Goal: Task Accomplishment & Management: Complete application form

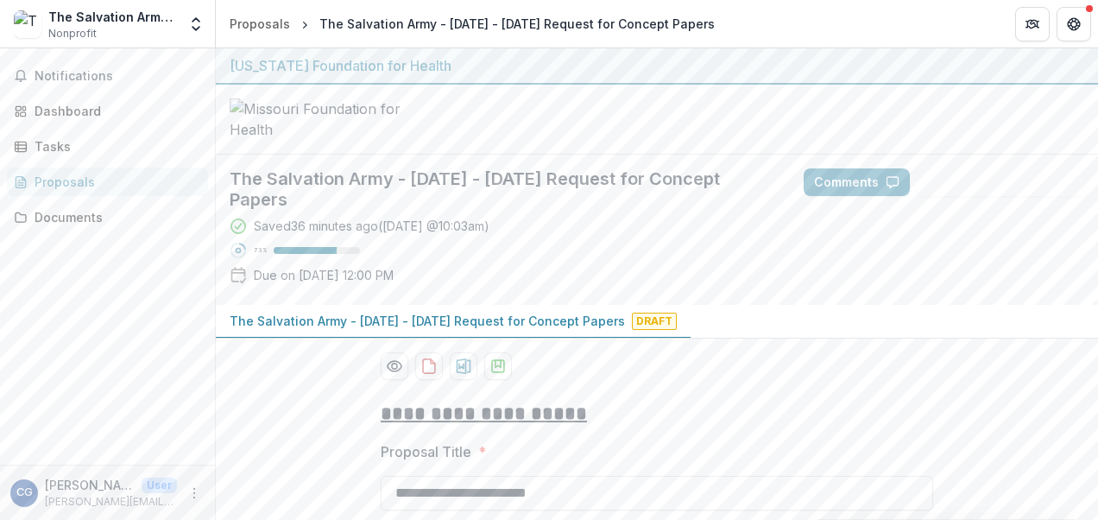
scroll to position [300, 0]
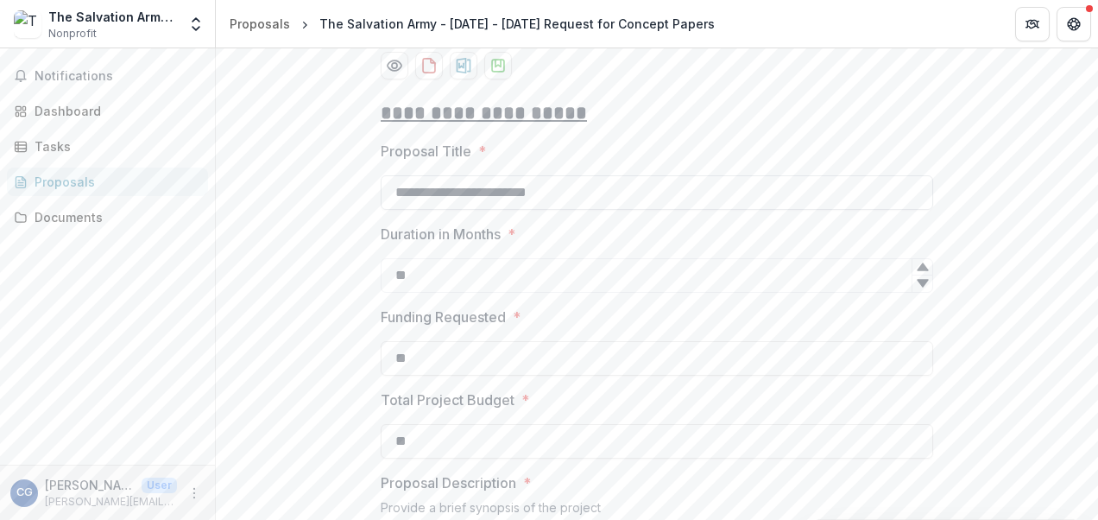
click at [721, 210] on input "**********" at bounding box center [657, 192] width 552 height 35
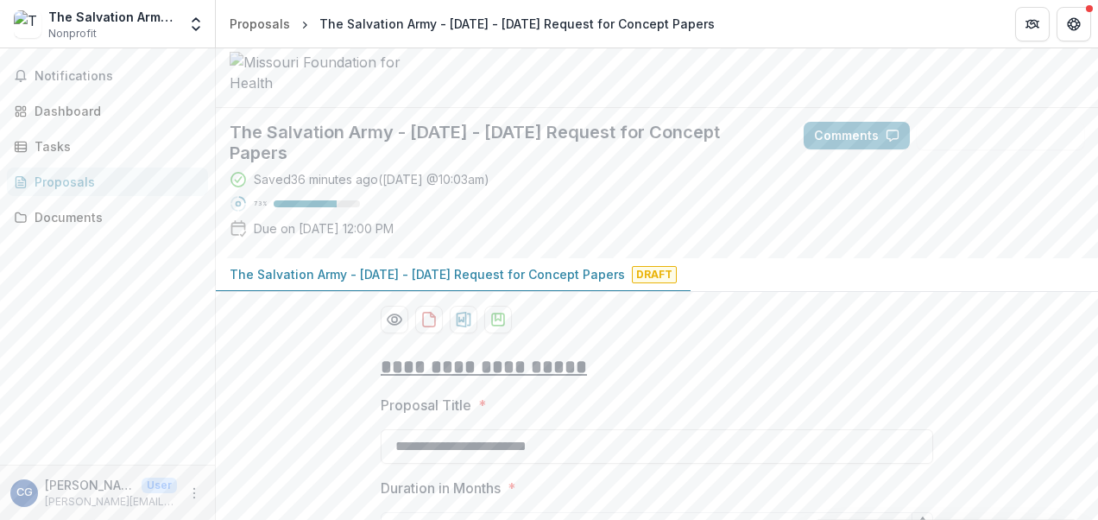
scroll to position [0, 0]
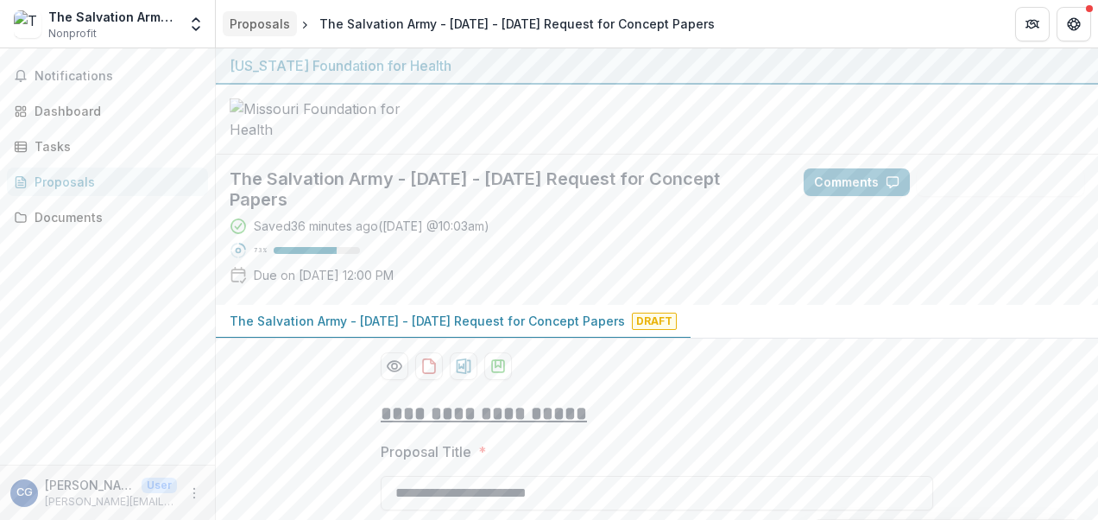
click at [278, 17] on div "Proposals" at bounding box center [260, 24] width 60 height 18
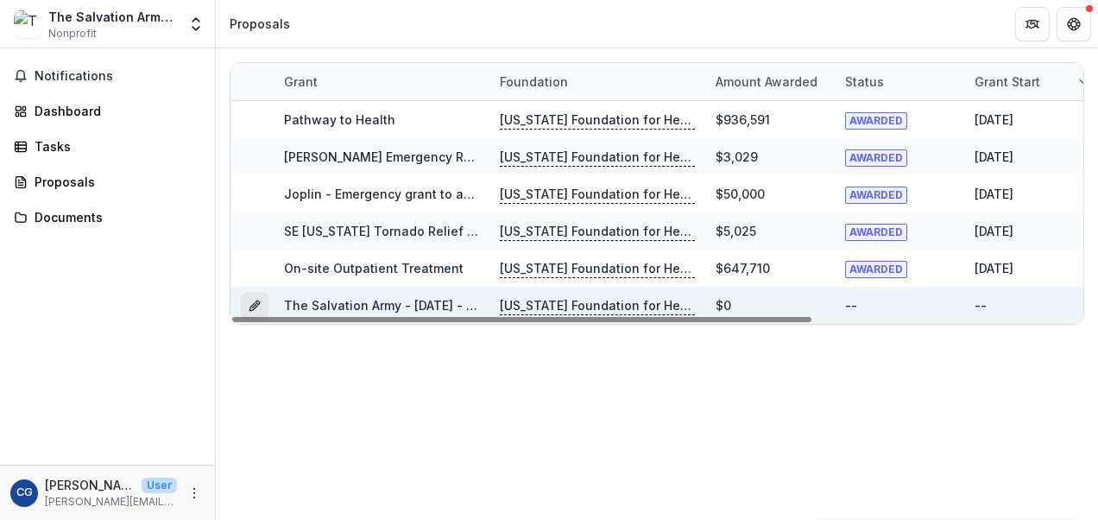
click at [246, 305] on button "Grant 1e7fdfd6-7074-4b98-ab5d-e0b2044657e4" at bounding box center [255, 306] width 28 height 28
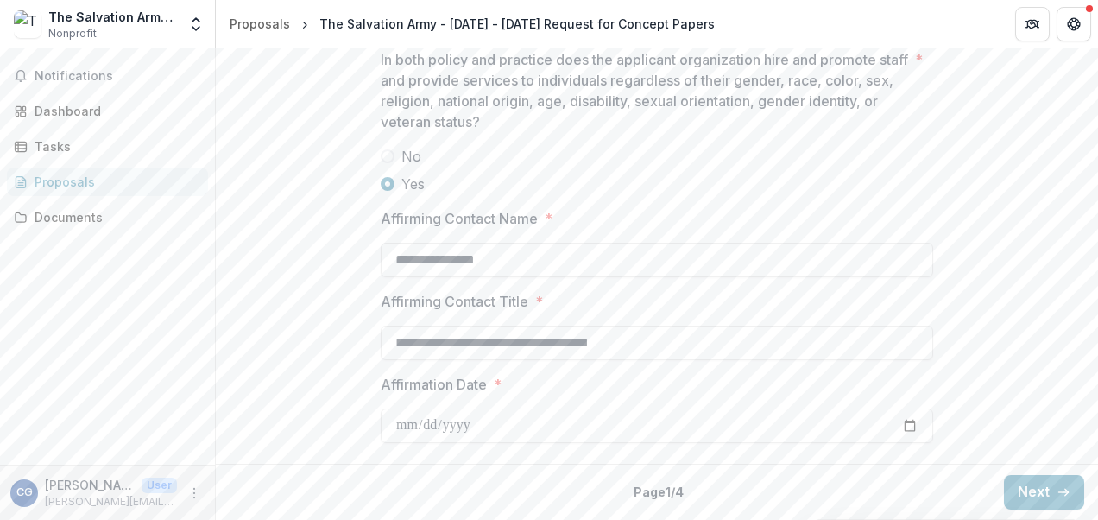
scroll to position [2470, 0]
click at [1016, 489] on button "Next" at bounding box center [1044, 492] width 80 height 35
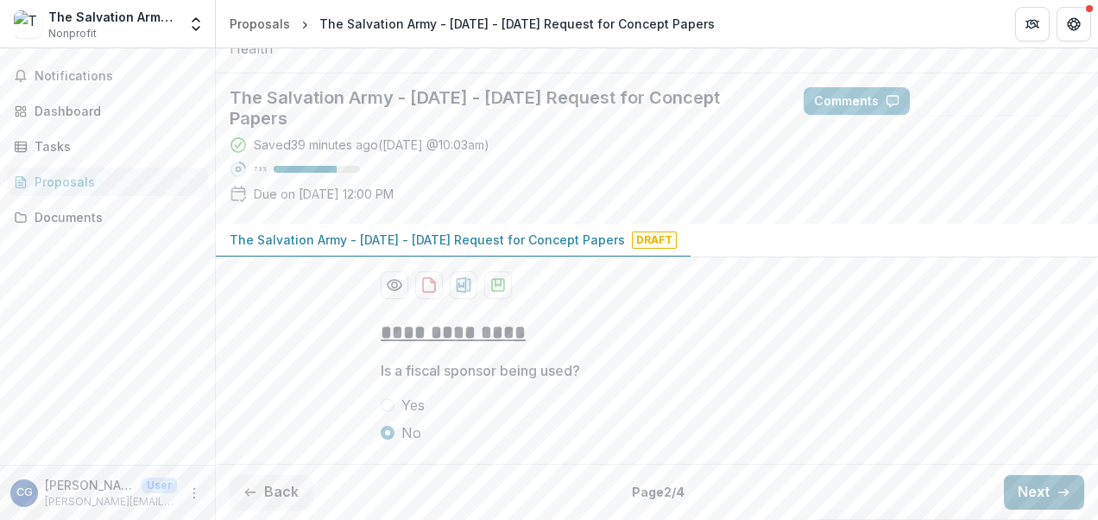
scroll to position [190, 0]
click at [1032, 493] on button "Next" at bounding box center [1044, 492] width 80 height 35
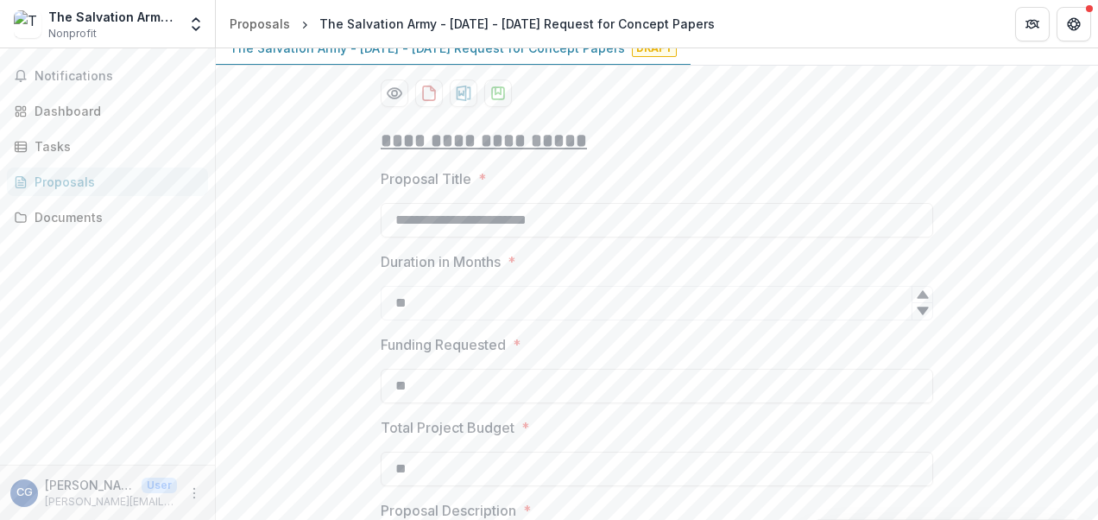
scroll to position [300, 0]
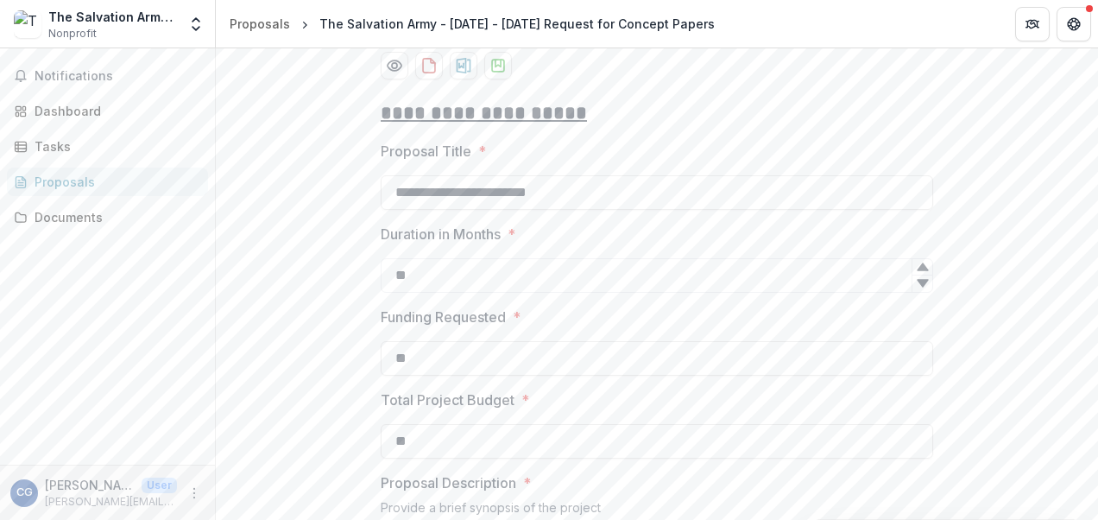
drag, startPoint x: 617, startPoint y: 292, endPoint x: 330, endPoint y: 231, distance: 293.7
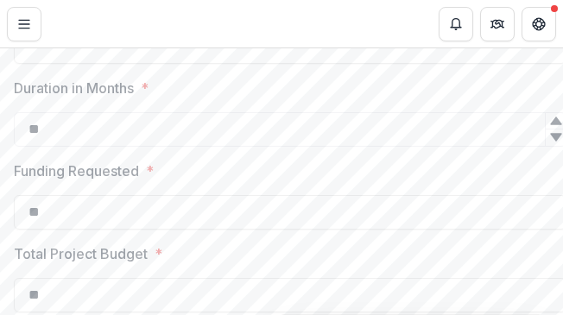
scroll to position [518, 0]
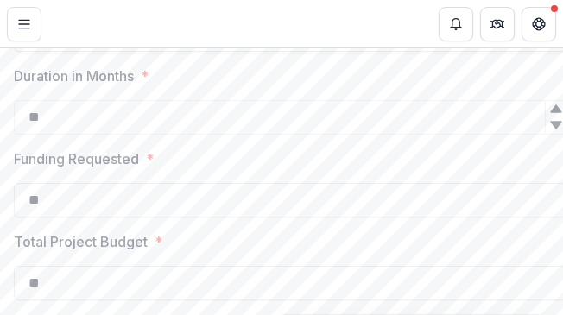
click at [312, 52] on input "Proposal Title *" at bounding box center [290, 34] width 552 height 35
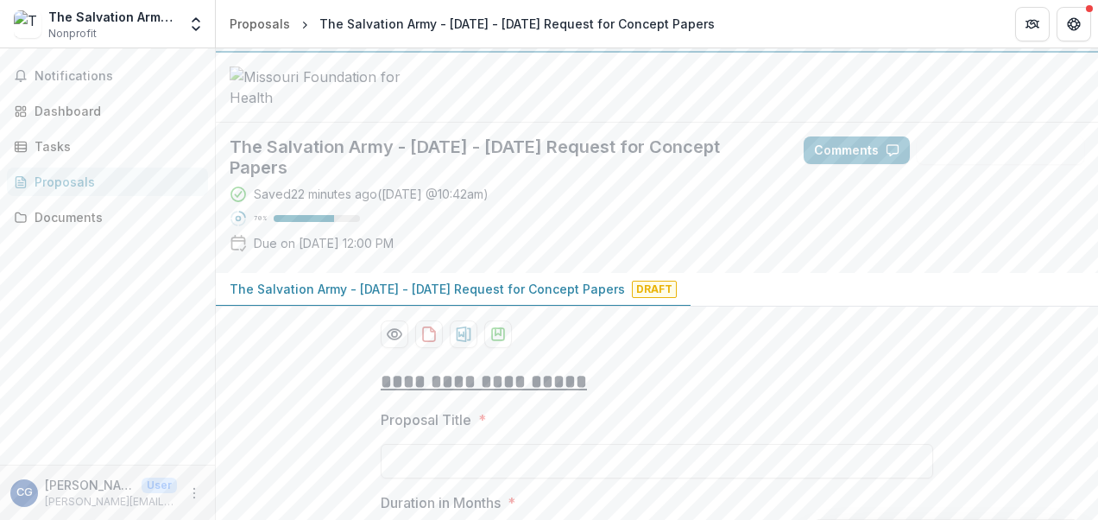
scroll to position [0, 0]
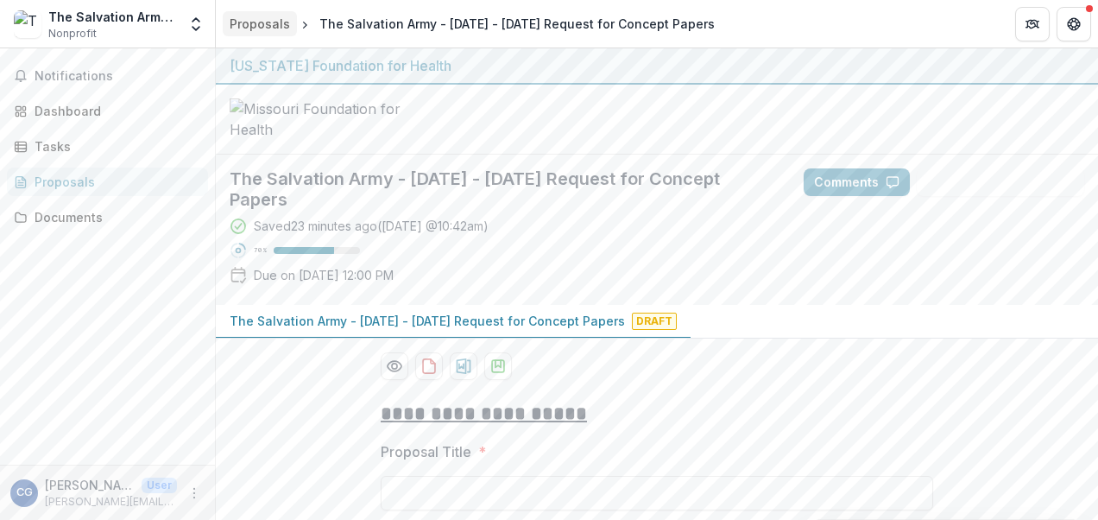
click at [273, 22] on div "Proposals" at bounding box center [260, 24] width 60 height 18
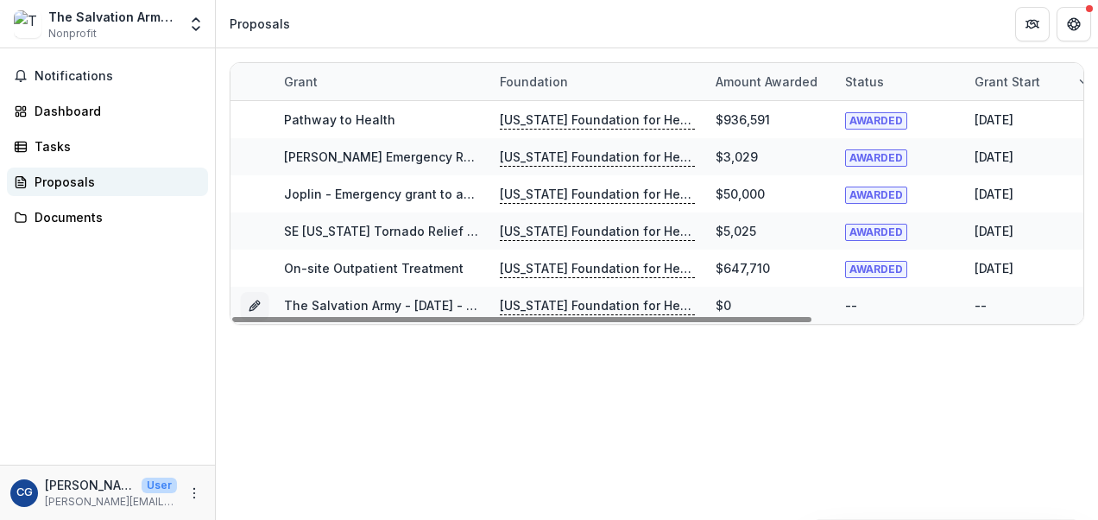
click at [93, 183] on div "Proposals" at bounding box center [115, 182] width 160 height 18
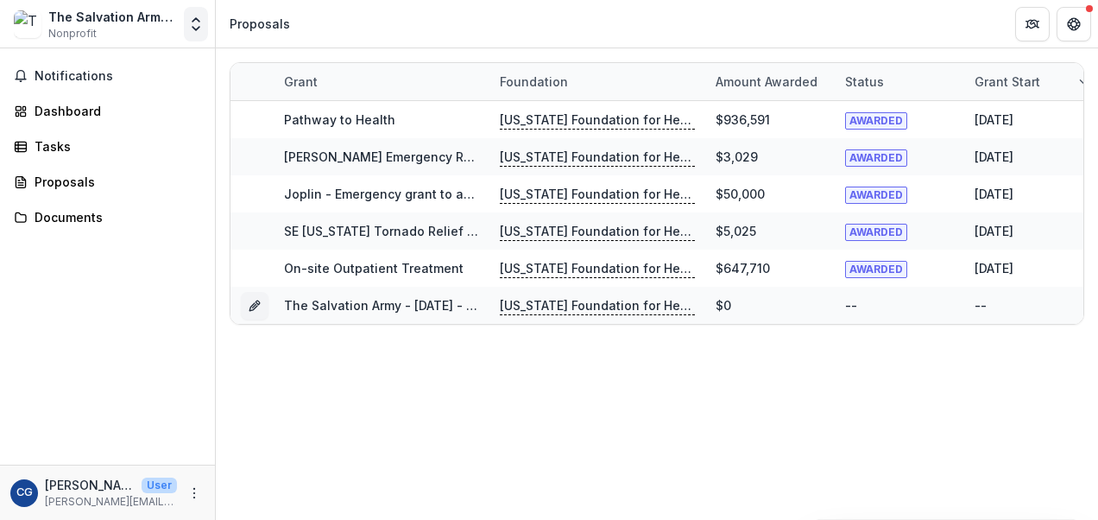
click at [199, 31] on icon "Open entity switcher" at bounding box center [195, 24] width 17 height 17
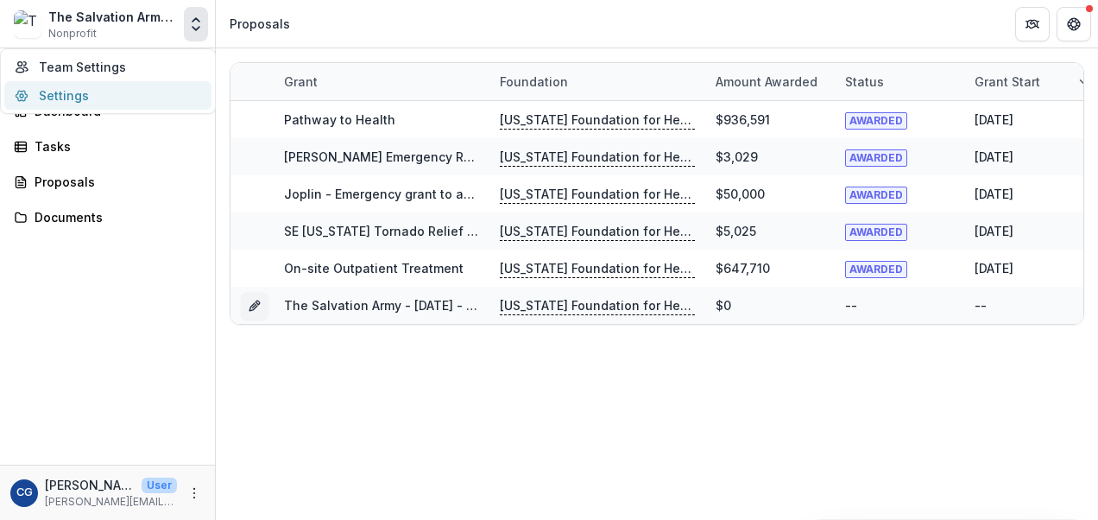
click at [97, 98] on link "Settings" at bounding box center [107, 95] width 207 height 28
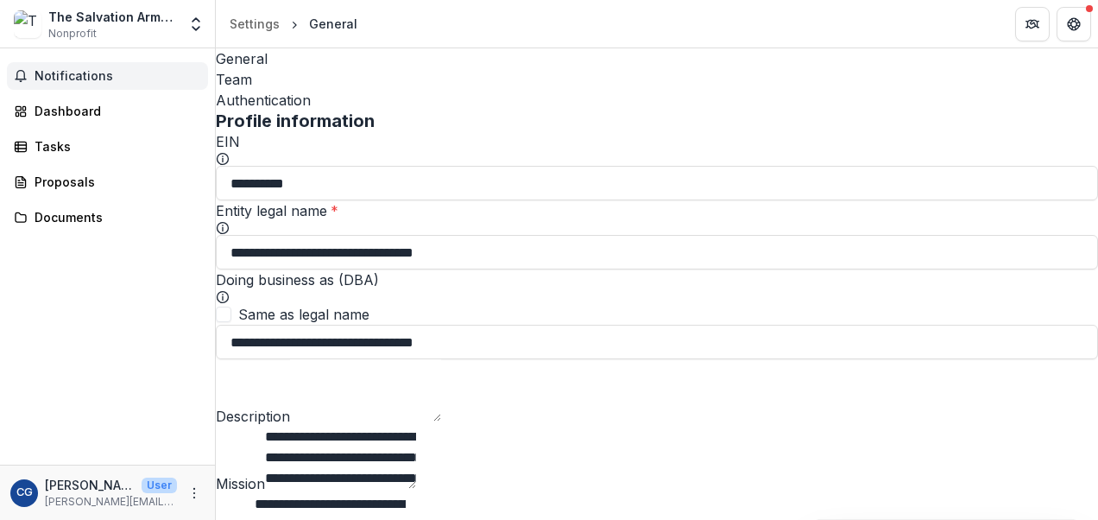
click at [86, 76] on span "Notifications" at bounding box center [118, 76] width 167 height 15
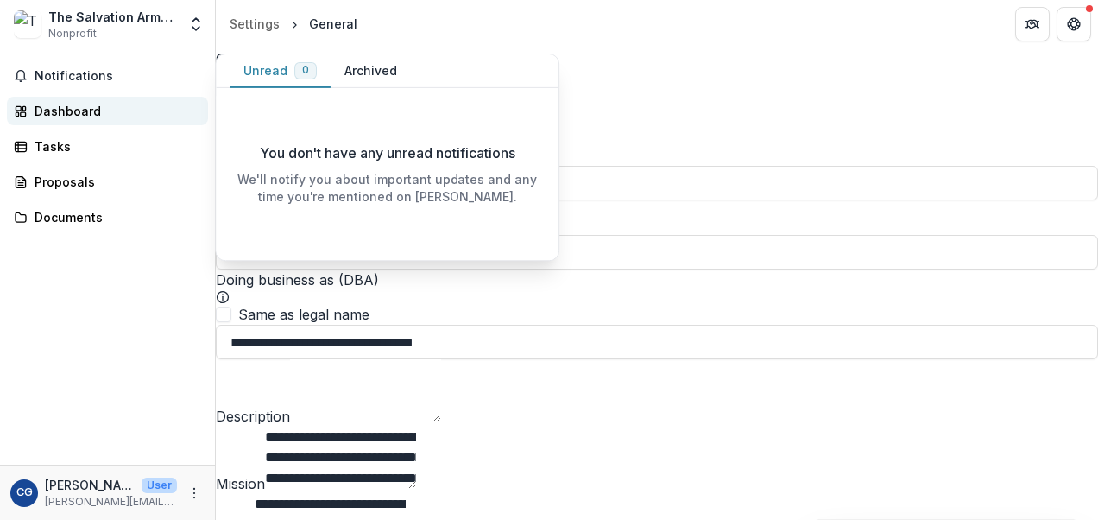
click at [77, 109] on div "Dashboard" at bounding box center [115, 111] width 160 height 18
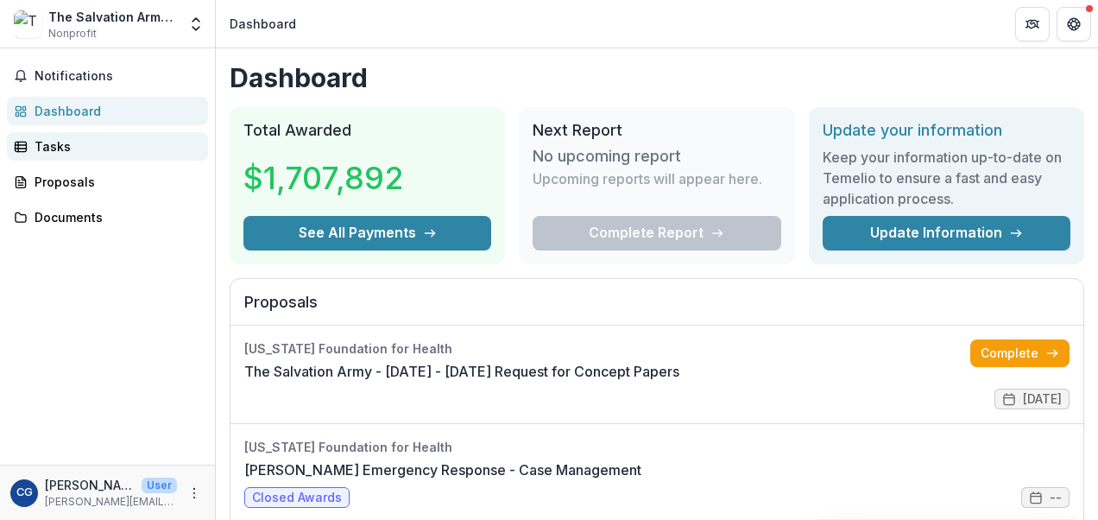
click at [48, 143] on div "Tasks" at bounding box center [115, 146] width 160 height 18
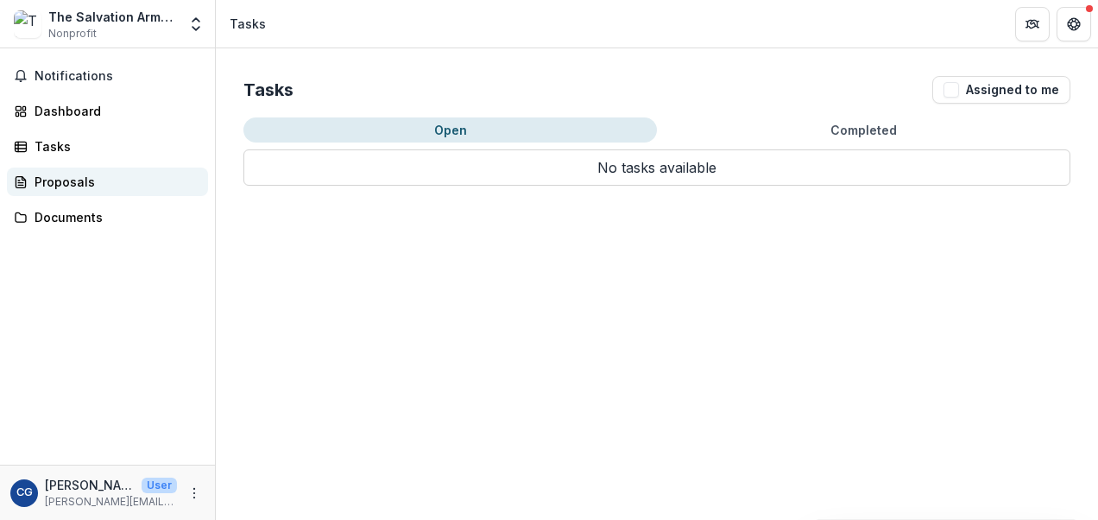
click at [69, 180] on div "Proposals" at bounding box center [115, 182] width 160 height 18
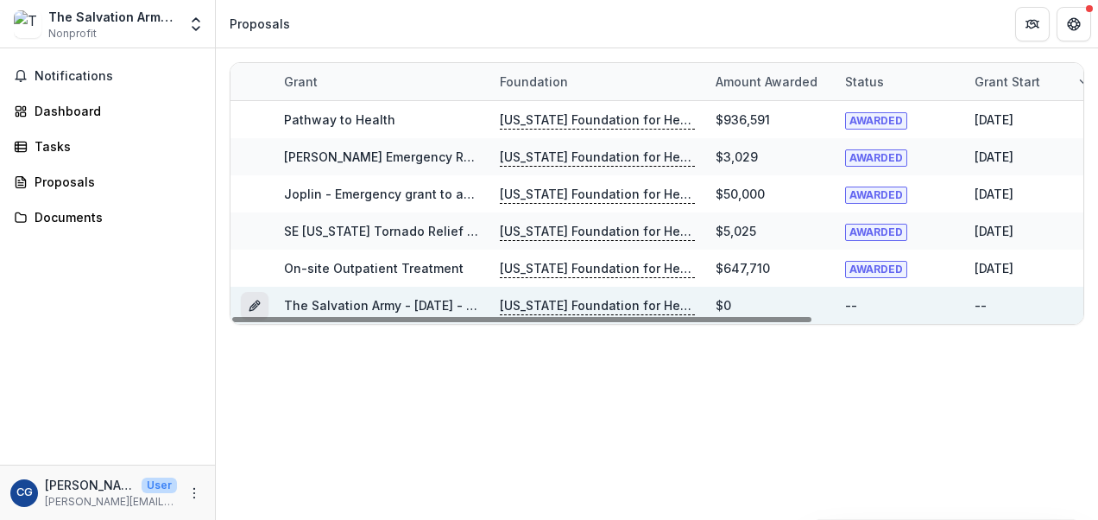
click at [249, 306] on icon "Grant 1e7fdfd6-7074-4b98-ab5d-e0b2044657e4" at bounding box center [255, 306] width 14 height 14
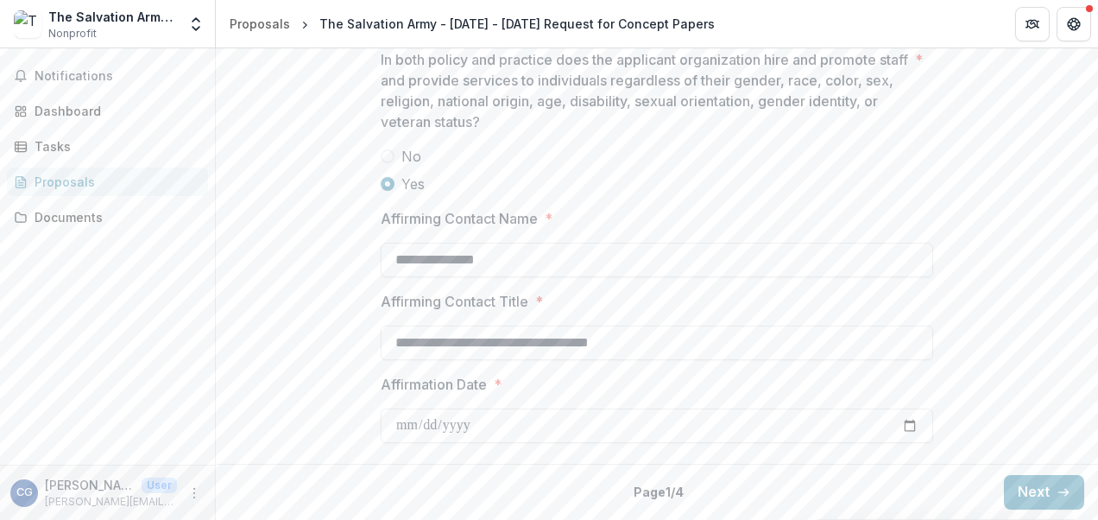
scroll to position [2470, 0]
click at [1036, 497] on button "Next" at bounding box center [1044, 492] width 80 height 35
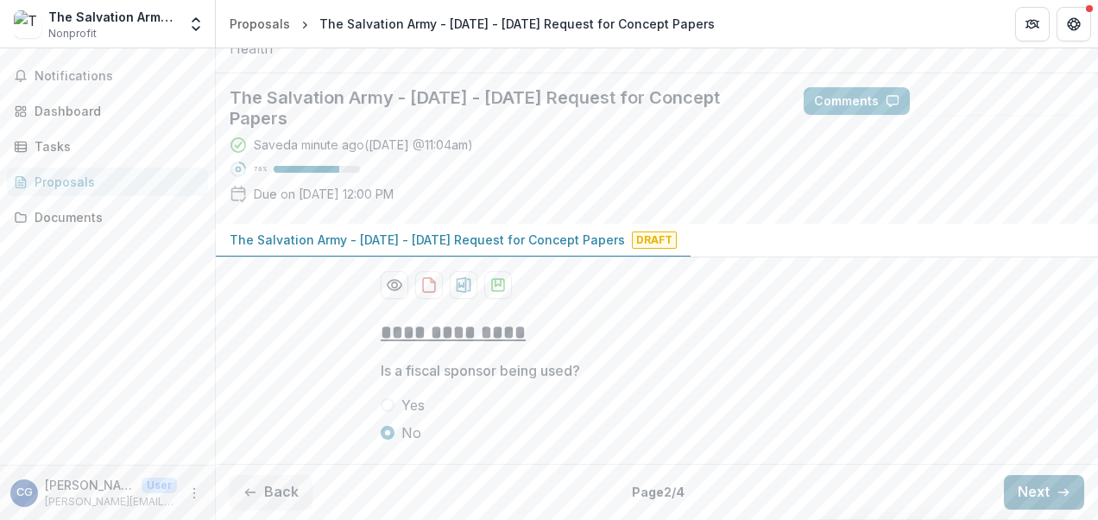
click at [1025, 493] on button "Next" at bounding box center [1044, 492] width 80 height 35
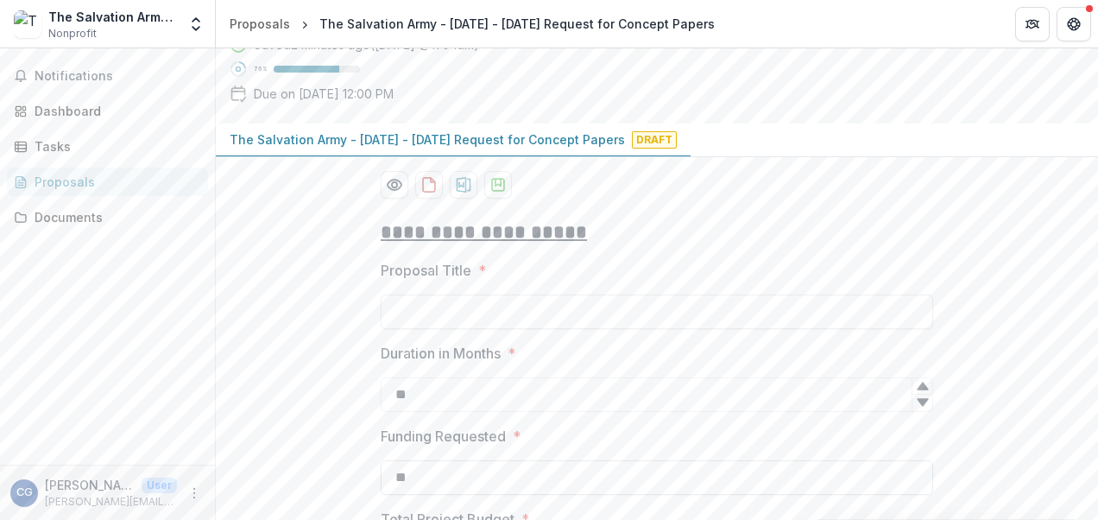
scroll to position [173, 0]
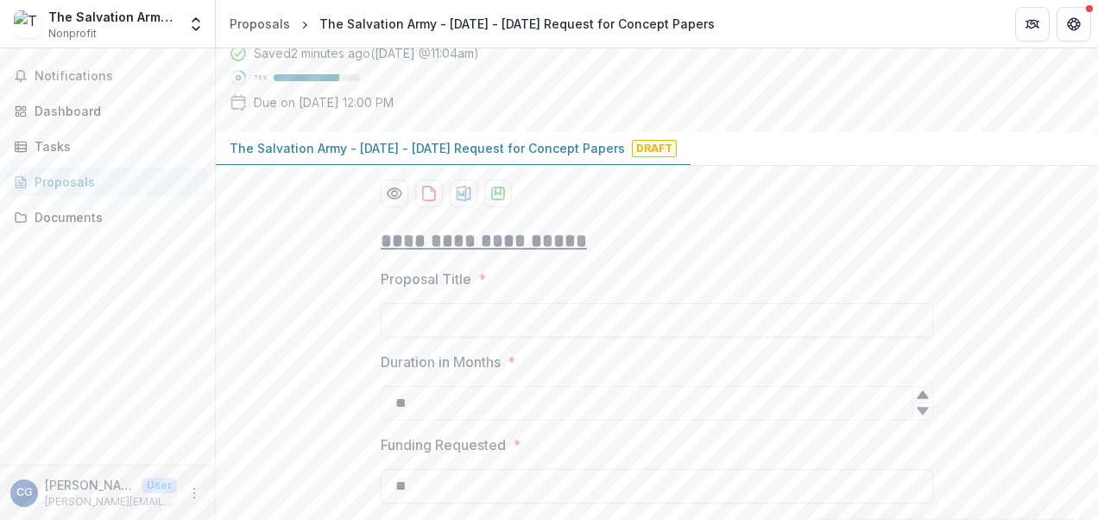
click at [492, 157] on p "The Salvation Army - [DATE] - [DATE] Request for Concept Papers" at bounding box center [427, 148] width 395 height 18
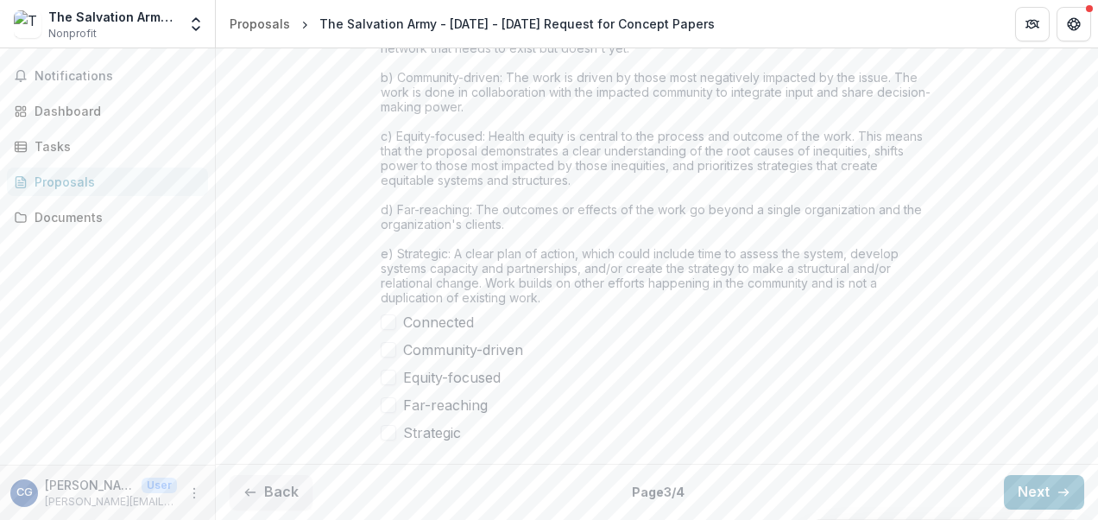
scroll to position [1595, 0]
click at [290, 482] on button "Back" at bounding box center [271, 492] width 83 height 35
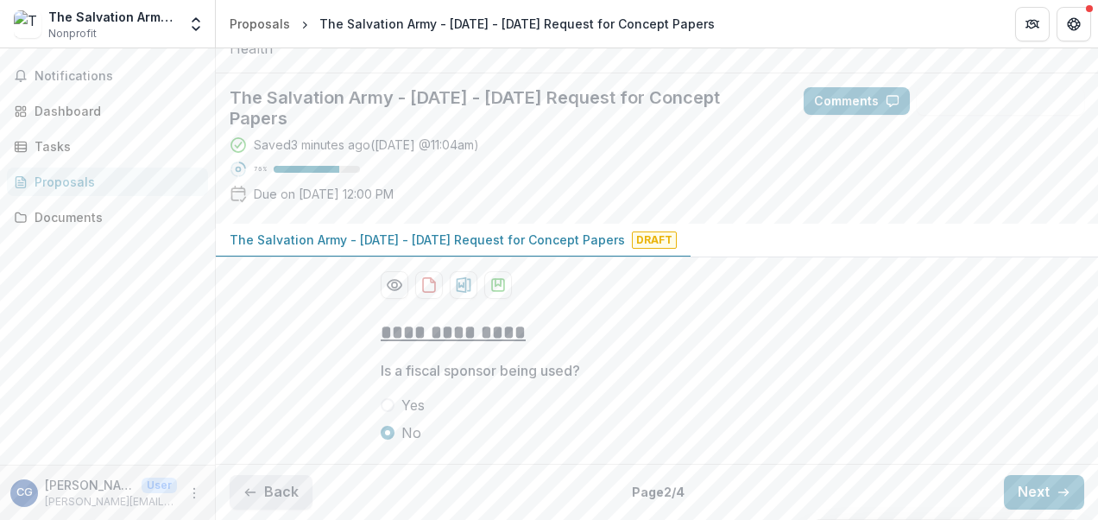
scroll to position [190, 0]
click at [290, 482] on button "Back" at bounding box center [271, 492] width 83 height 35
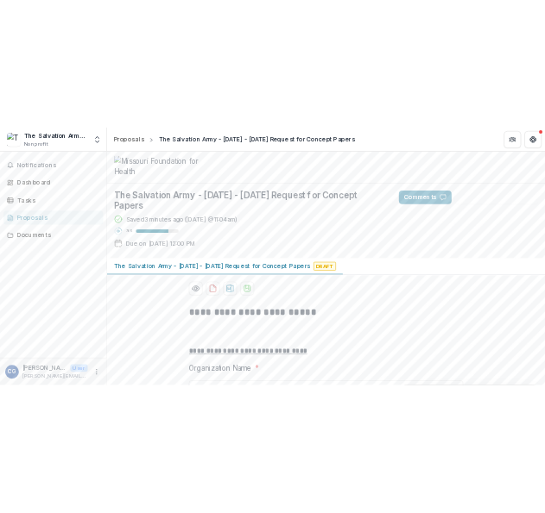
scroll to position [0, 0]
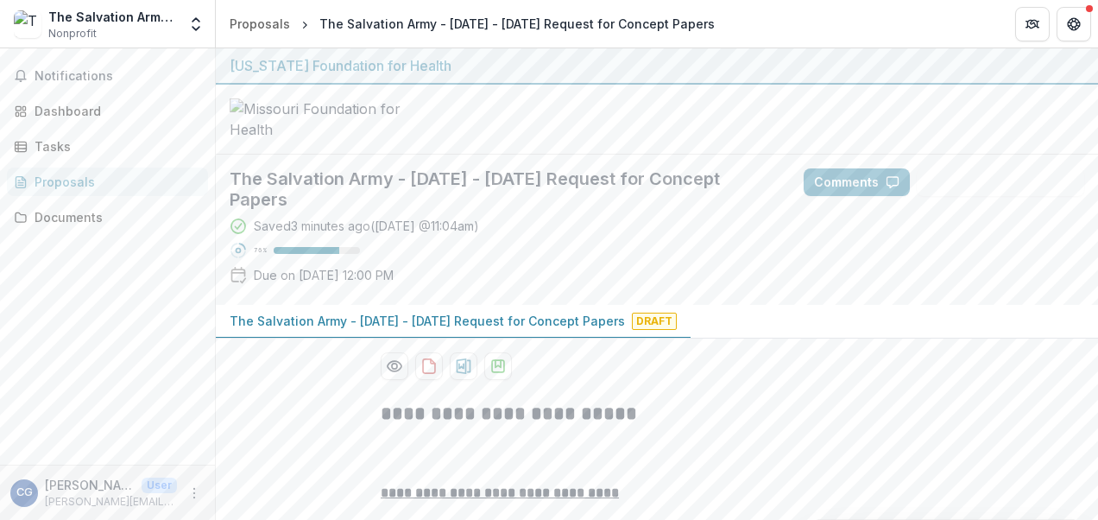
click at [80, 190] on div "Proposals" at bounding box center [115, 182] width 160 height 18
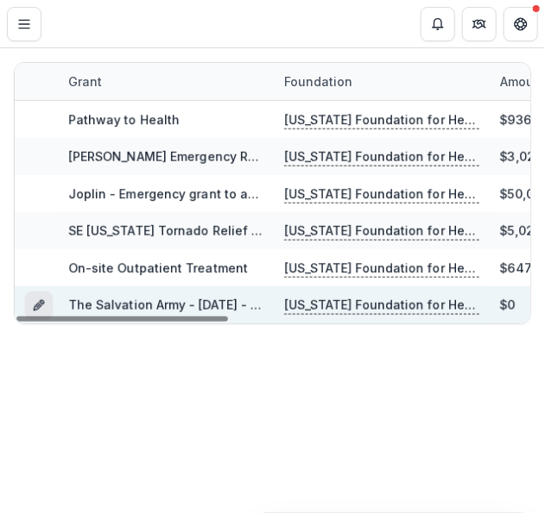
click at [35, 299] on icon "Grant 1e7fdfd6-7074-4b98-ab5d-e0b2044657e4" at bounding box center [39, 306] width 14 height 14
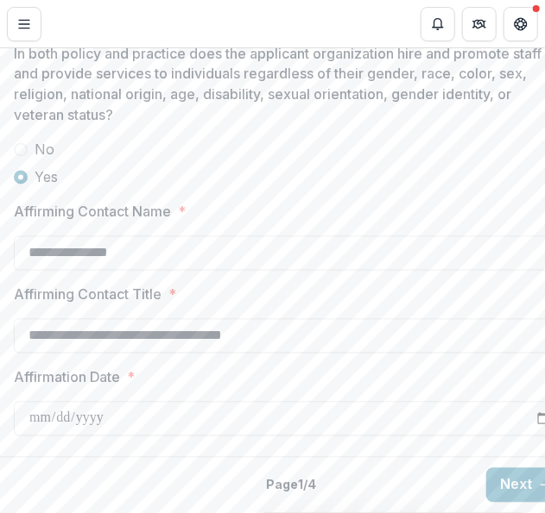
scroll to position [2569, 0]
click at [526, 474] on button "Next" at bounding box center [526, 486] width 80 height 35
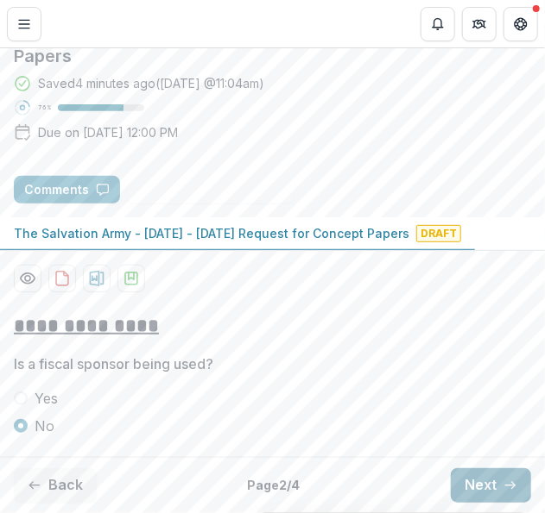
scroll to position [276, 0]
click at [492, 483] on button "Next" at bounding box center [490, 486] width 80 height 35
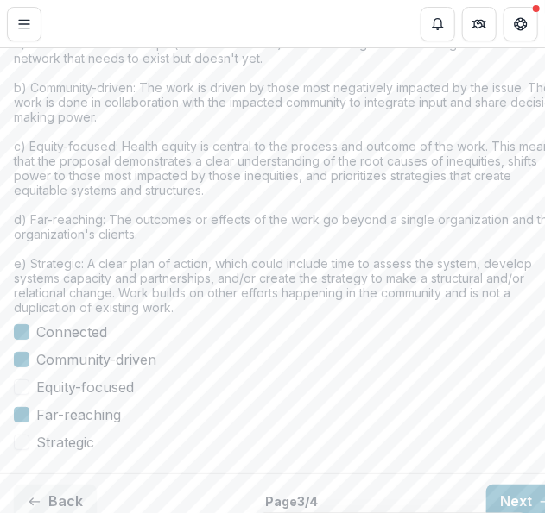
scroll to position [1694, 0]
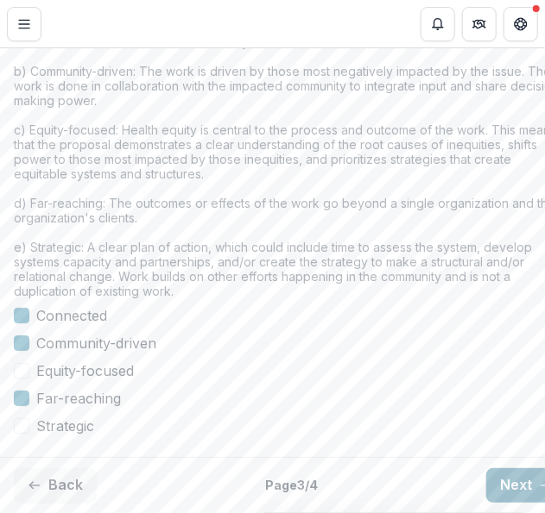
click at [502, 471] on button "Next" at bounding box center [526, 486] width 80 height 35
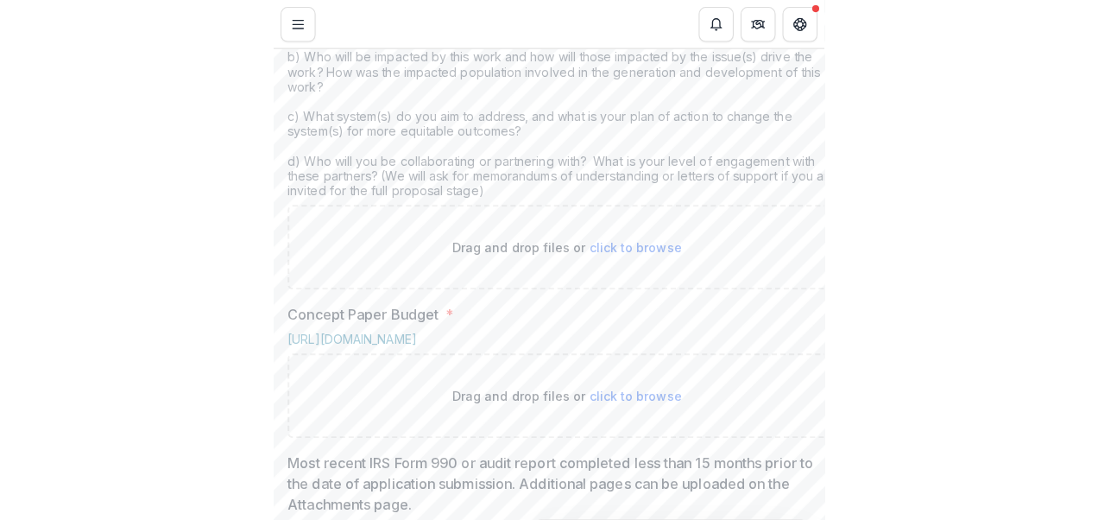
scroll to position [800, 0]
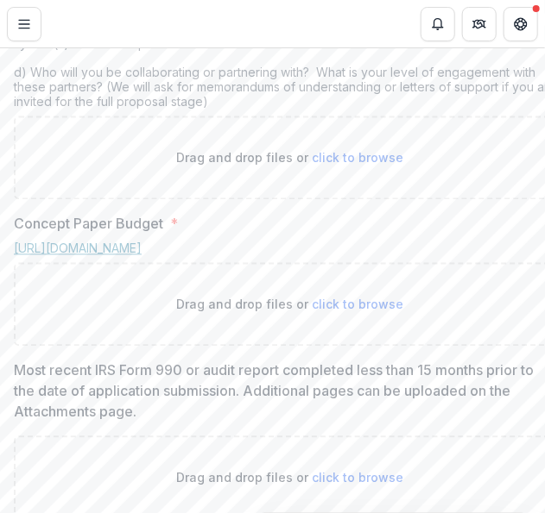
click at [142, 256] on link "[URL][DOMAIN_NAME]" at bounding box center [78, 249] width 128 height 15
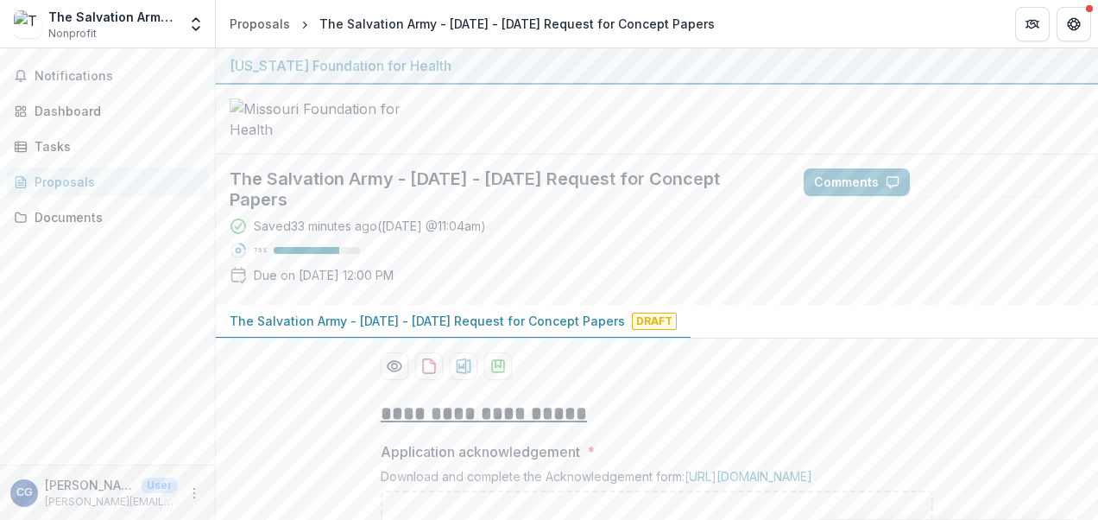
scroll to position [0, 0]
click at [44, 178] on div "Proposals" at bounding box center [115, 182] width 160 height 18
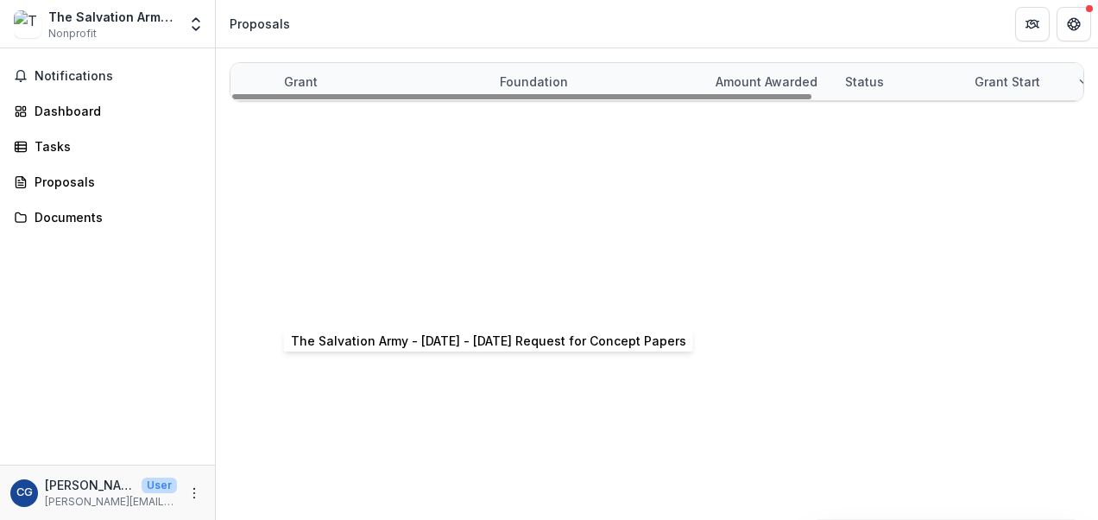
click at [445, 299] on link "The Salvation Army - [DATE] - [DATE] Request for Concept Papers" at bounding box center [481, 305] width 395 height 15
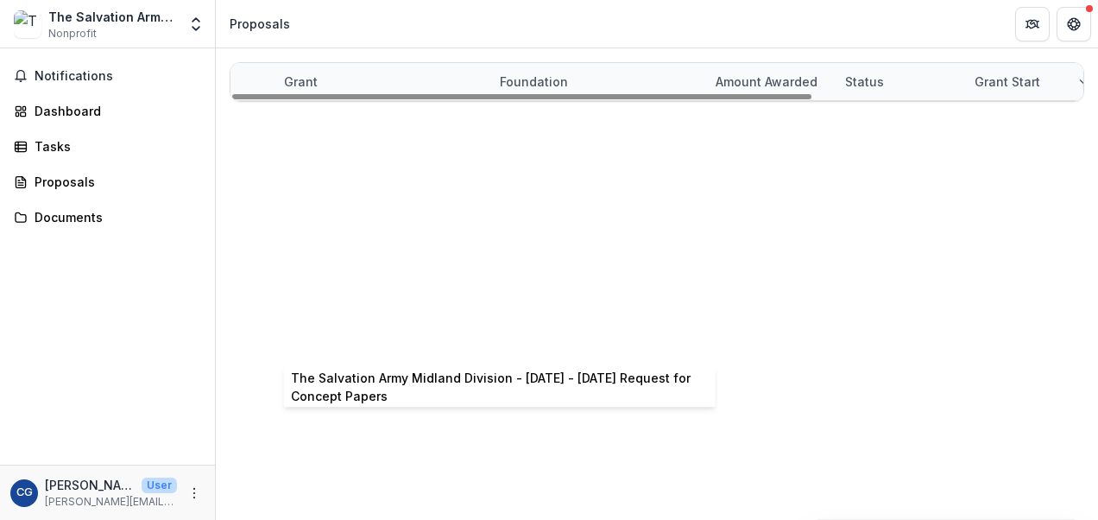
click at [445, 342] on link "The Salvation Army Midland Division - [DATE] - [DATE] Request for Concept Papers" at bounding box center [534, 342] width 500 height 15
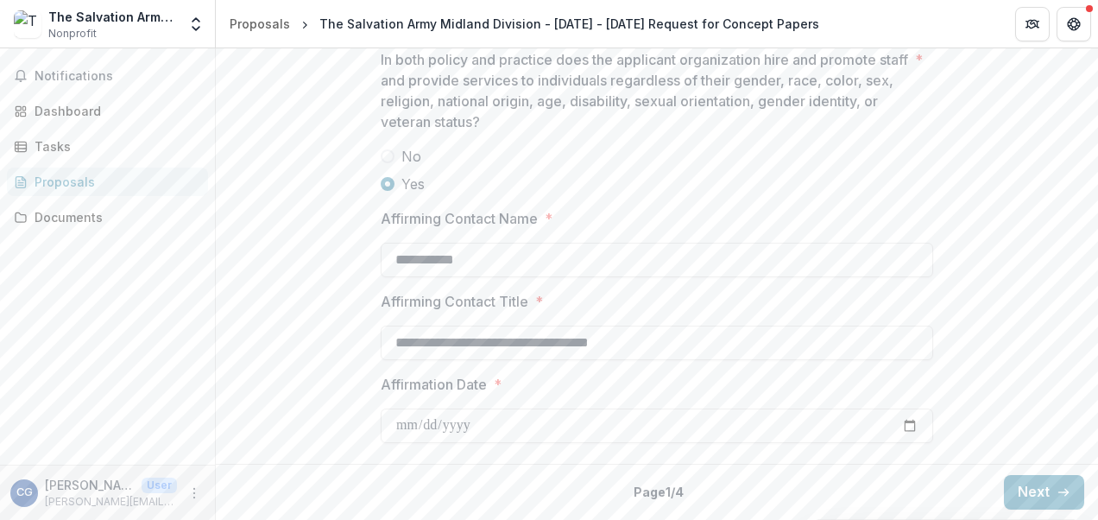
scroll to position [2534, 0]
click at [1005, 482] on button "Next" at bounding box center [1044, 492] width 80 height 35
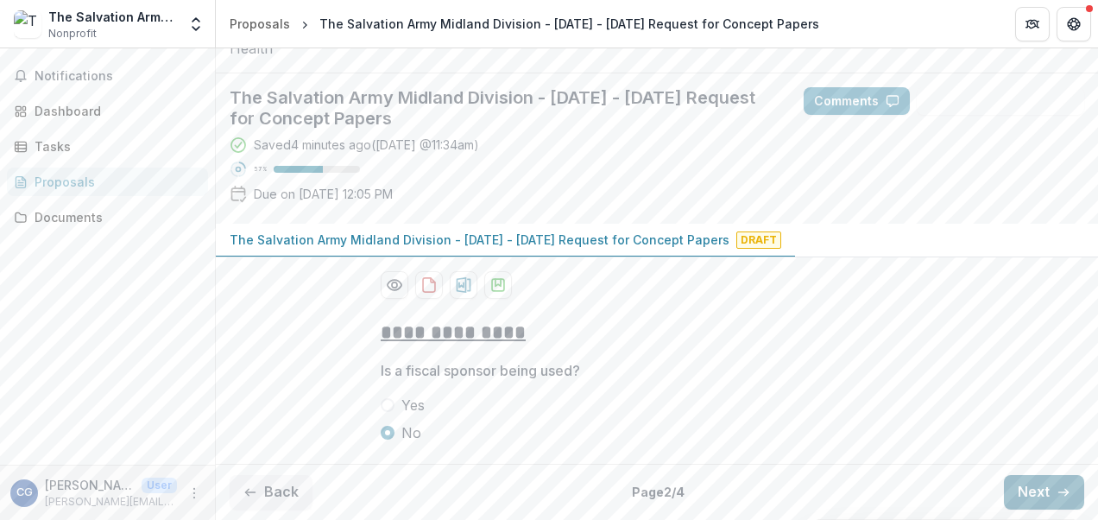
click at [1056, 490] on icon "button" at bounding box center [1063, 492] width 14 height 14
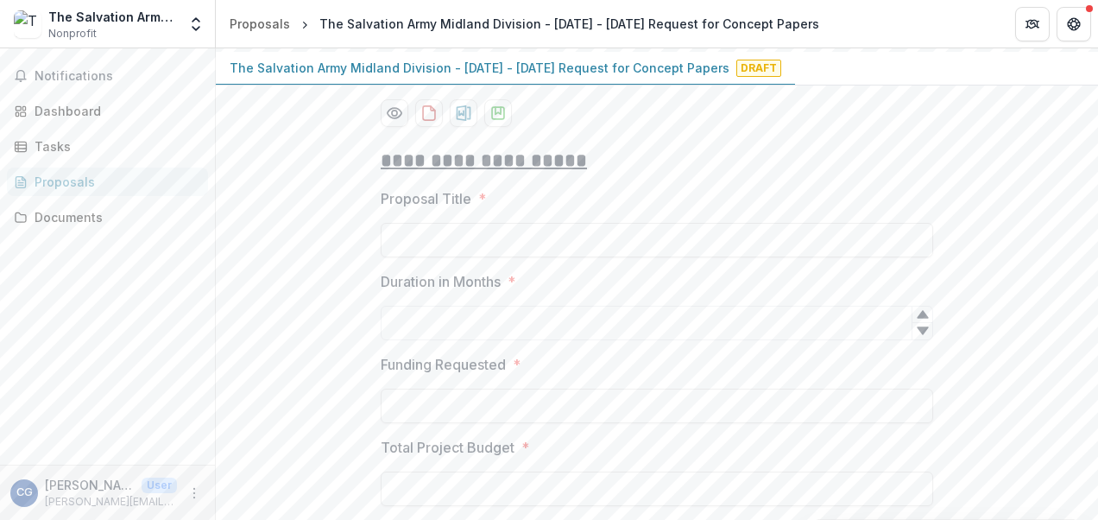
scroll to position [235, 0]
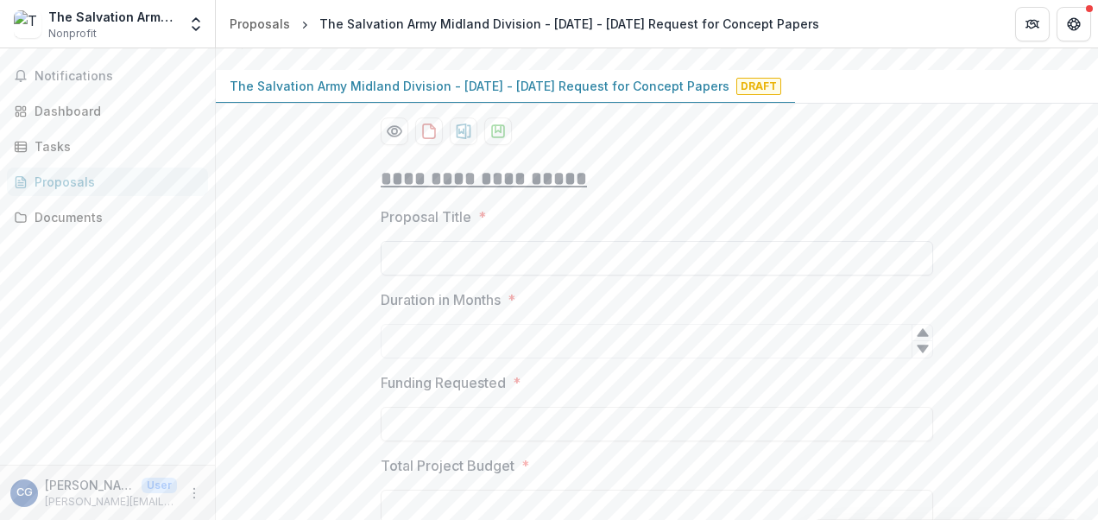
click at [694, 275] on input "Proposal Title *" at bounding box center [657, 258] width 552 height 35
type input "**********"
click at [494, 358] on input "Duration in Months *" at bounding box center [657, 341] width 552 height 35
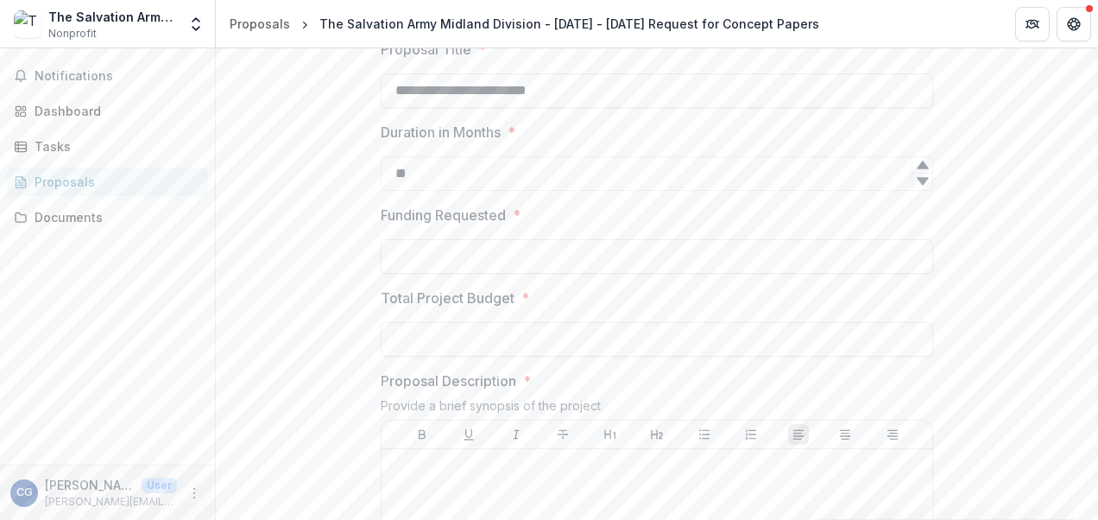
scroll to position [407, 0]
type input "**"
click at [537, 268] on input "Funding Requested *" at bounding box center [657, 251] width 552 height 35
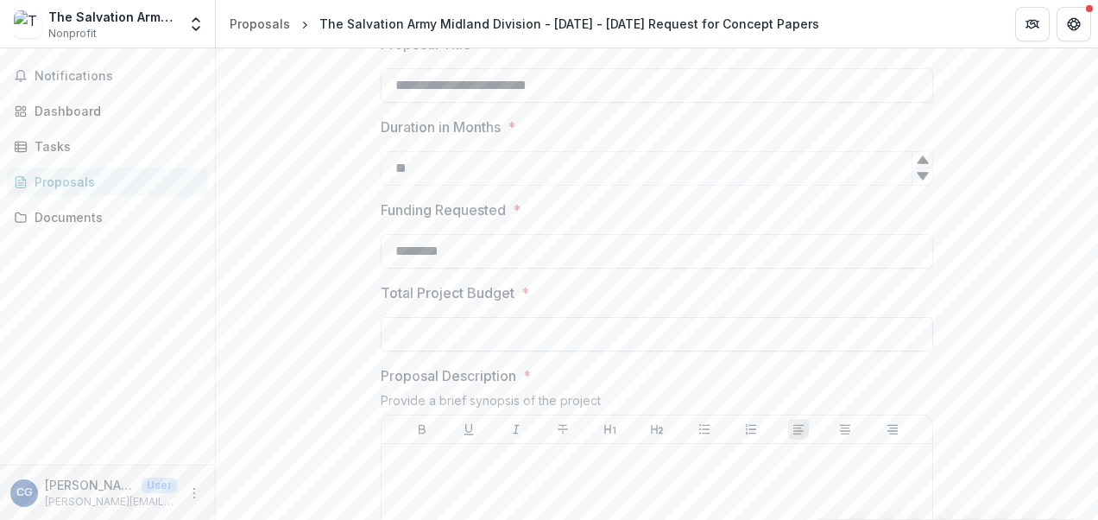
type input "********"
click at [495, 351] on input "Total Project Budget *" at bounding box center [657, 334] width 552 height 35
click at [520, 351] on input "********" at bounding box center [657, 334] width 552 height 35
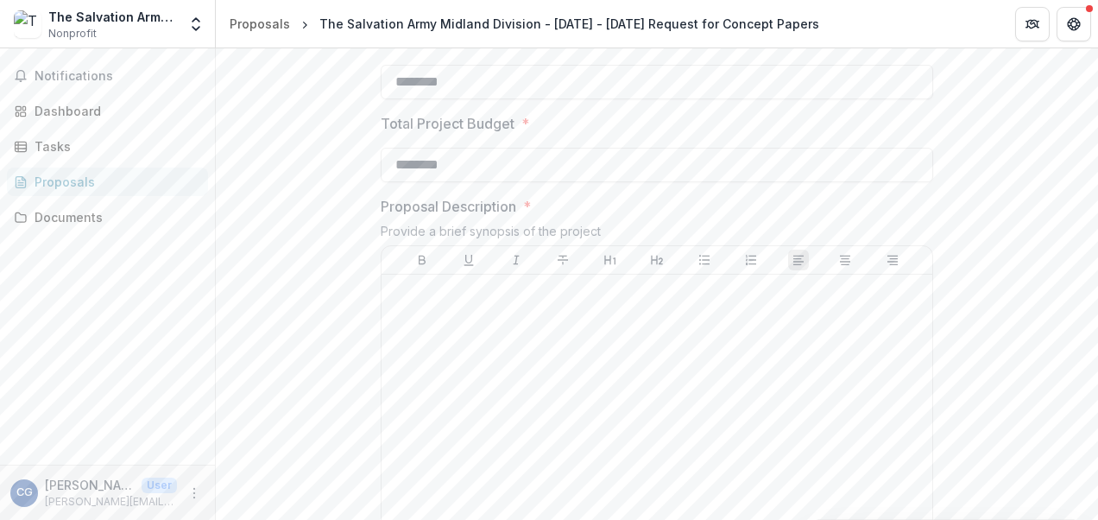
scroll to position [580, 0]
type input "********"
click at [506, 406] on div at bounding box center [656, 407] width 551 height 273
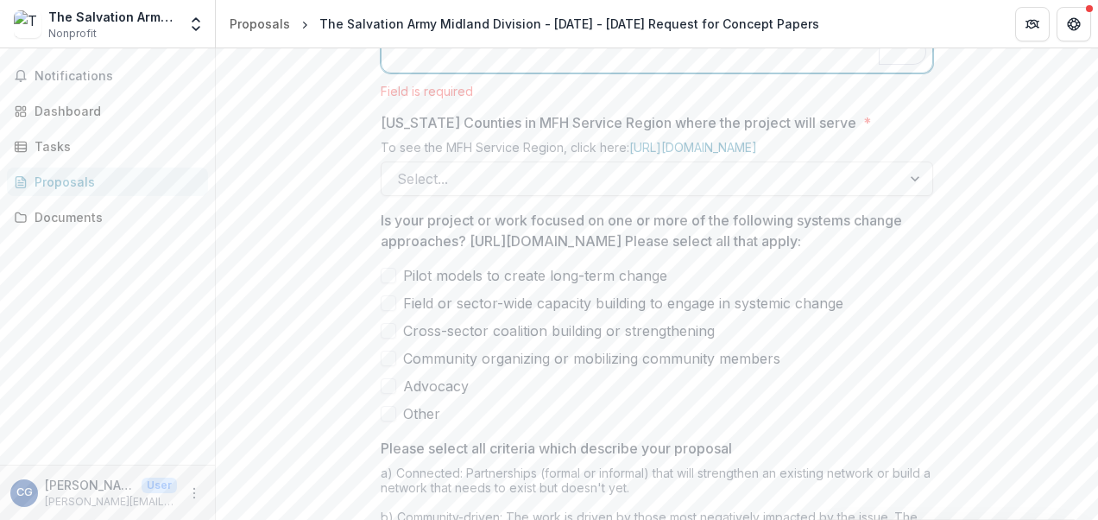
scroll to position [1073, 0]
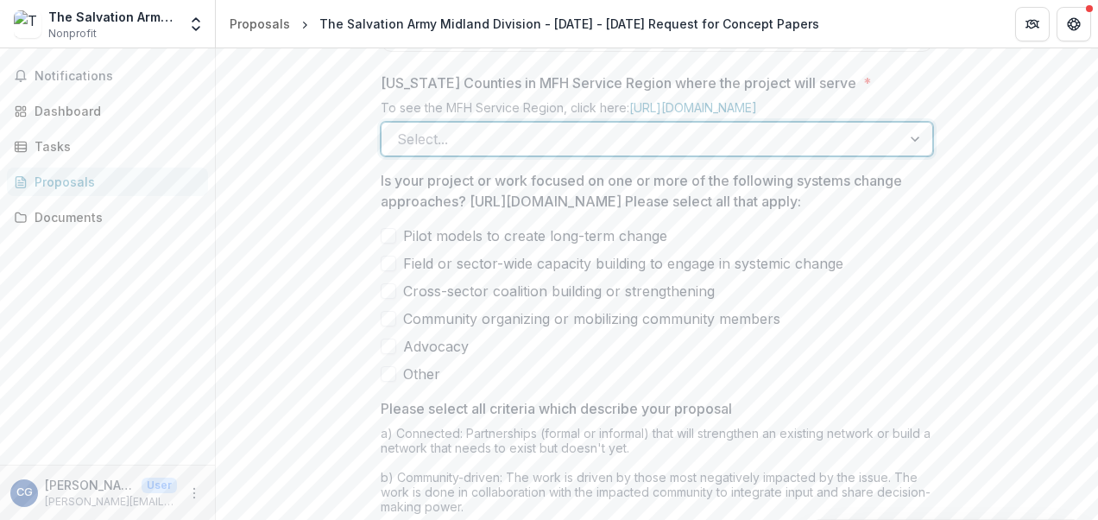
click at [520, 156] on div "Select..." at bounding box center [657, 139] width 552 height 35
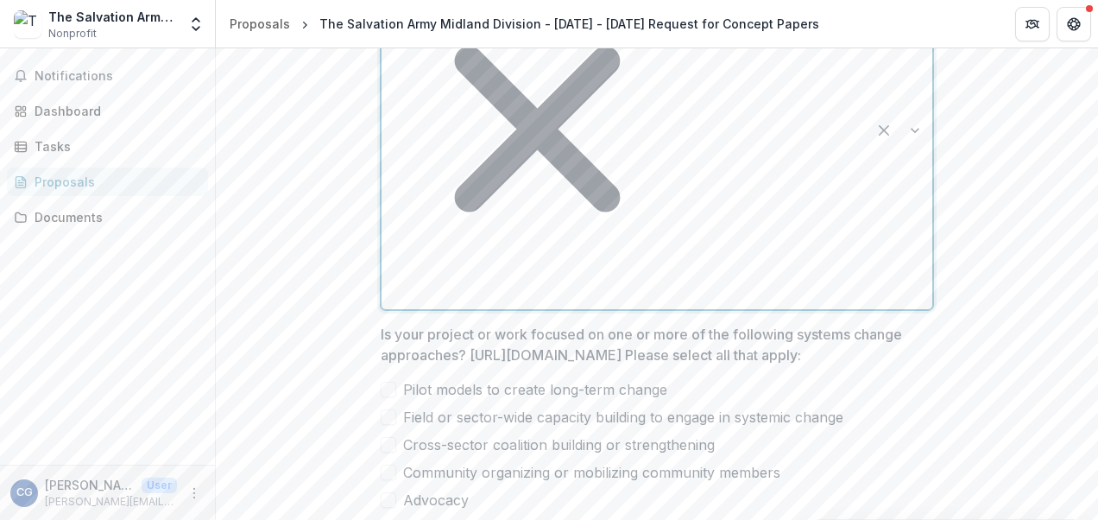
scroll to position [1245, 0]
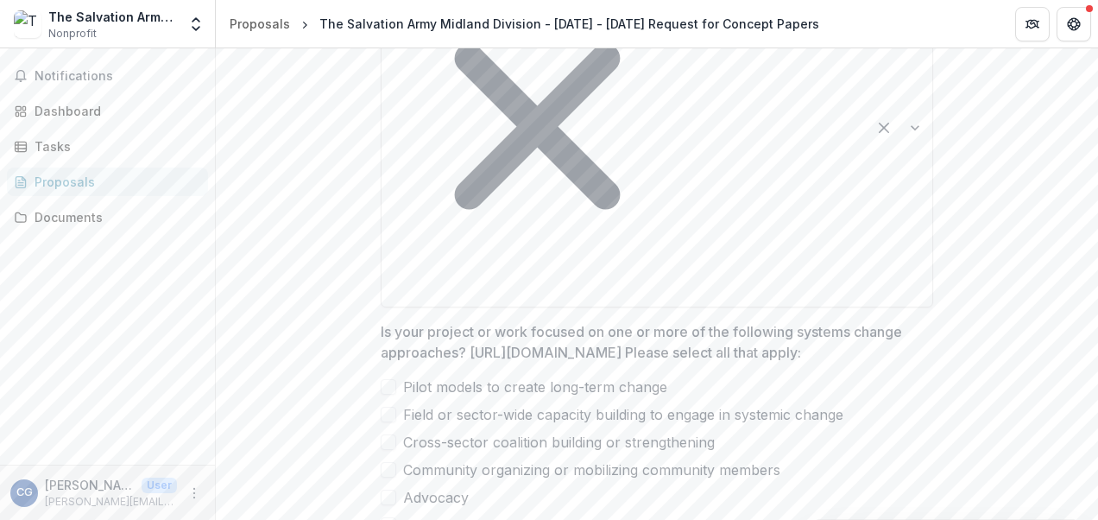
click at [387, 462] on span at bounding box center [389, 470] width 16 height 16
click at [384, 406] on span at bounding box center [389, 414] width 16 height 16
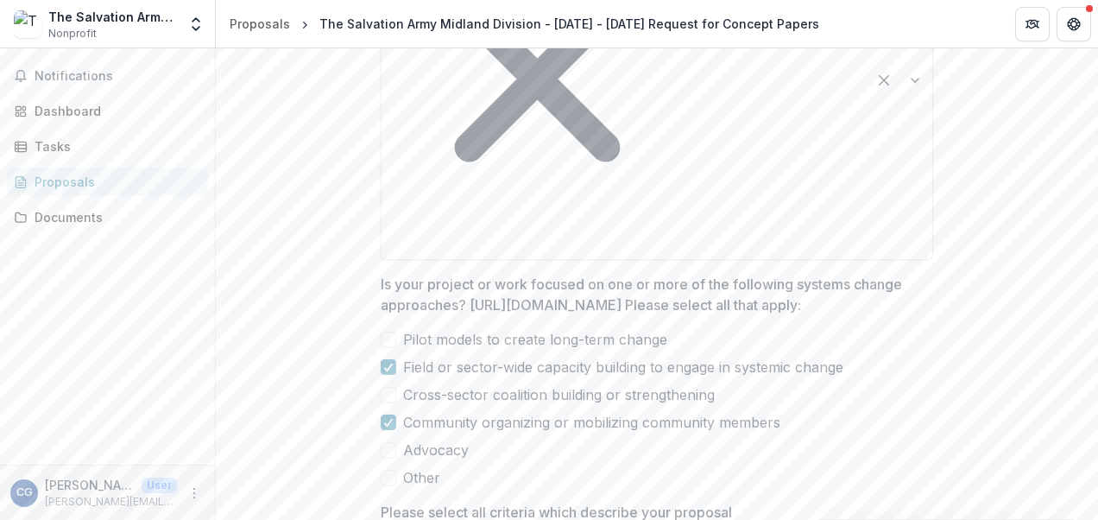
scroll to position [1332, 0]
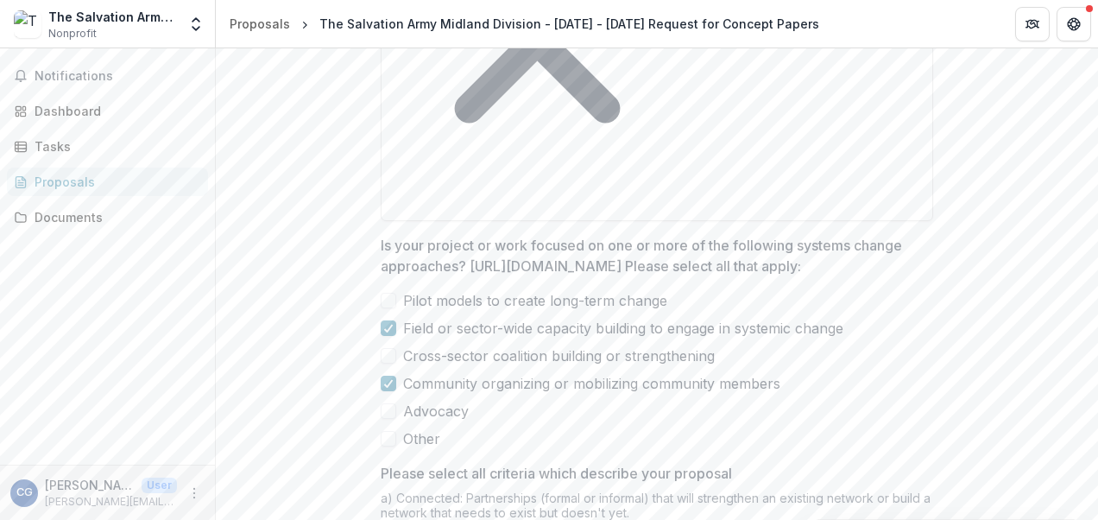
click at [390, 348] on span at bounding box center [389, 356] width 16 height 16
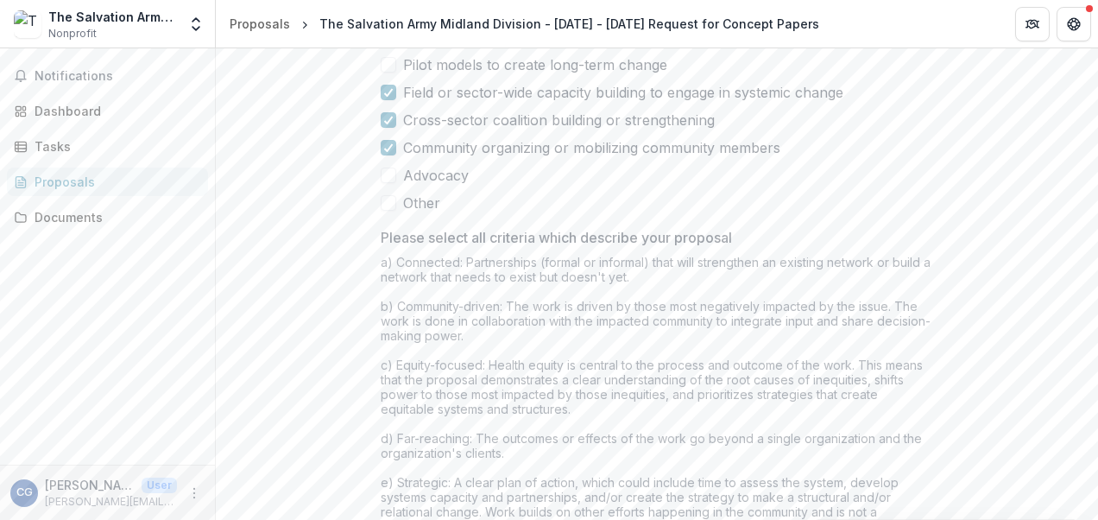
scroll to position [1529, 0]
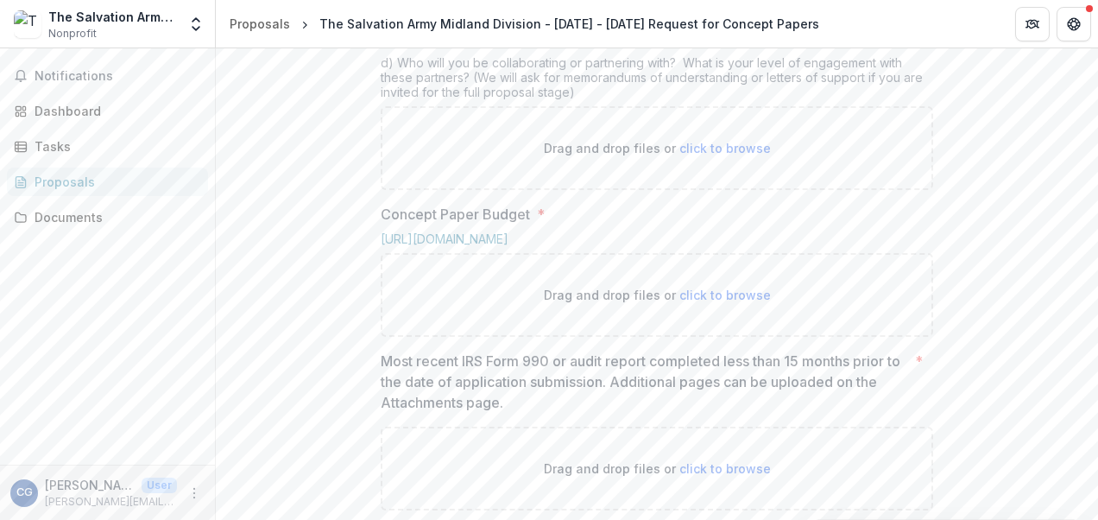
scroll to position [753, 0]
click at [740, 154] on span "click to browse" at bounding box center [724, 146] width 91 height 15
type input "**********"
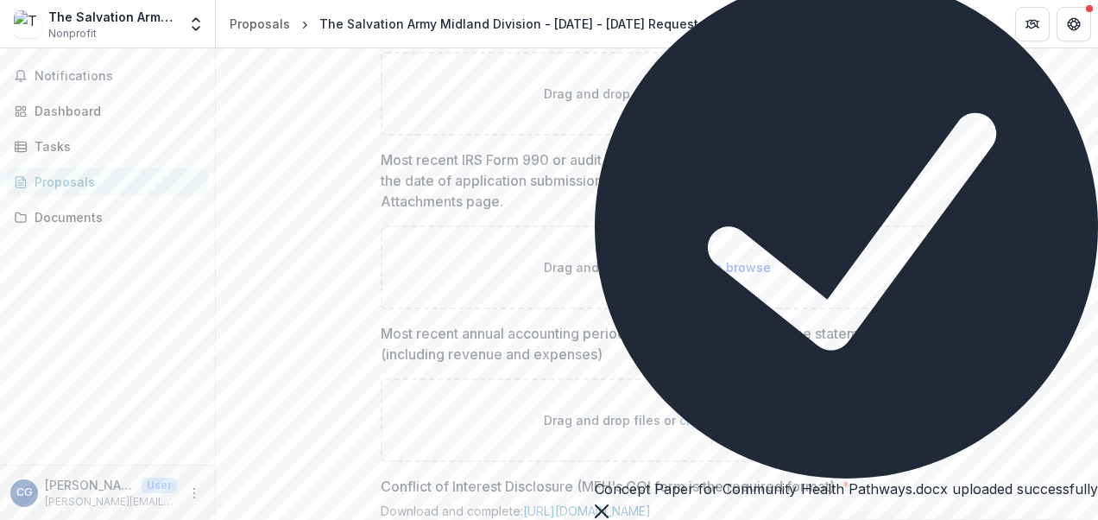
scroll to position [1184, 0]
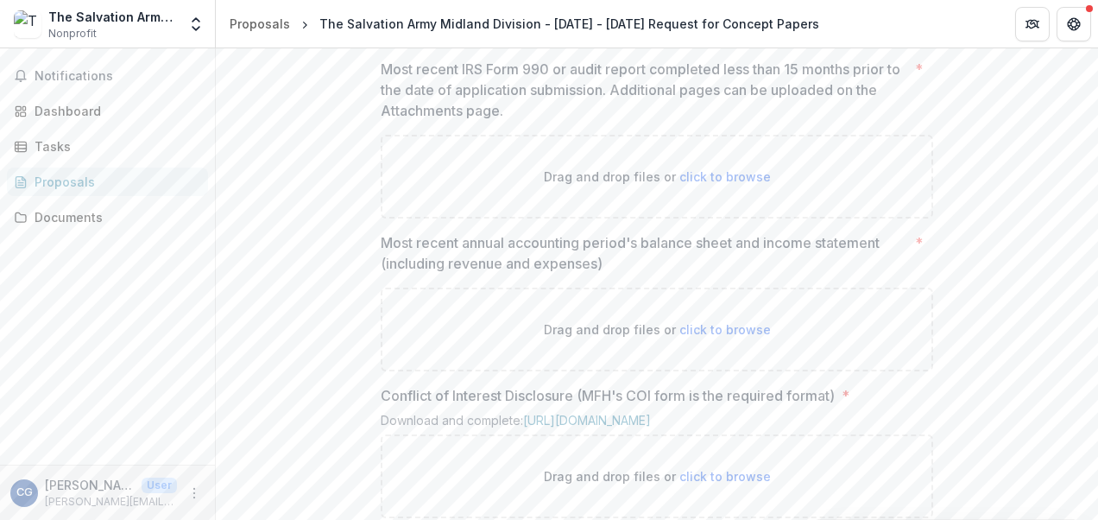
click at [722, 10] on span "click to browse" at bounding box center [724, 3] width 91 height 15
type input "**********"
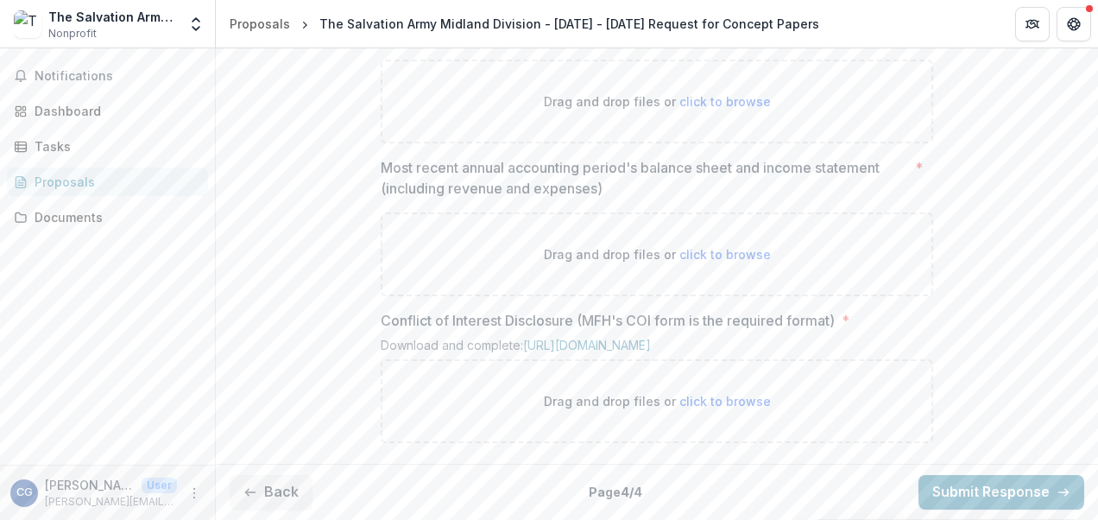
scroll to position [1553, 0]
click at [636, 337] on link "[URL][DOMAIN_NAME]" at bounding box center [587, 344] width 128 height 15
click at [651, 337] on link "[URL][DOMAIN_NAME]" at bounding box center [587, 344] width 128 height 15
click at [711, 399] on span "click to browse" at bounding box center [724, 401] width 91 height 15
type input "**********"
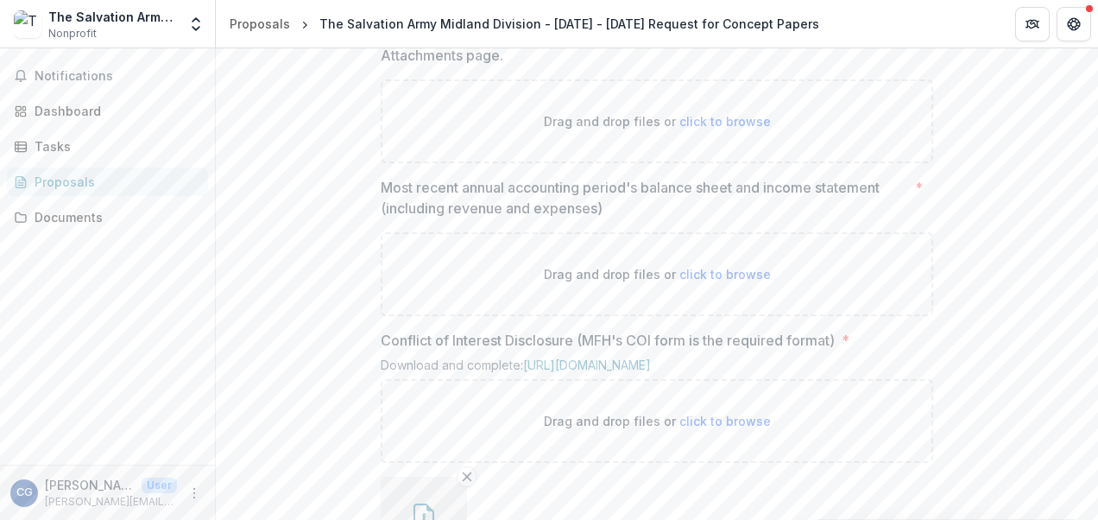
scroll to position [1695, 0]
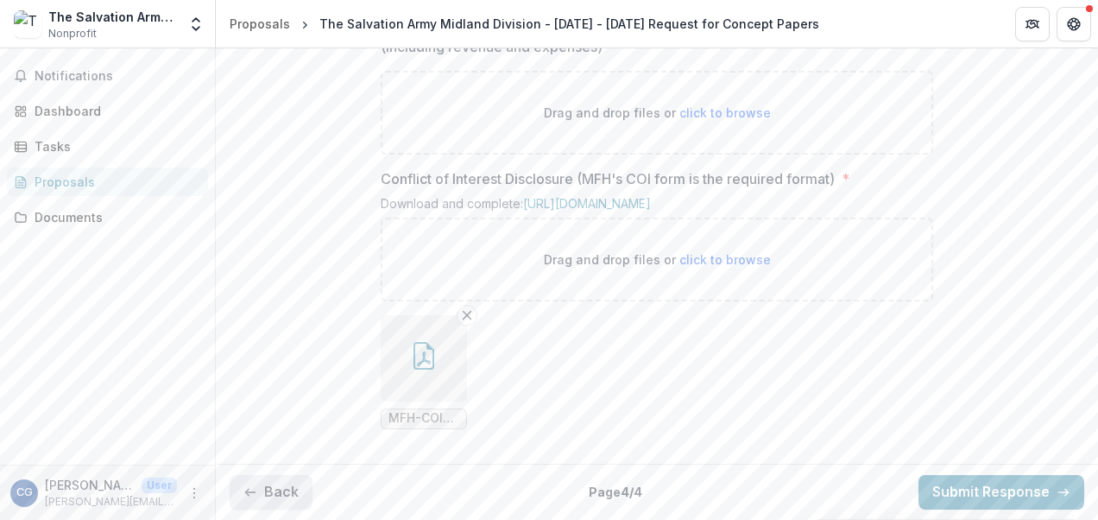
click at [255, 490] on icon "button" at bounding box center [250, 492] width 14 height 14
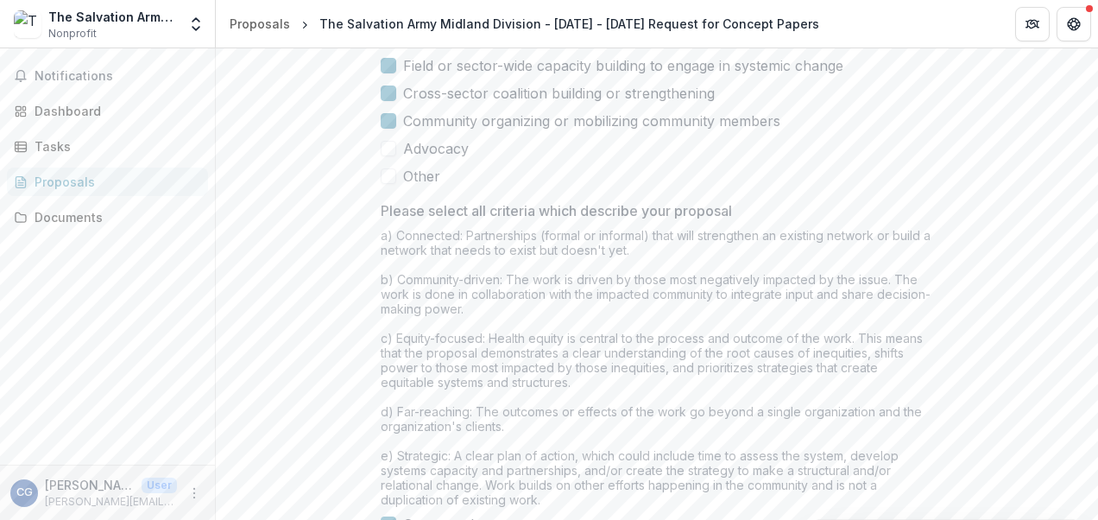
scroll to position [1616, 0]
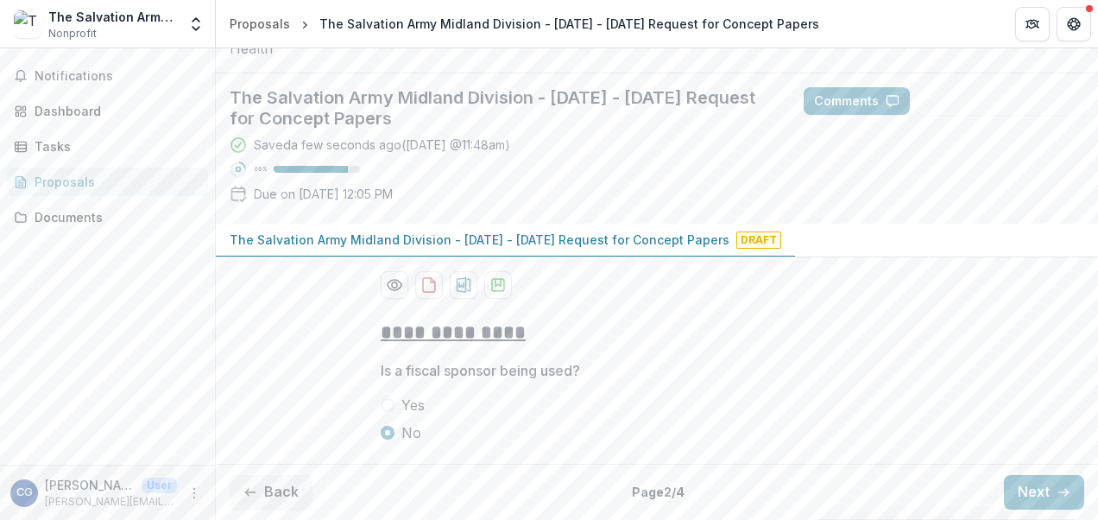
scroll to position [211, 0]
click at [251, 494] on icon "button" at bounding box center [250, 492] width 14 height 14
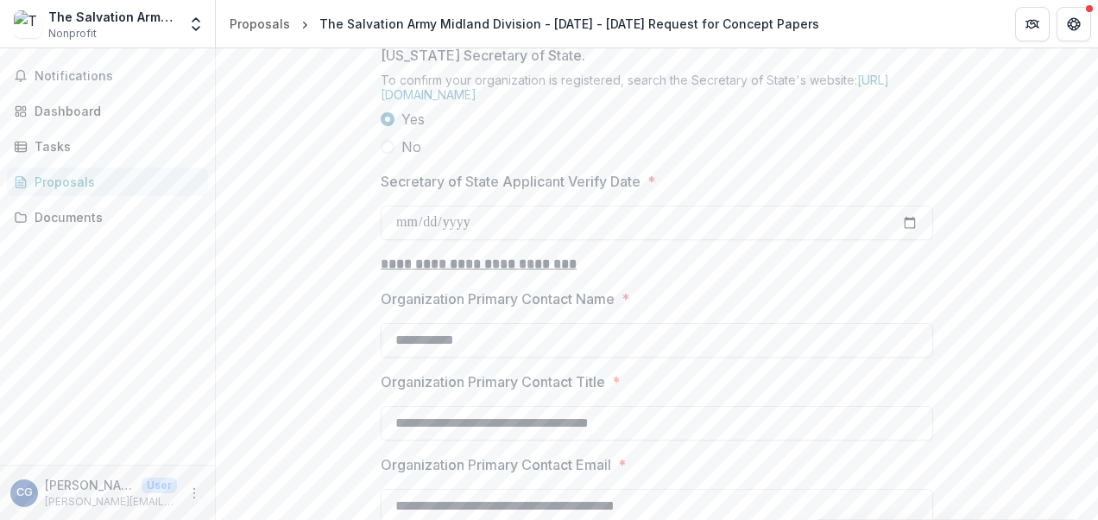
scroll to position [1671, 0]
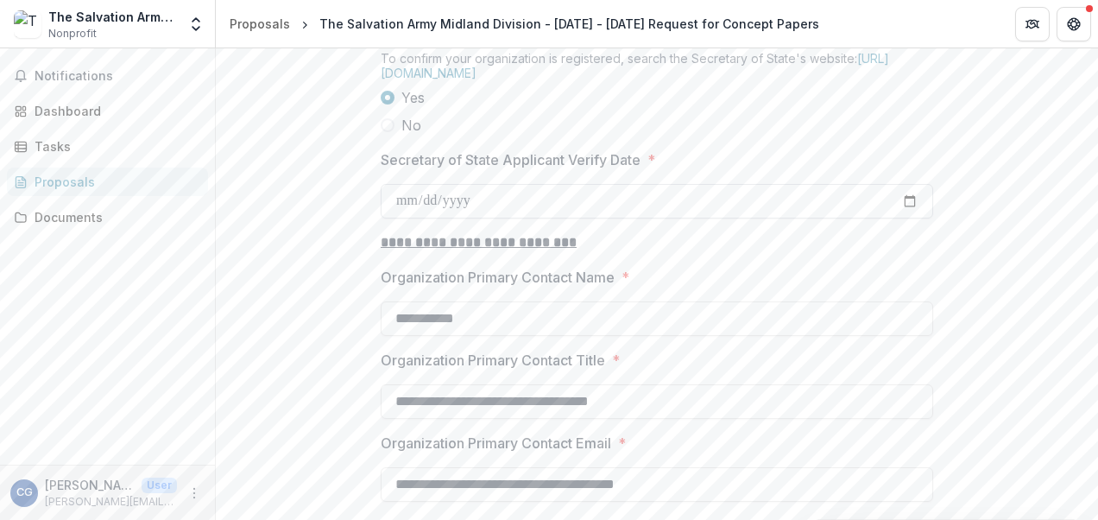
click at [403, 218] on input "Secretary of State Applicant Verify Date *" at bounding box center [657, 201] width 552 height 35
type input "**********"
click at [558, 135] on label "No" at bounding box center [657, 125] width 552 height 21
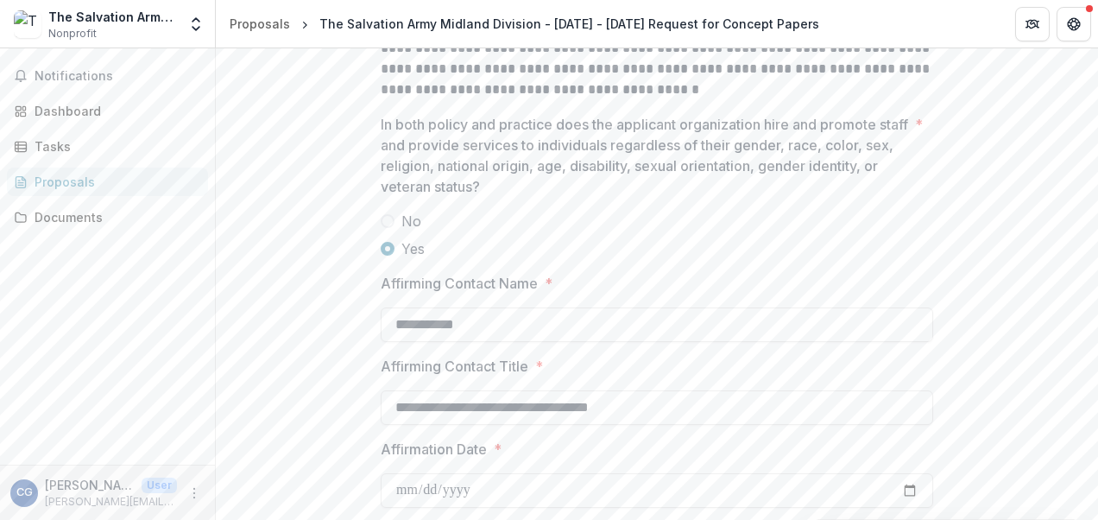
scroll to position [2534, 0]
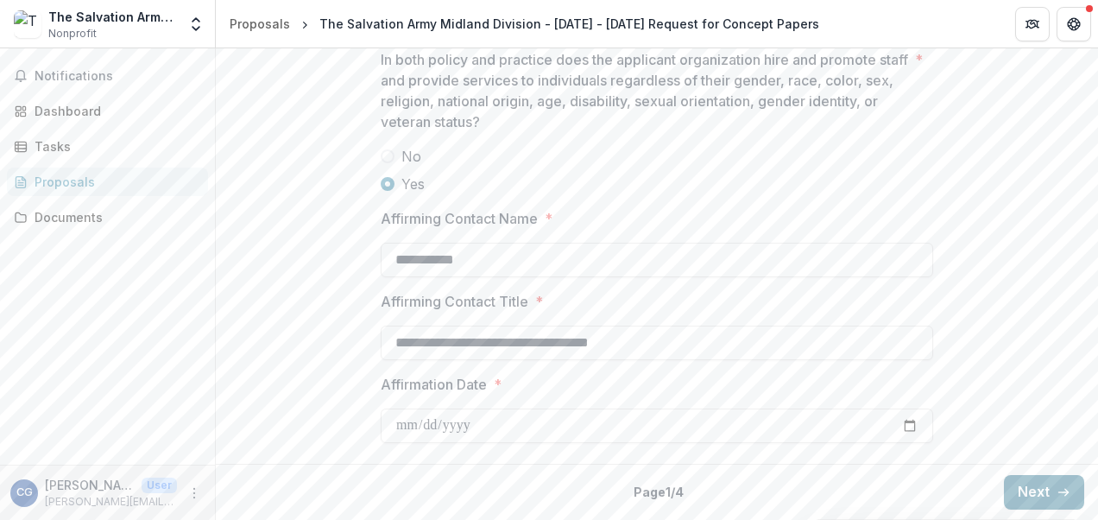
click at [1029, 493] on button "Next" at bounding box center [1044, 492] width 80 height 35
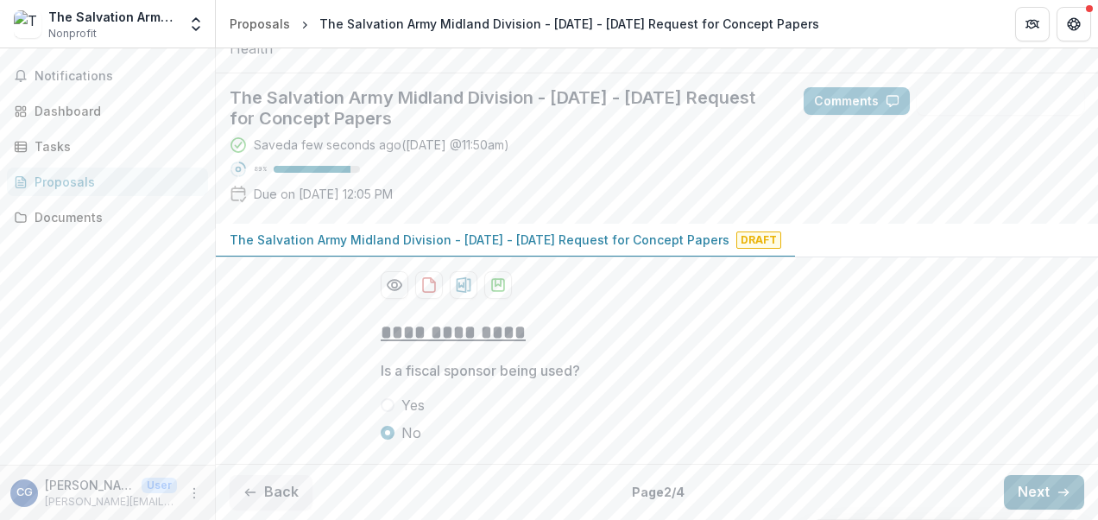
scroll to position [211, 0]
click at [1020, 492] on button "Next" at bounding box center [1044, 492] width 80 height 35
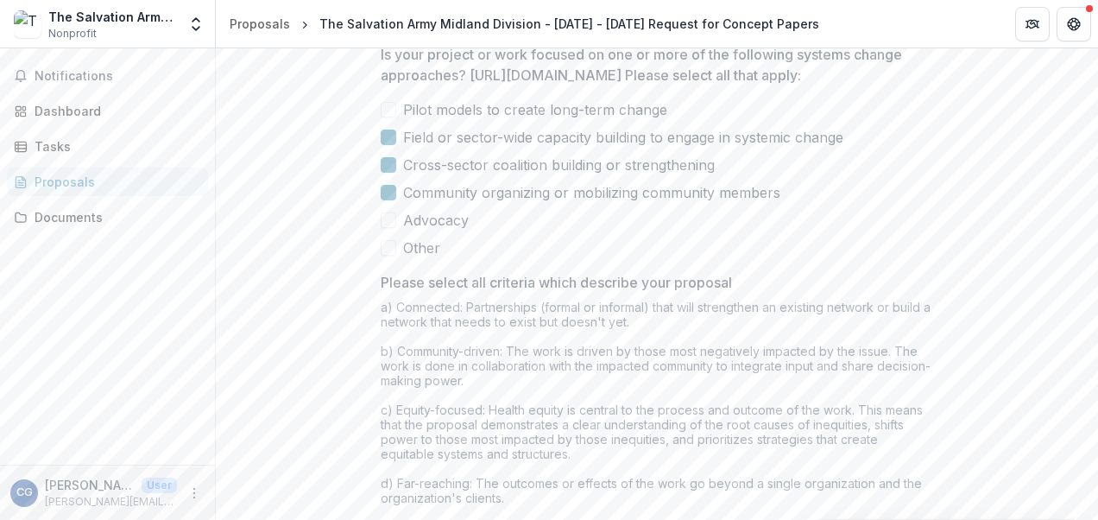
scroll to position [1616, 0]
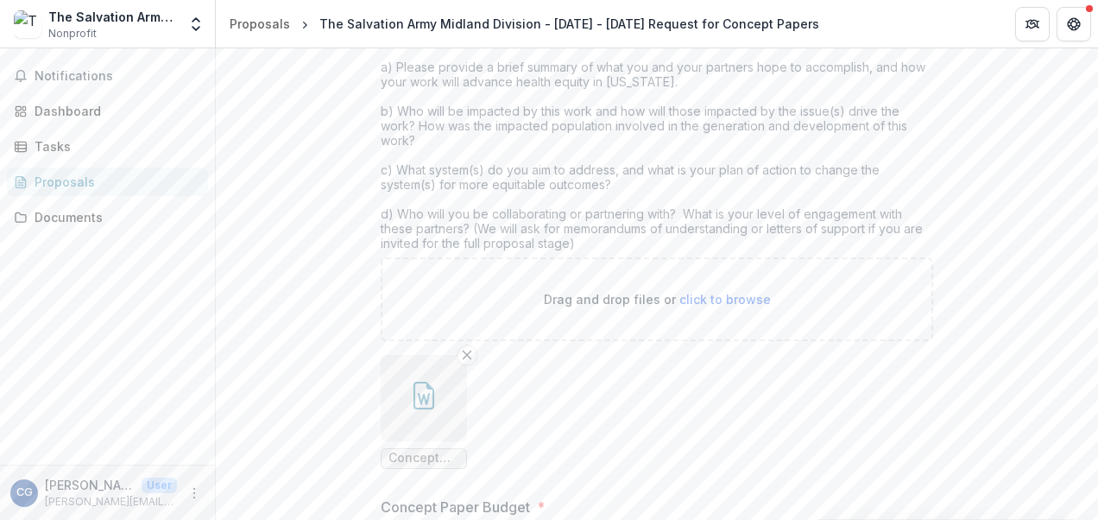
scroll to position [573, 0]
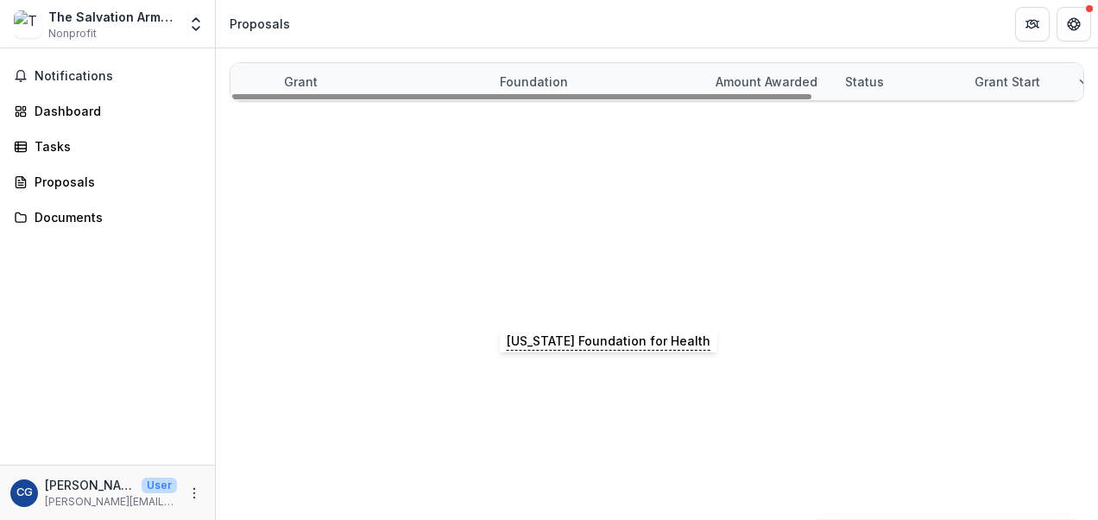
click at [576, 306] on p "[US_STATE] Foundation for Health" at bounding box center [597, 305] width 195 height 19
click at [422, 300] on link "The Salvation Army - [DATE] - [DATE] Request for Concept Papers" at bounding box center [481, 305] width 395 height 15
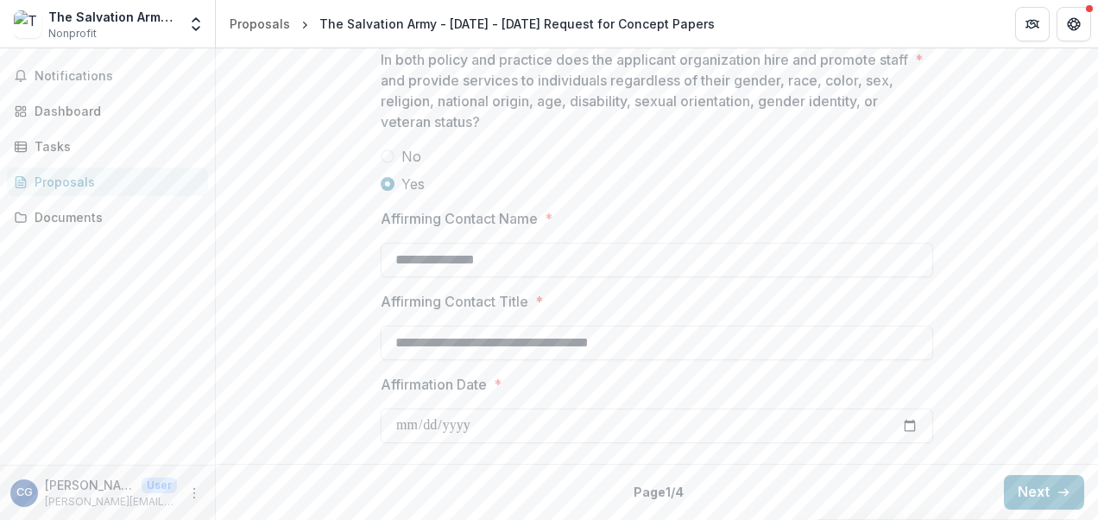
scroll to position [2470, 0]
click at [1011, 487] on button "Next" at bounding box center [1044, 492] width 80 height 35
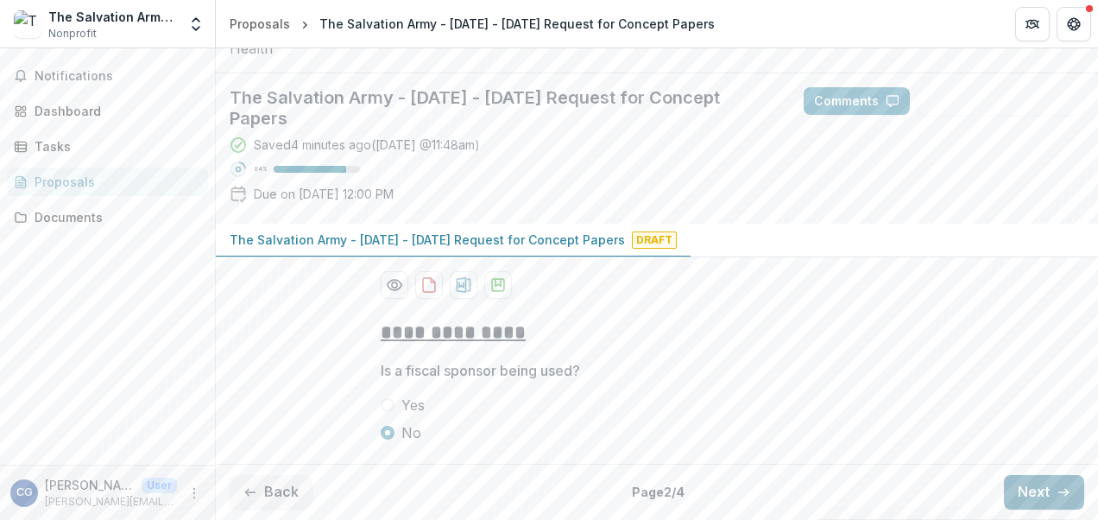
click at [1035, 487] on button "Next" at bounding box center [1044, 492] width 80 height 35
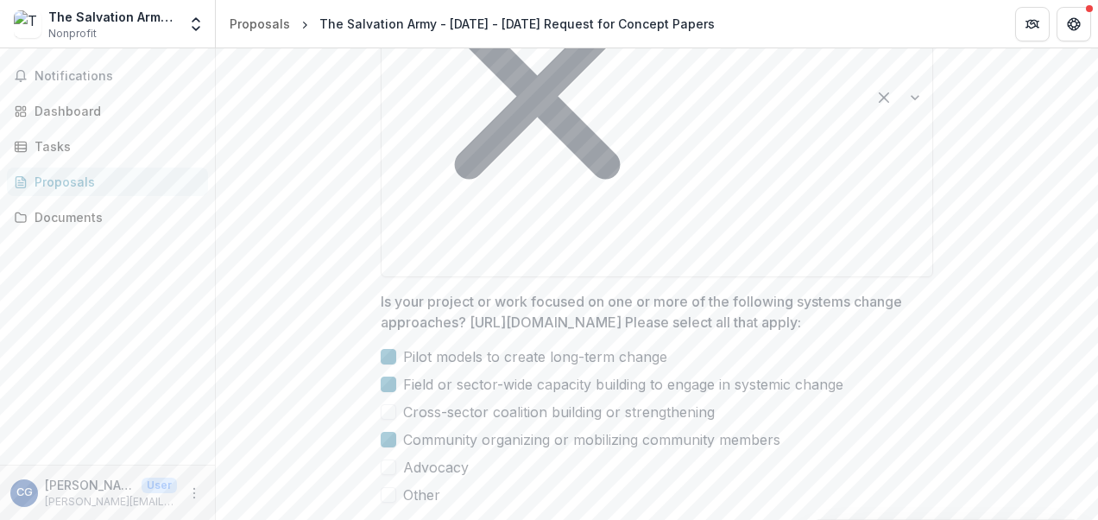
scroll to position [1595, 0]
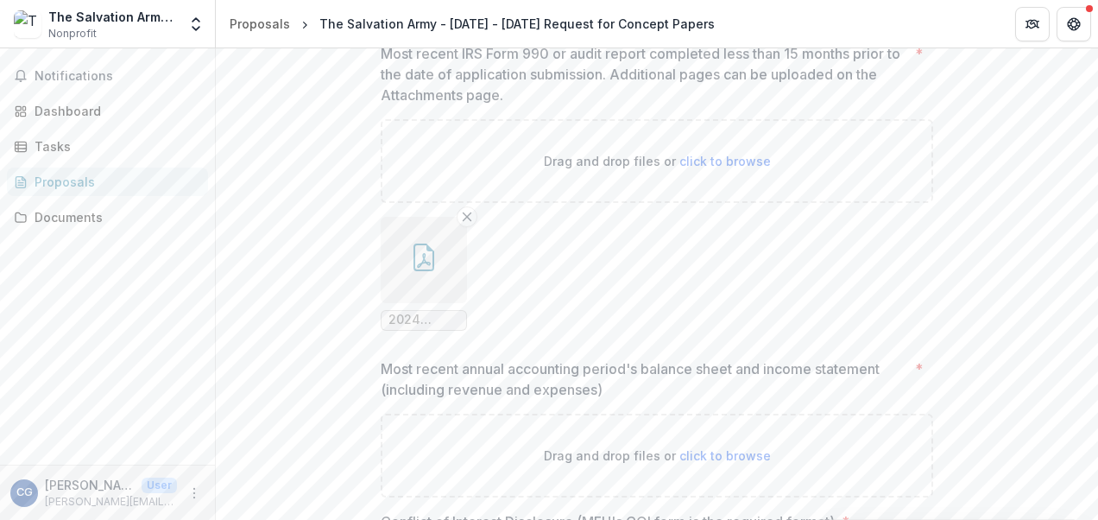
scroll to position [1187, 0]
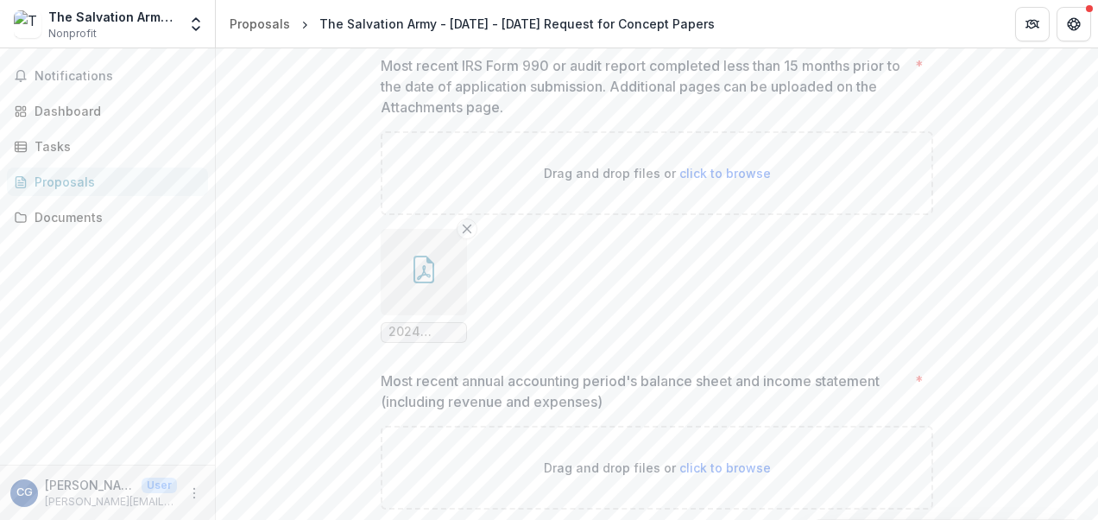
click at [410, 283] on icon "button" at bounding box center [424, 269] width 28 height 28
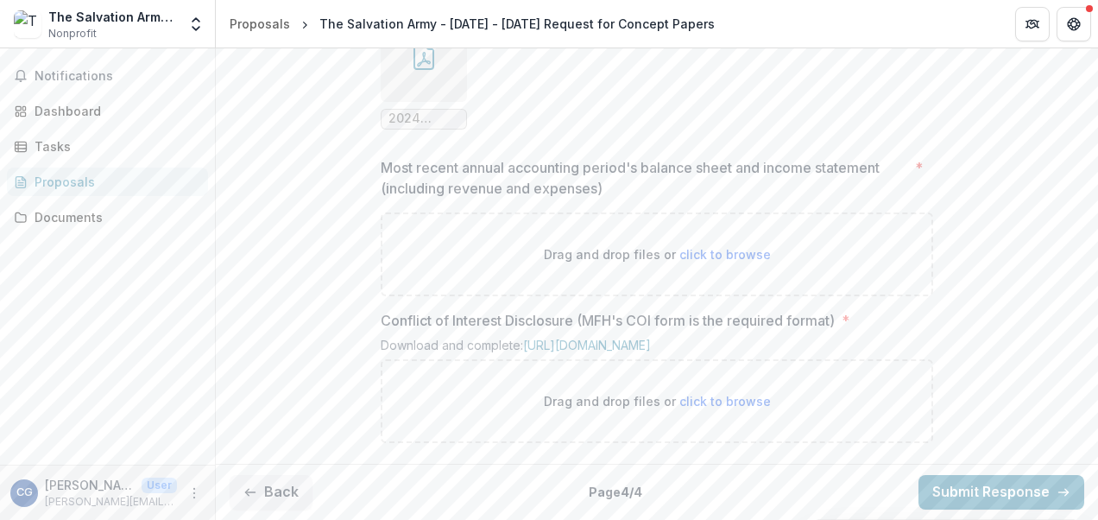
scroll to position [1533, 0]
click at [743, 402] on span "click to browse" at bounding box center [724, 401] width 91 height 15
type input "**********"
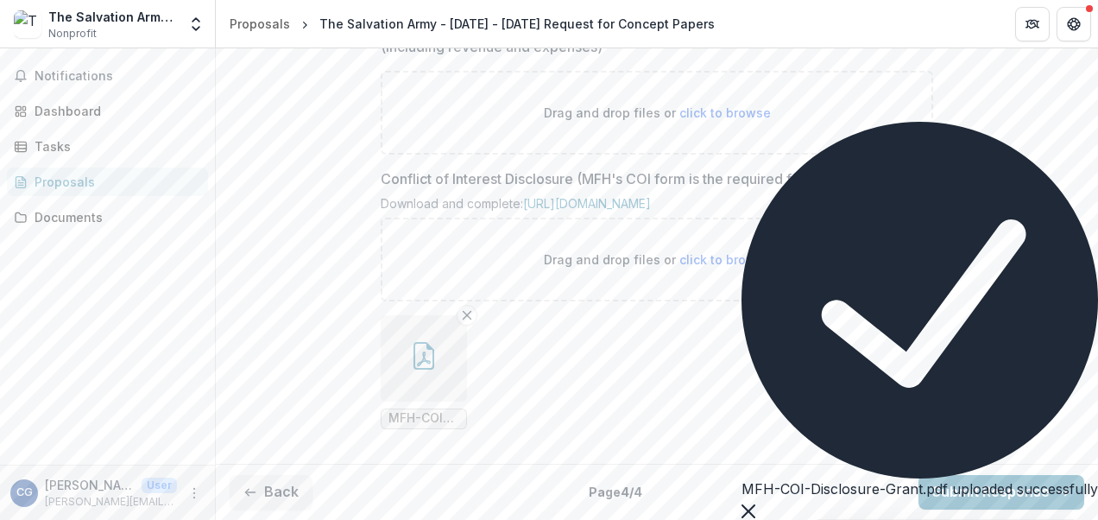
scroll to position [1674, 0]
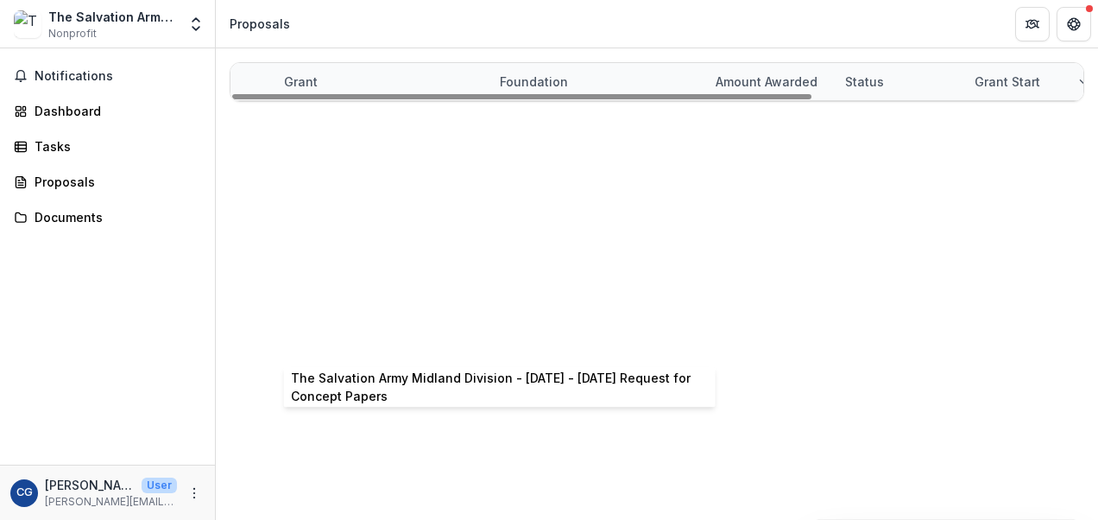
click at [291, 338] on link "The Salvation Army Midland Division - [DATE] - [DATE] Request for Concept Papers" at bounding box center [534, 342] width 500 height 15
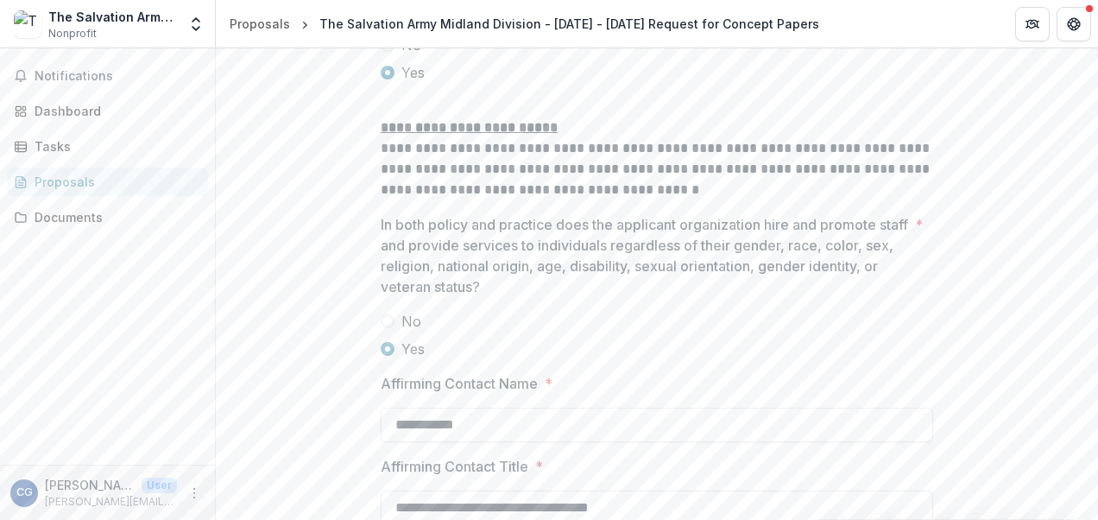
scroll to position [2534, 0]
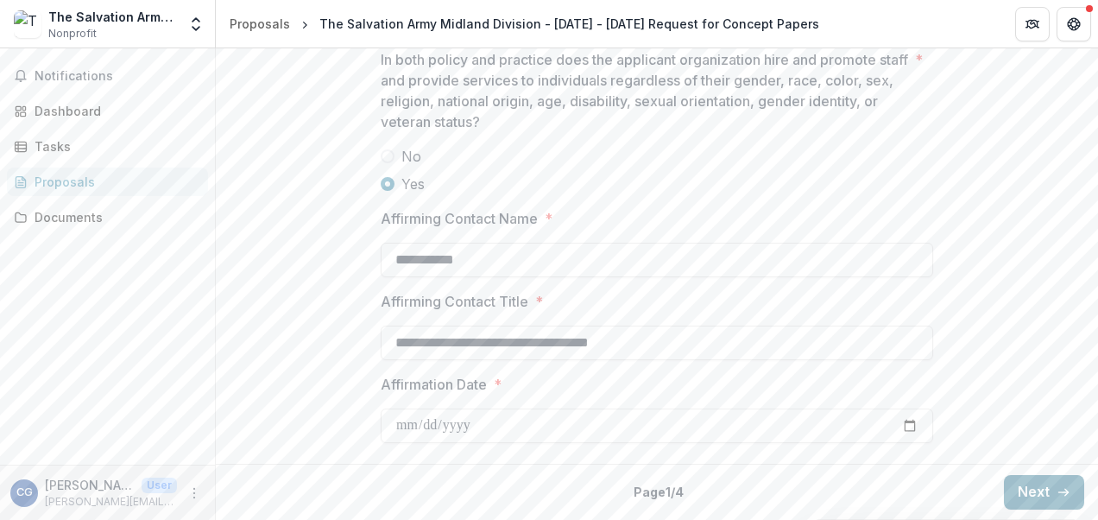
click at [1013, 482] on button "Next" at bounding box center [1044, 492] width 80 height 35
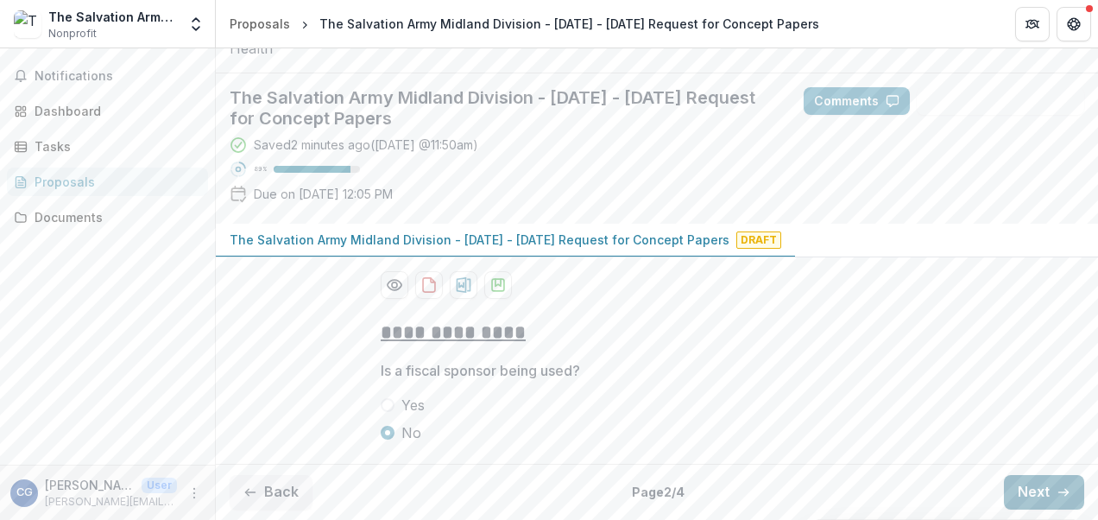
scroll to position [211, 0]
click at [1038, 489] on button "Next" at bounding box center [1044, 492] width 80 height 35
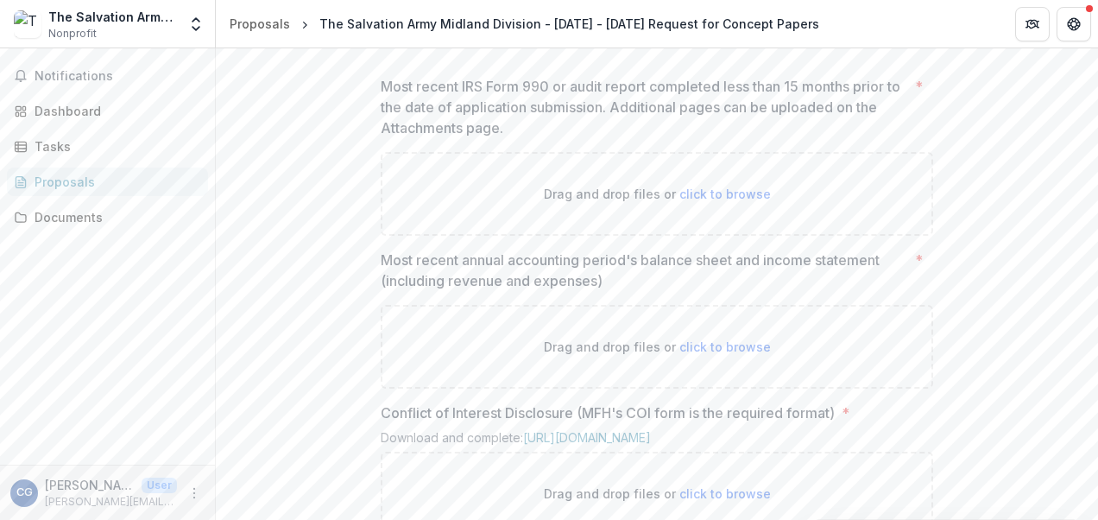
scroll to position [1263, 0]
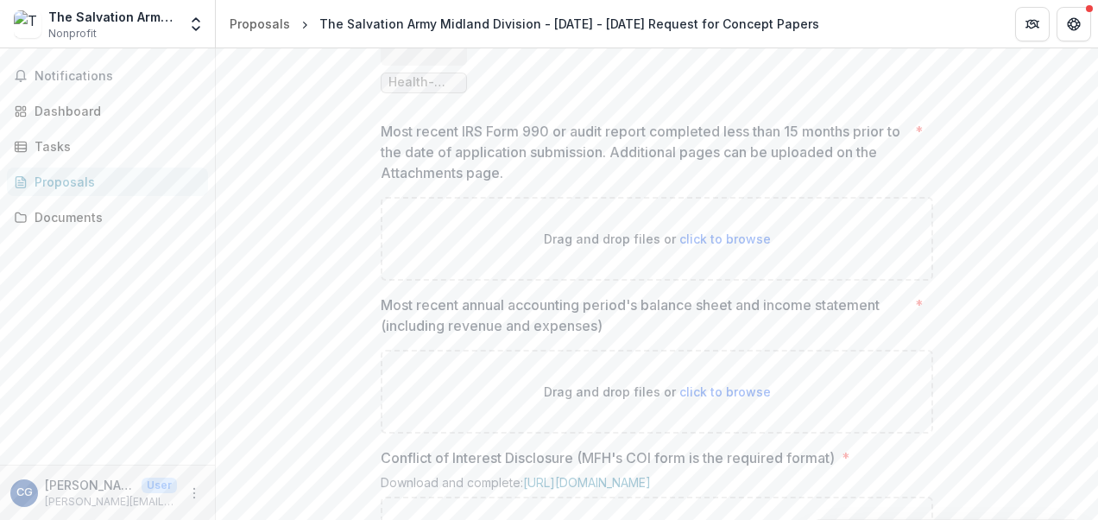
click at [721, 246] on span "click to browse" at bounding box center [724, 238] width 91 height 15
type input "**********"
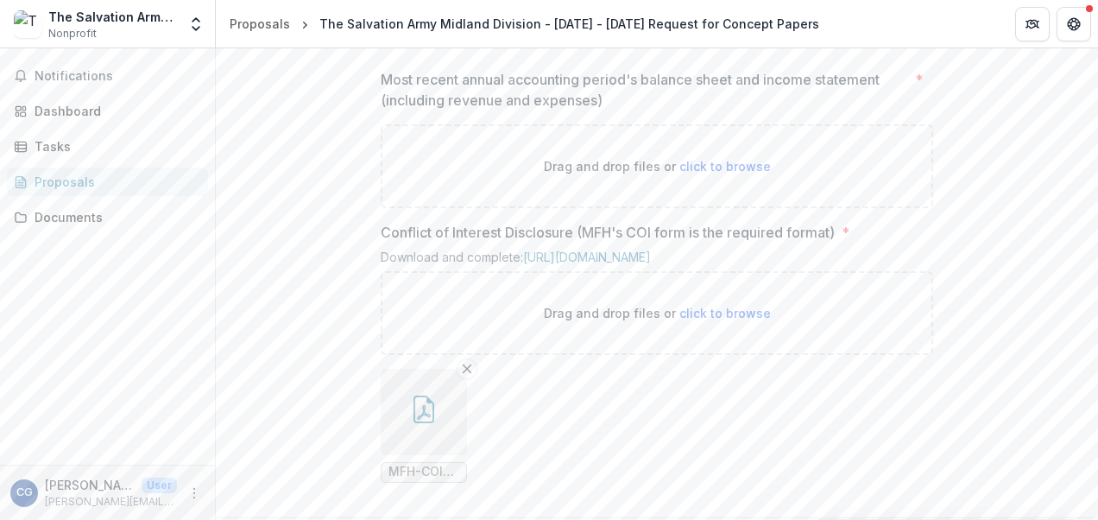
scroll to position [1578, 0]
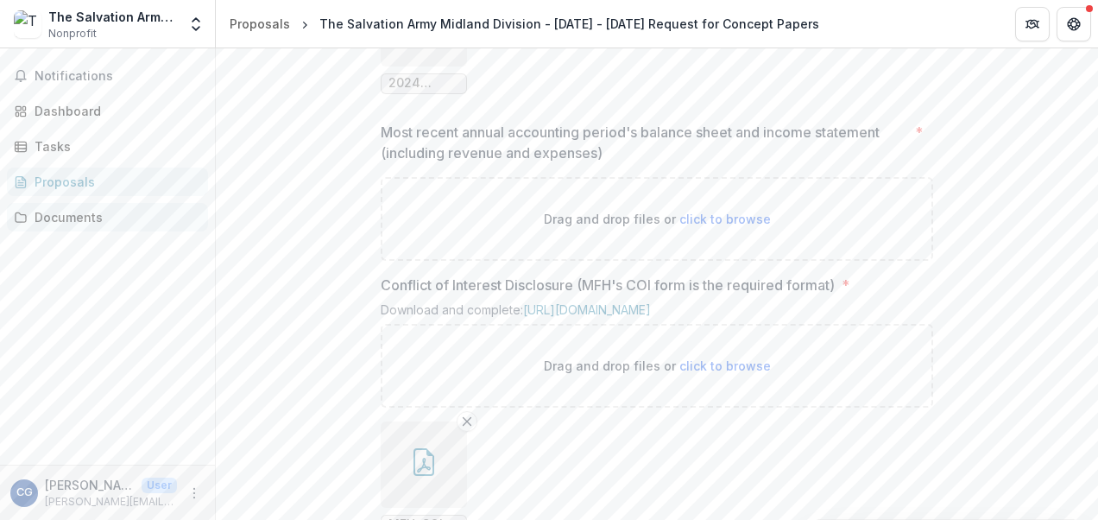
click at [75, 224] on div "Documents" at bounding box center [115, 217] width 160 height 18
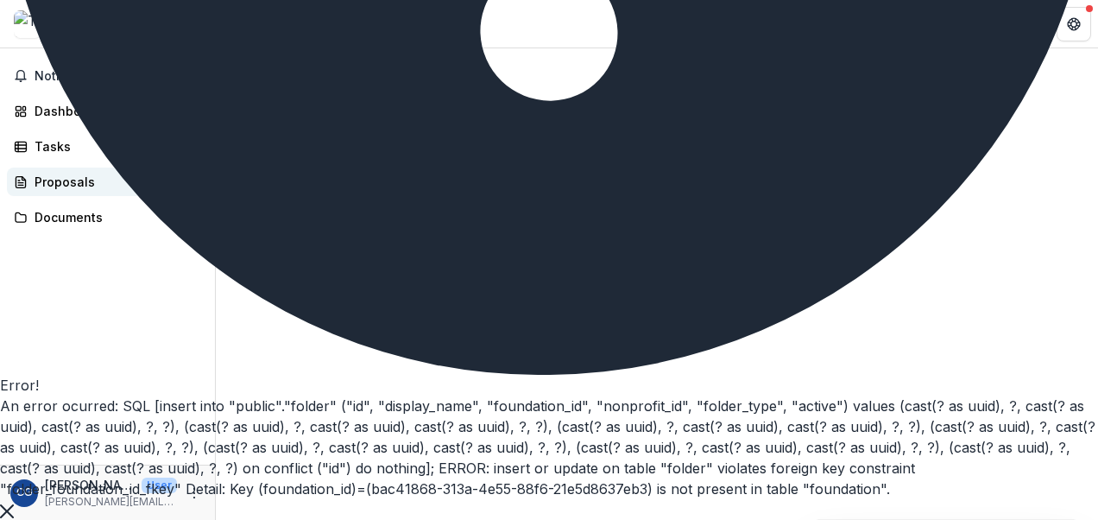
click at [70, 181] on div "Proposals" at bounding box center [115, 182] width 160 height 18
click at [14, 504] on icon "Close" at bounding box center [7, 511] width 14 height 14
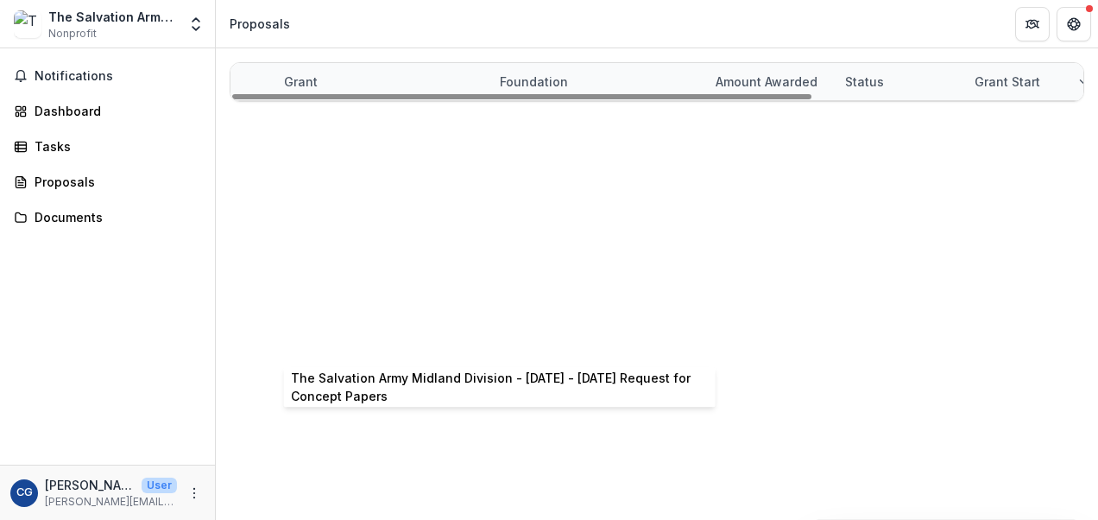
click at [354, 338] on link "The Salvation Army Midland Division - [DATE] - [DATE] Request for Concept Papers" at bounding box center [534, 342] width 500 height 15
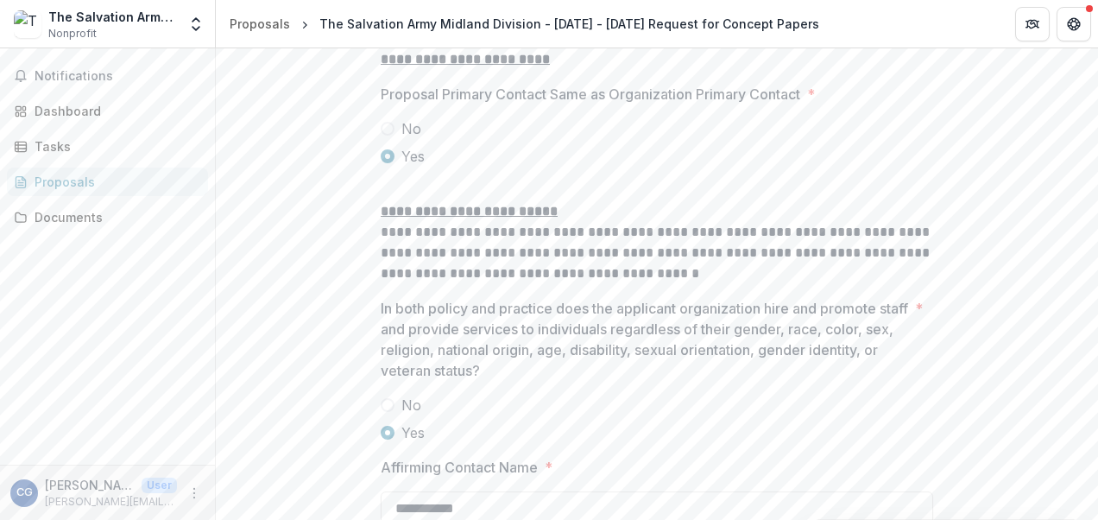
scroll to position [2534, 0]
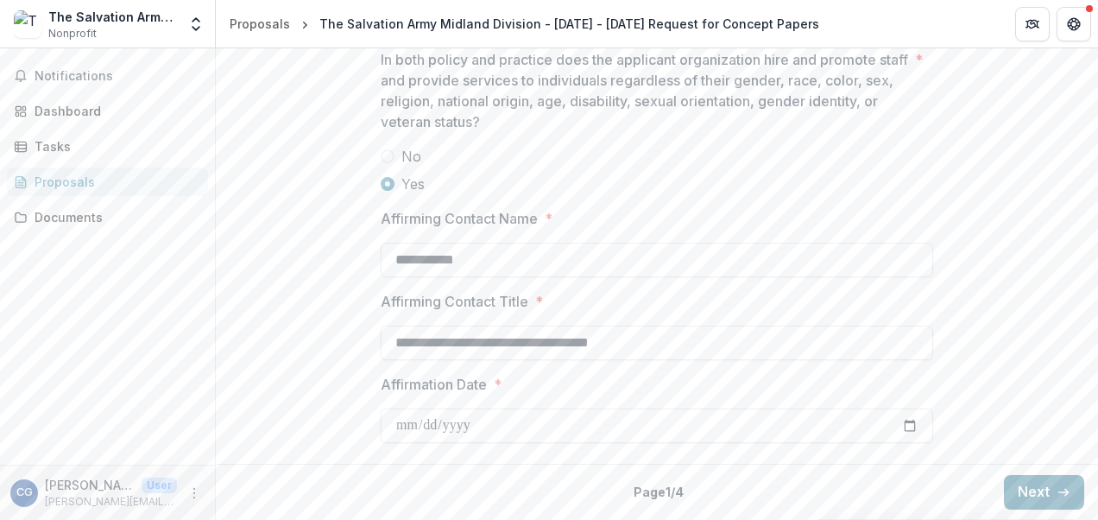
click at [1019, 485] on button "Next" at bounding box center [1044, 492] width 80 height 35
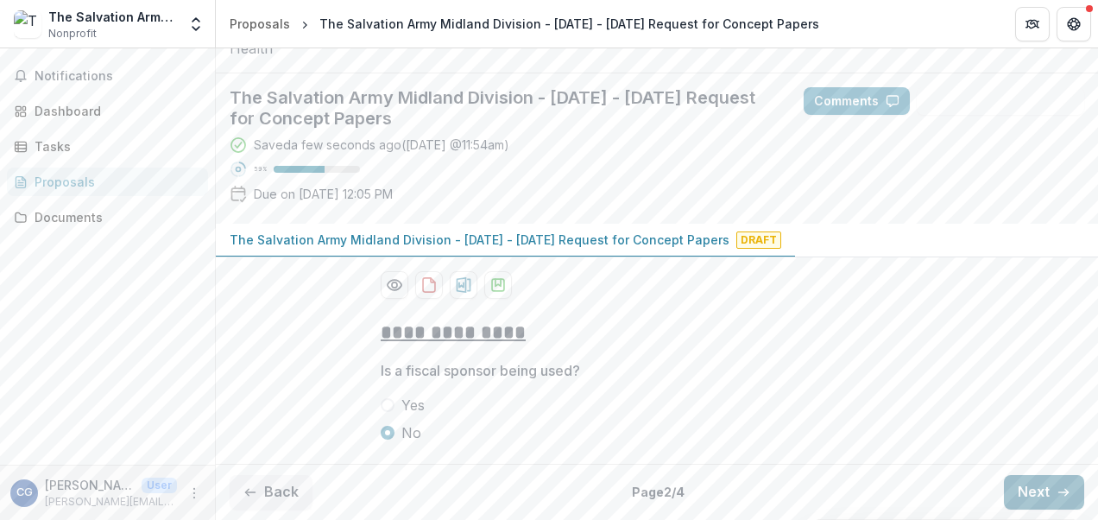
click at [1022, 480] on button "Next" at bounding box center [1044, 492] width 80 height 35
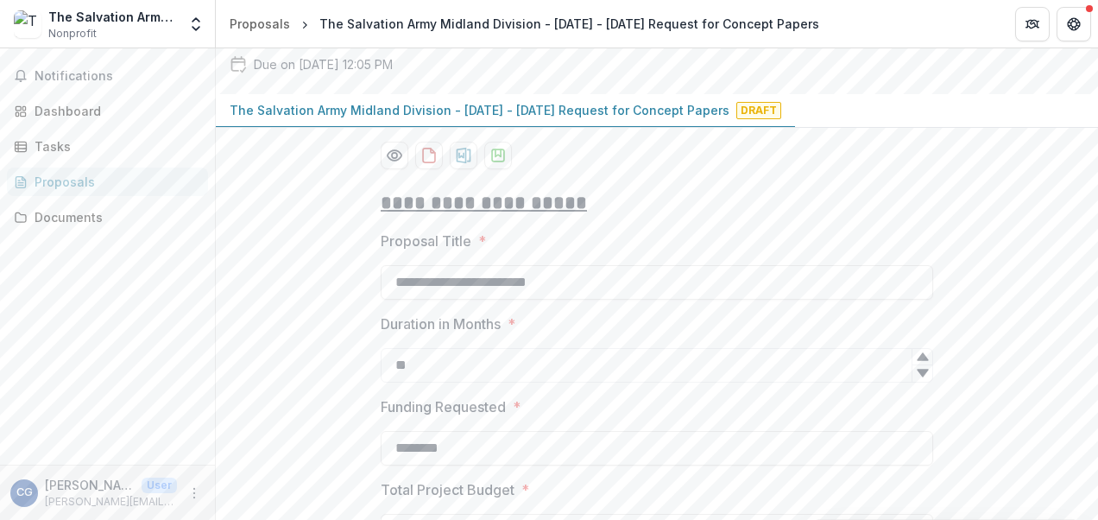
scroll to position [1616, 0]
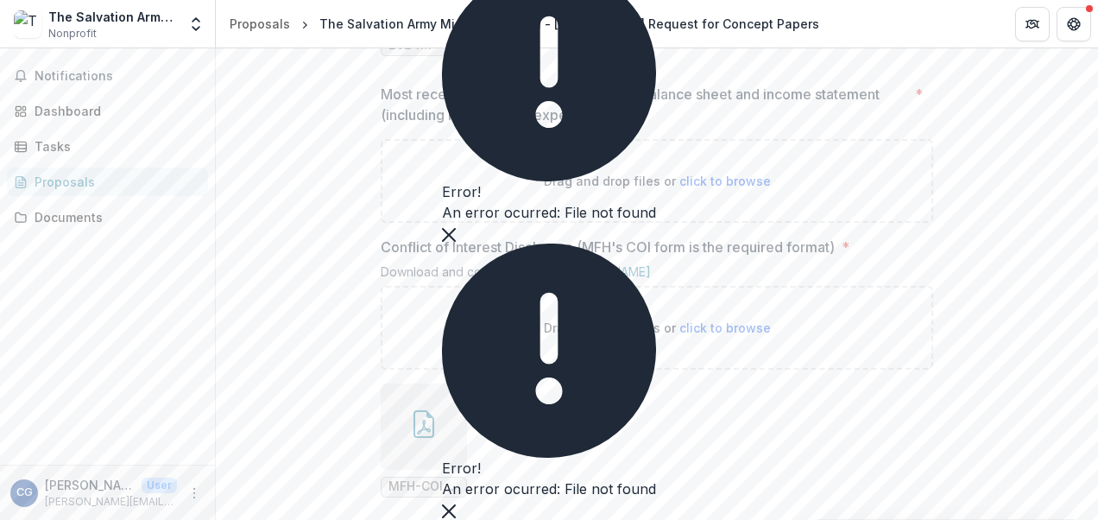
click at [456, 243] on button "Close" at bounding box center [449, 233] width 14 height 21
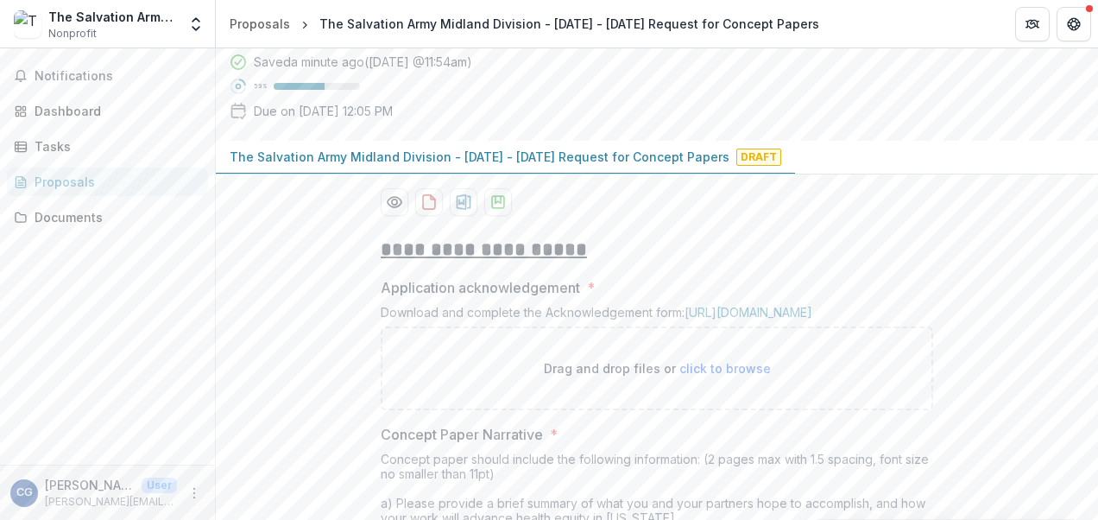
scroll to position [156, 0]
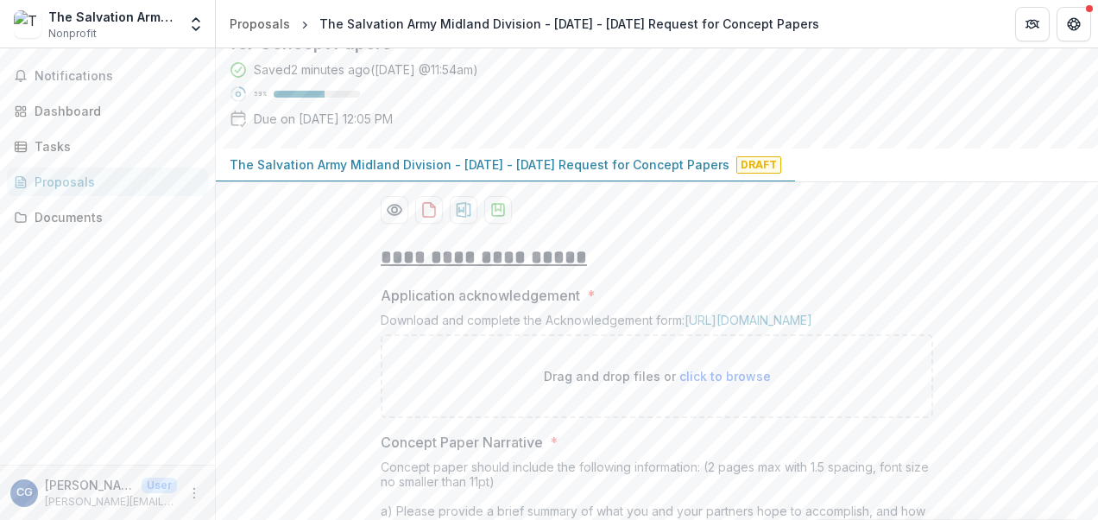
click at [76, 180] on div "Proposals" at bounding box center [115, 182] width 160 height 18
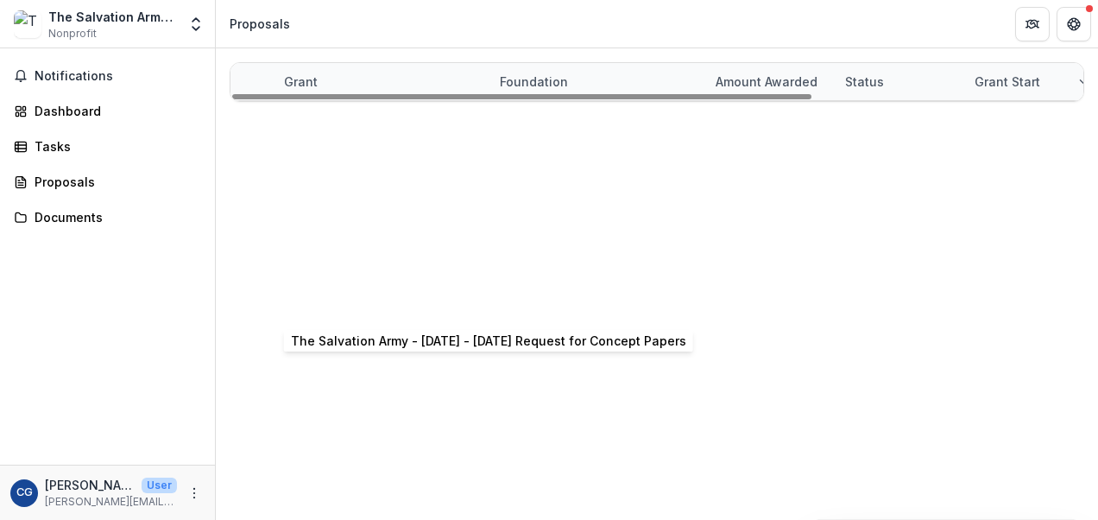
click at [370, 305] on link "The Salvation Army - [DATE] - [DATE] Request for Concept Papers" at bounding box center [481, 305] width 395 height 15
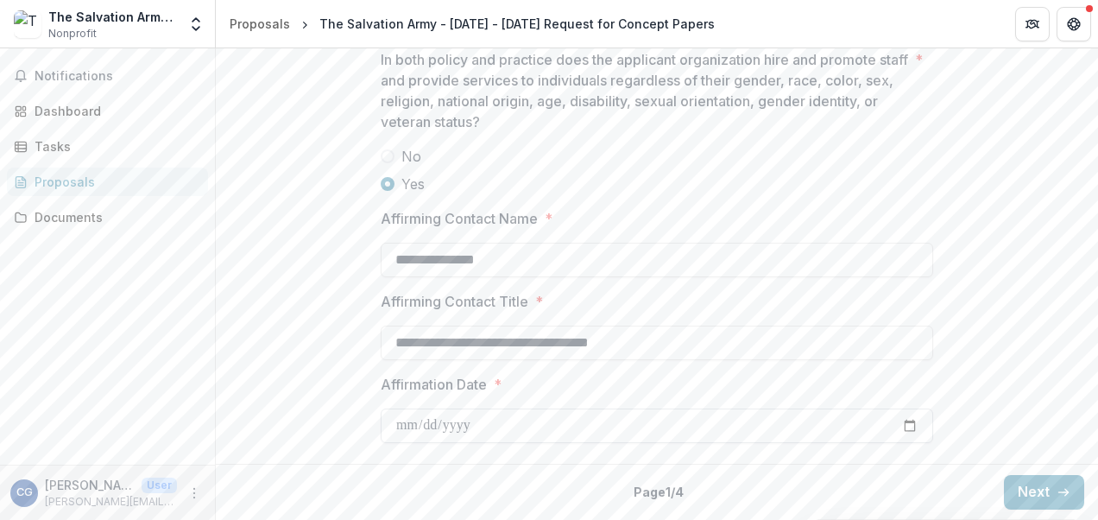
scroll to position [2470, 0]
click at [1033, 494] on button "Next" at bounding box center [1044, 492] width 80 height 35
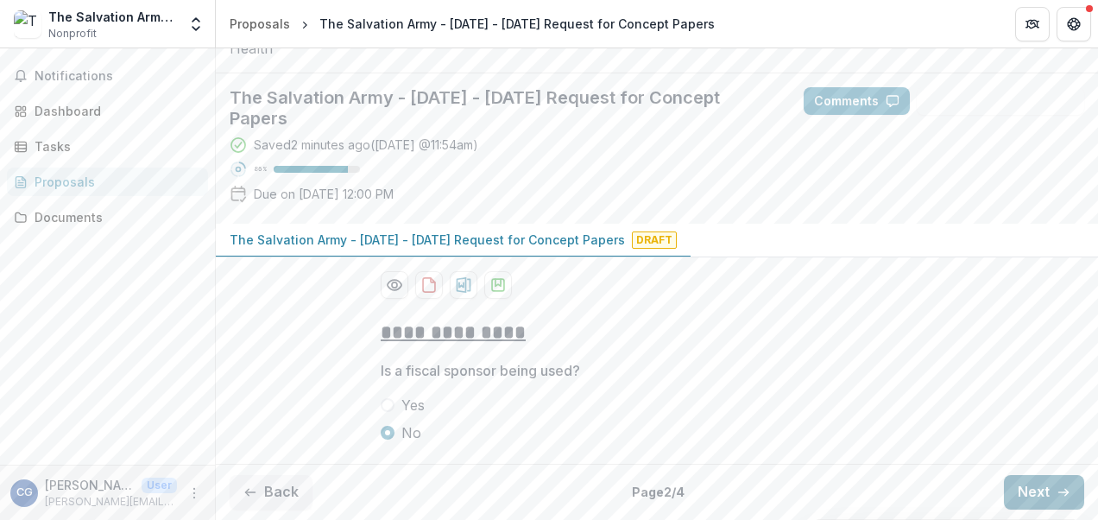
click at [1039, 479] on button "Next" at bounding box center [1044, 492] width 80 height 35
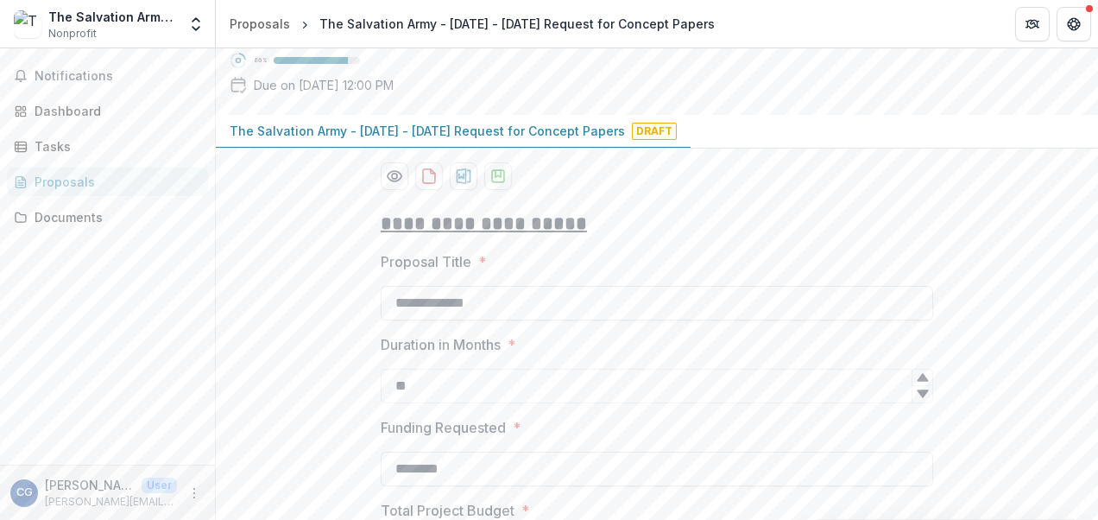
scroll to position [1595, 0]
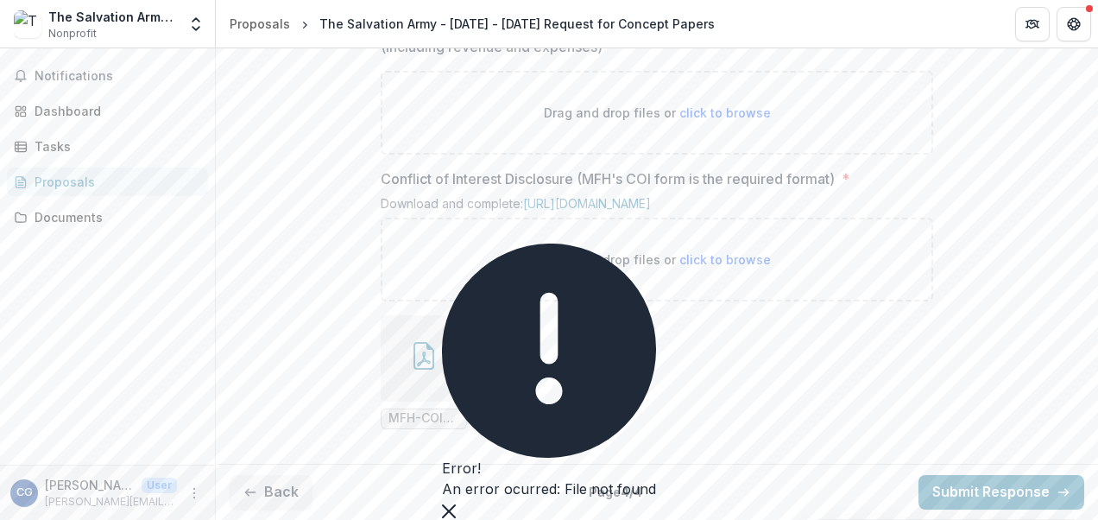
click at [456, 504] on icon "Close" at bounding box center [449, 511] width 14 height 14
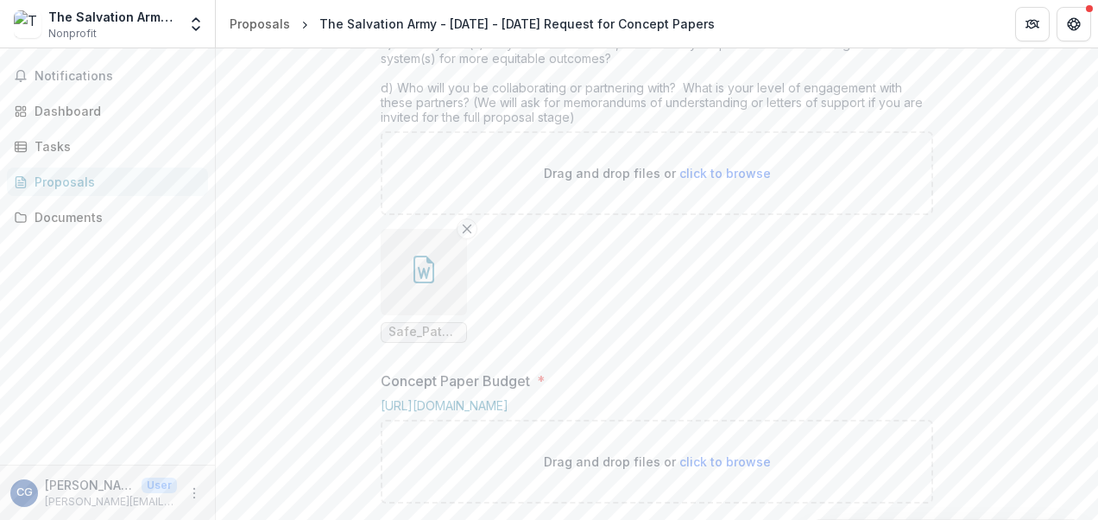
scroll to position [725, 0]
click at [76, 181] on div "Proposals" at bounding box center [115, 182] width 160 height 18
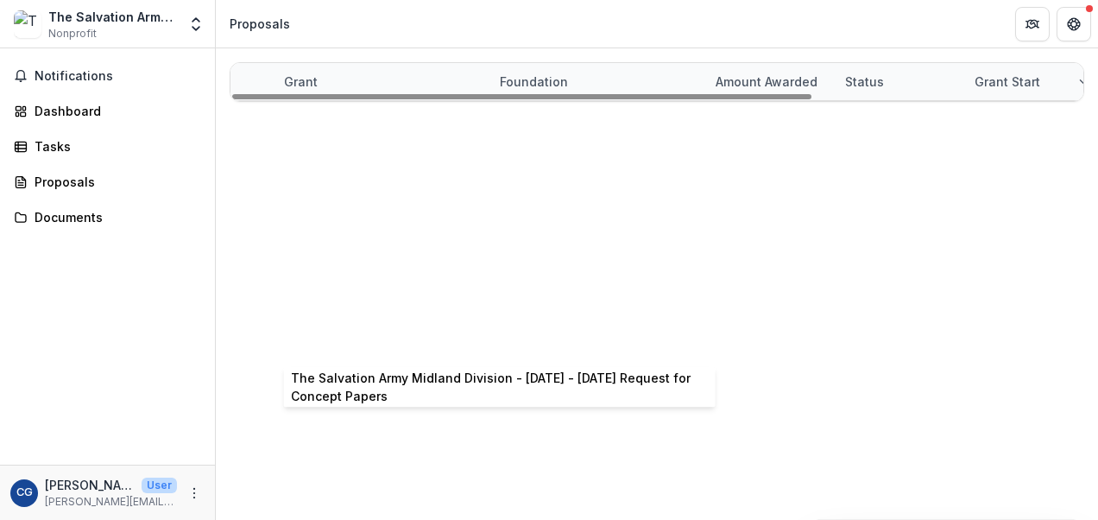
click at [383, 338] on link "The Salvation Army Midland Division - [DATE] - [DATE] Request for Concept Papers" at bounding box center [534, 342] width 500 height 15
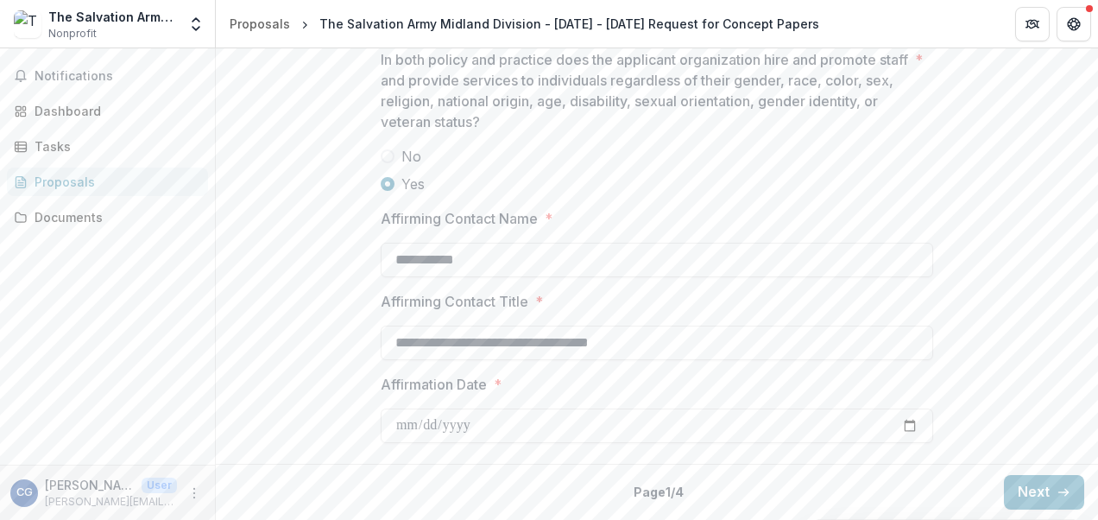
scroll to position [2534, 0]
click at [1049, 488] on button "Next" at bounding box center [1044, 492] width 80 height 35
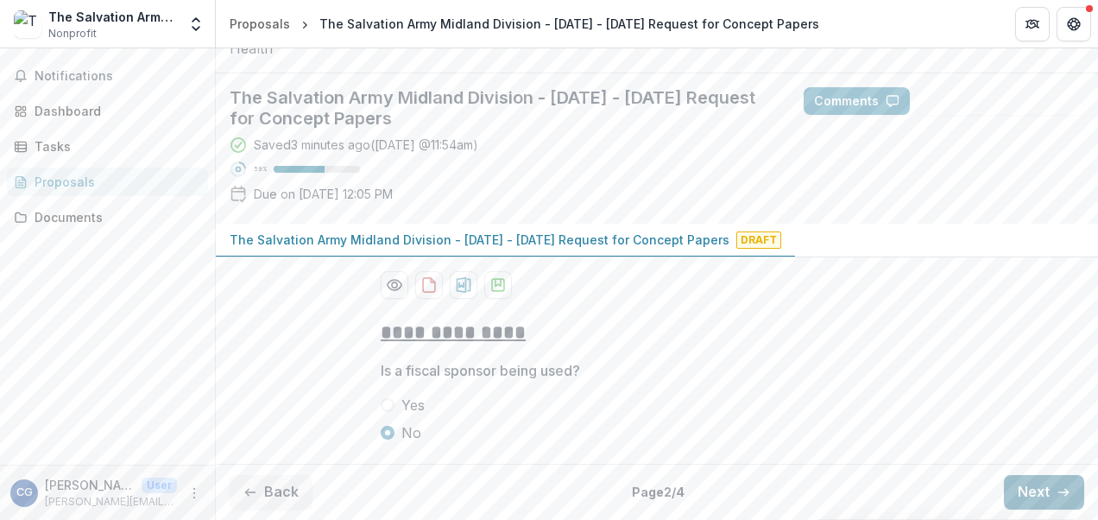
click at [1023, 481] on button "Next" at bounding box center [1044, 492] width 80 height 35
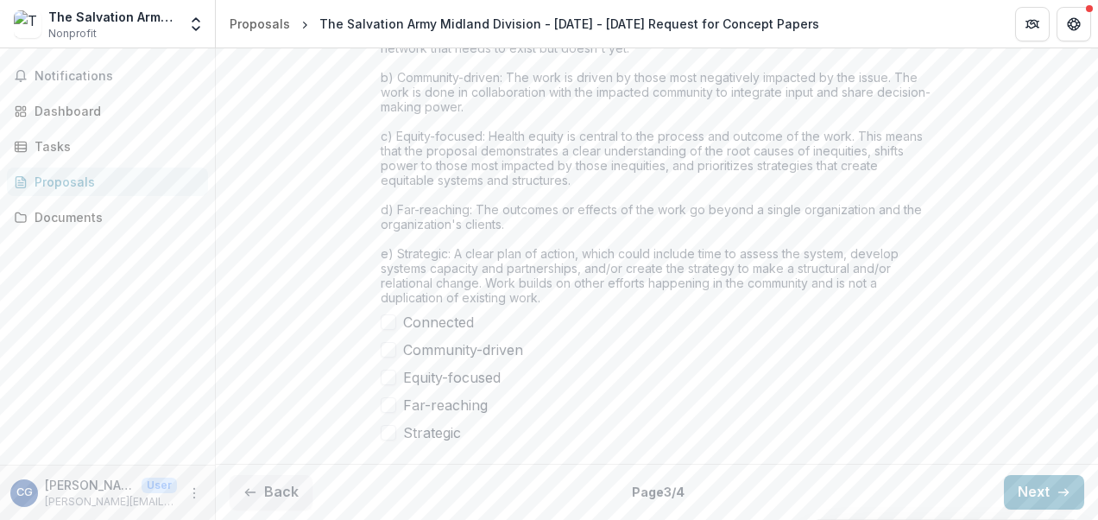
scroll to position [1523, 0]
click at [52, 168] on link "Proposals" at bounding box center [107, 181] width 201 height 28
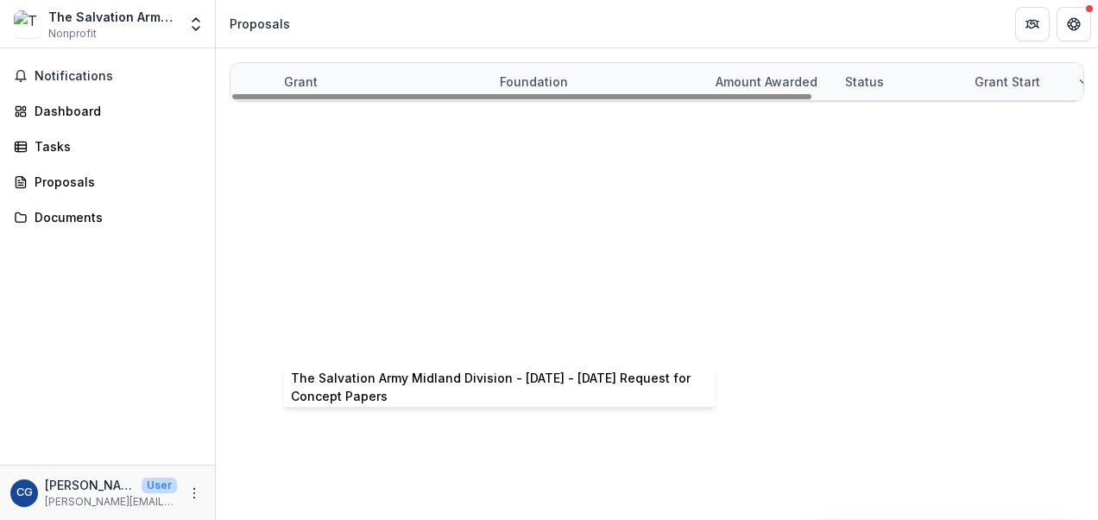
click at [336, 341] on link "The Salvation Army Midland Division - [DATE] - [DATE] Request for Concept Papers" at bounding box center [534, 342] width 500 height 15
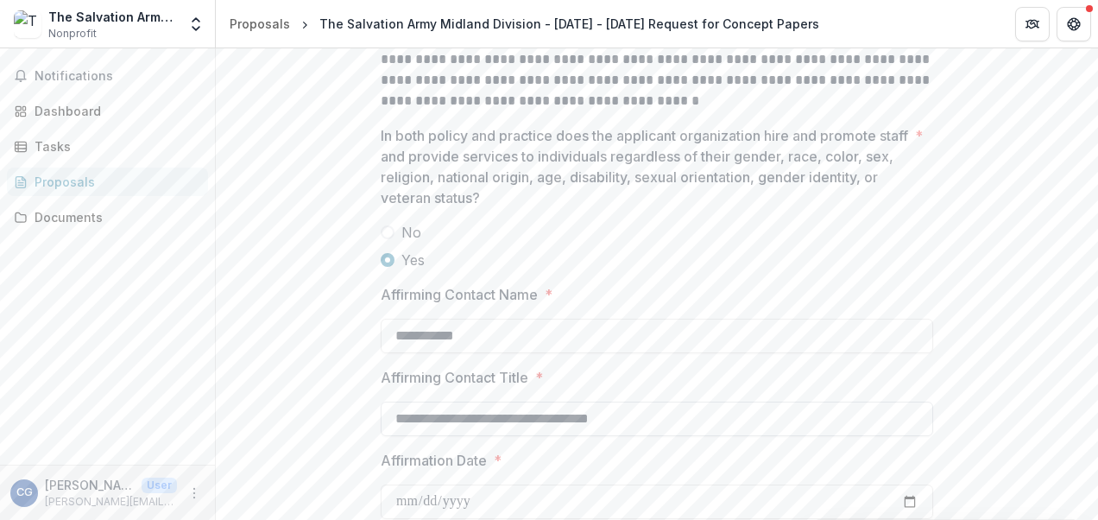
scroll to position [2534, 0]
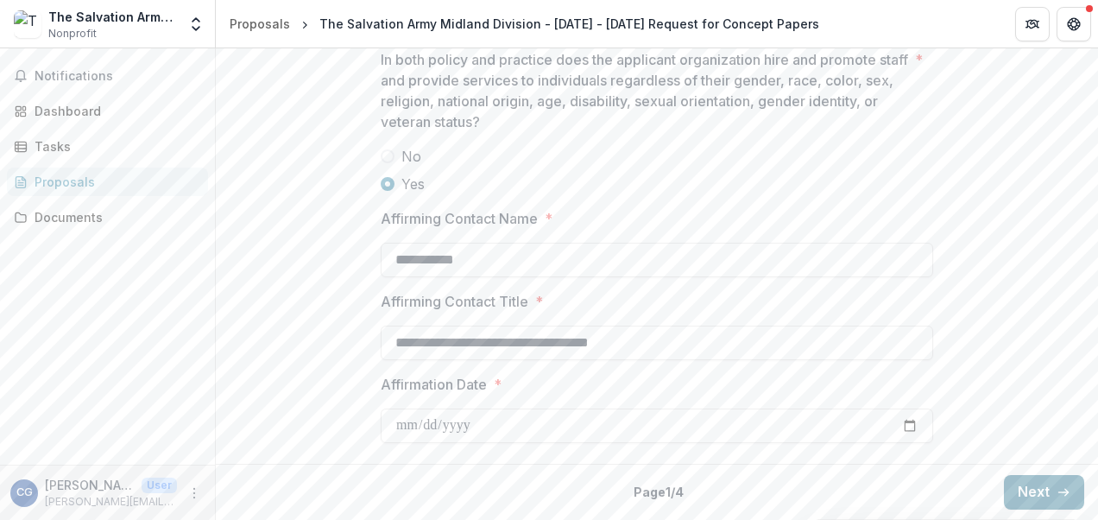
click at [1056, 489] on icon "button" at bounding box center [1063, 492] width 14 height 14
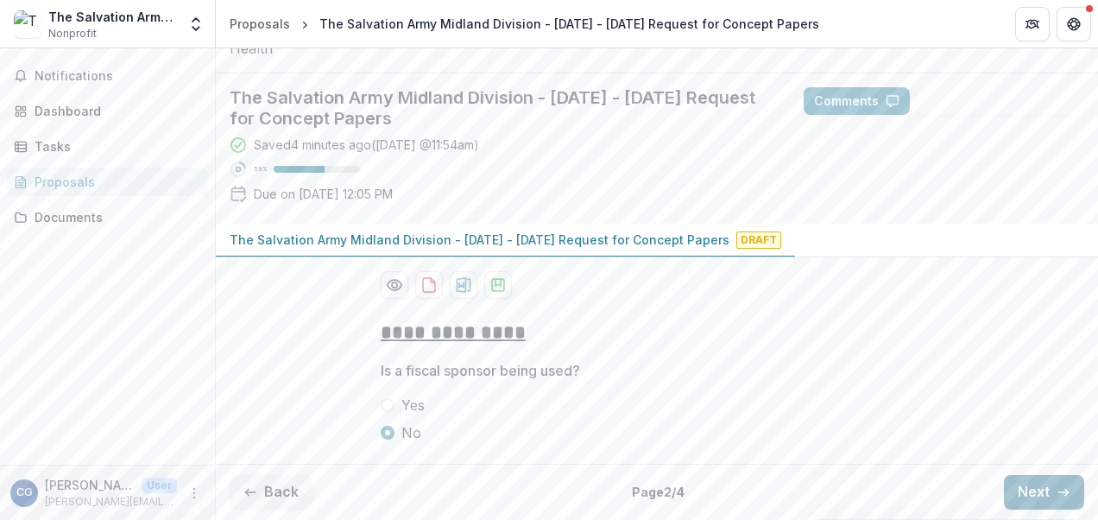
scroll to position [211, 0]
click at [1049, 492] on button "Next" at bounding box center [1044, 492] width 80 height 35
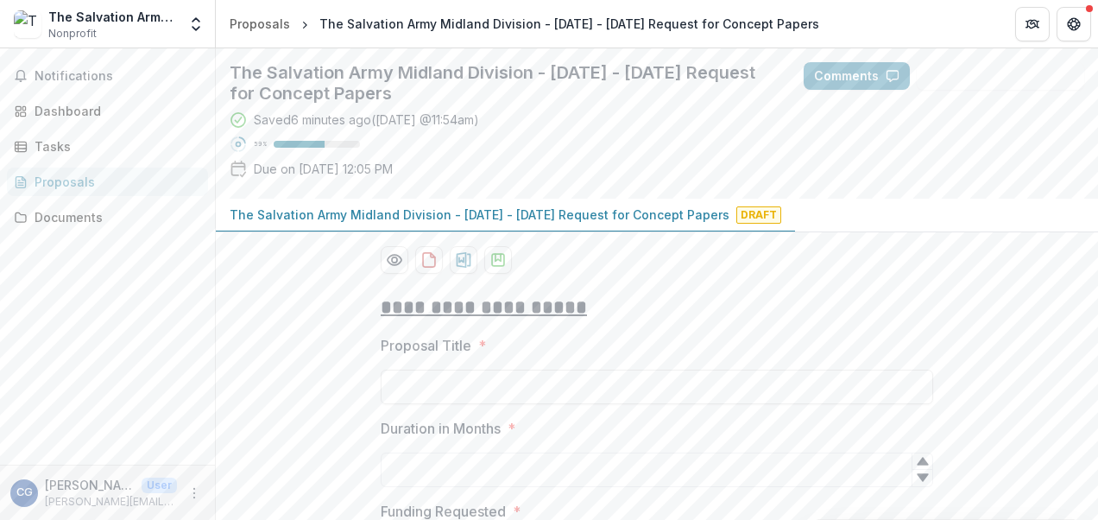
scroll to position [0, 0]
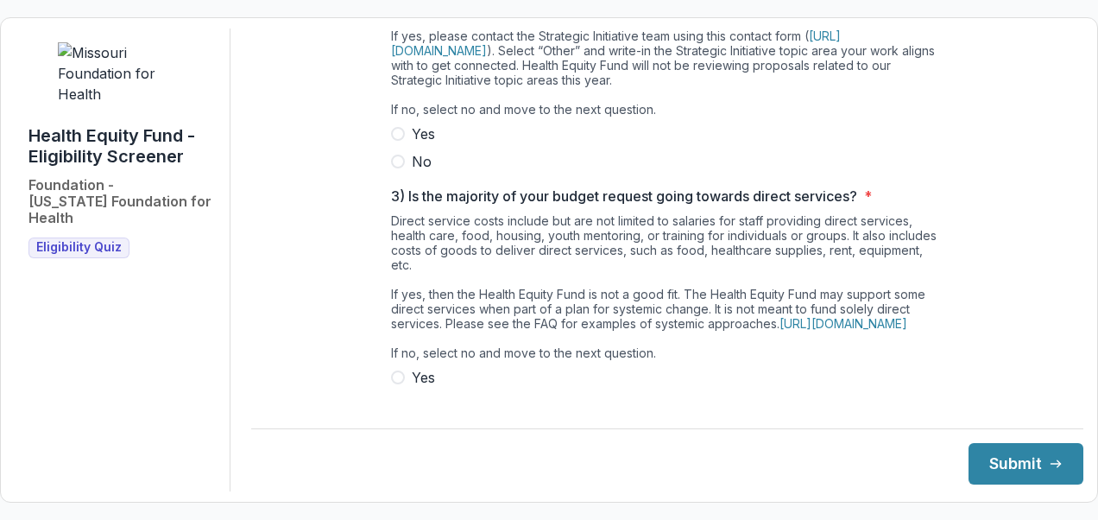
scroll to position [518, 0]
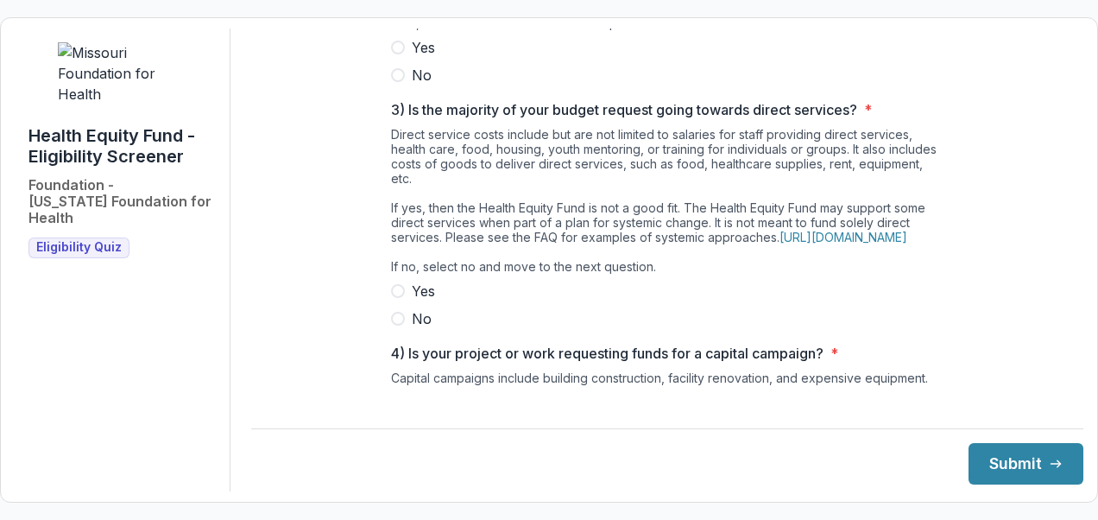
click at [721, 119] on div "**********" at bounding box center [667, 19] width 552 height 1016
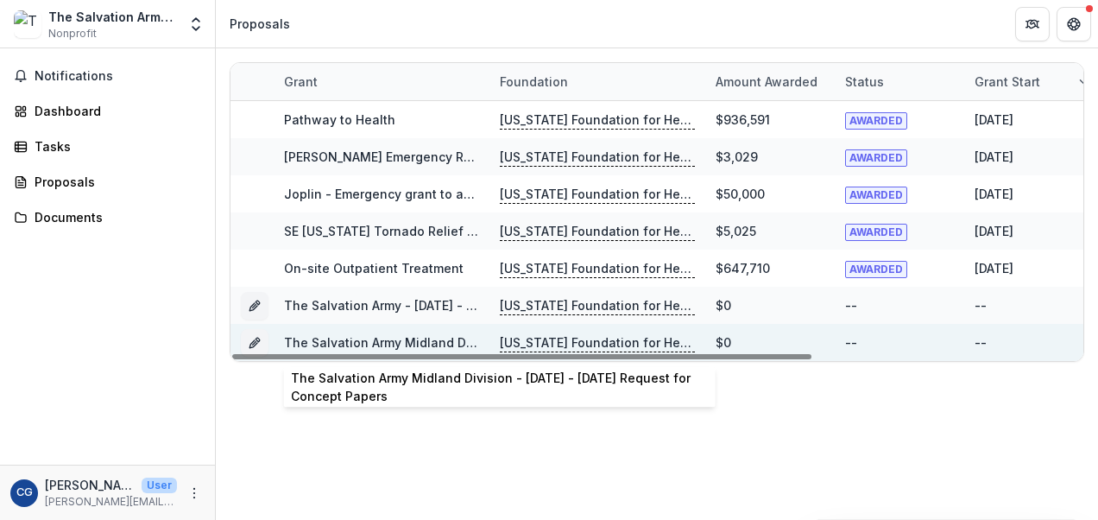
click at [400, 337] on link "The Salvation Army Midland Division - [DATE] - [DATE] Request for Concept Papers" at bounding box center [534, 342] width 500 height 15
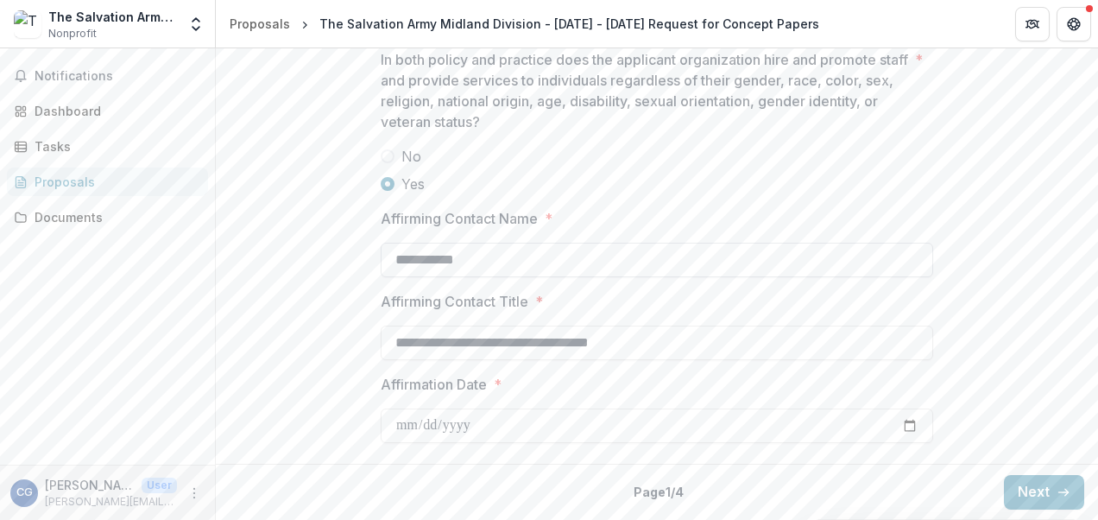
scroll to position [2534, 0]
click at [1043, 482] on button "Next" at bounding box center [1044, 492] width 80 height 35
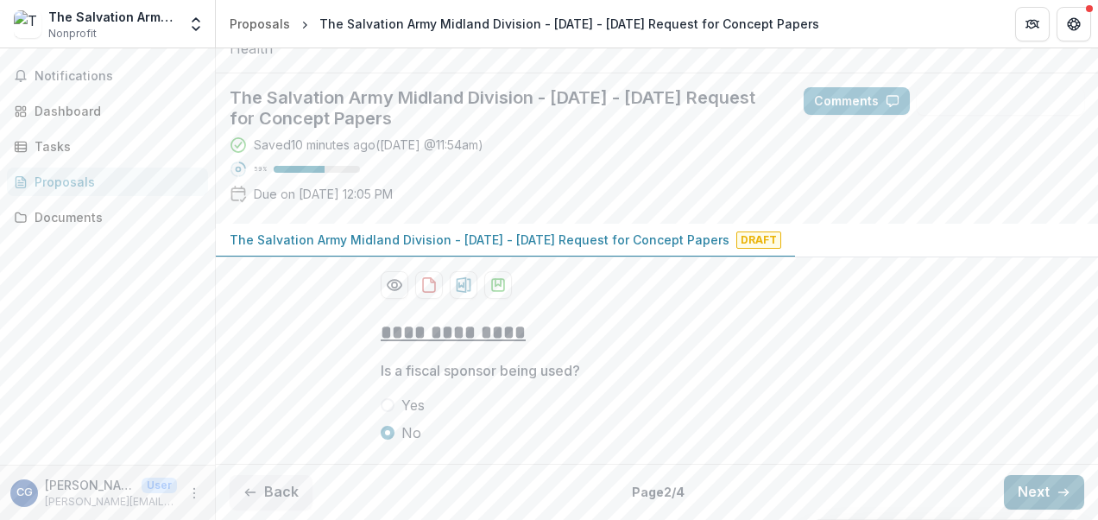
click at [1014, 488] on button "Next" at bounding box center [1044, 492] width 80 height 35
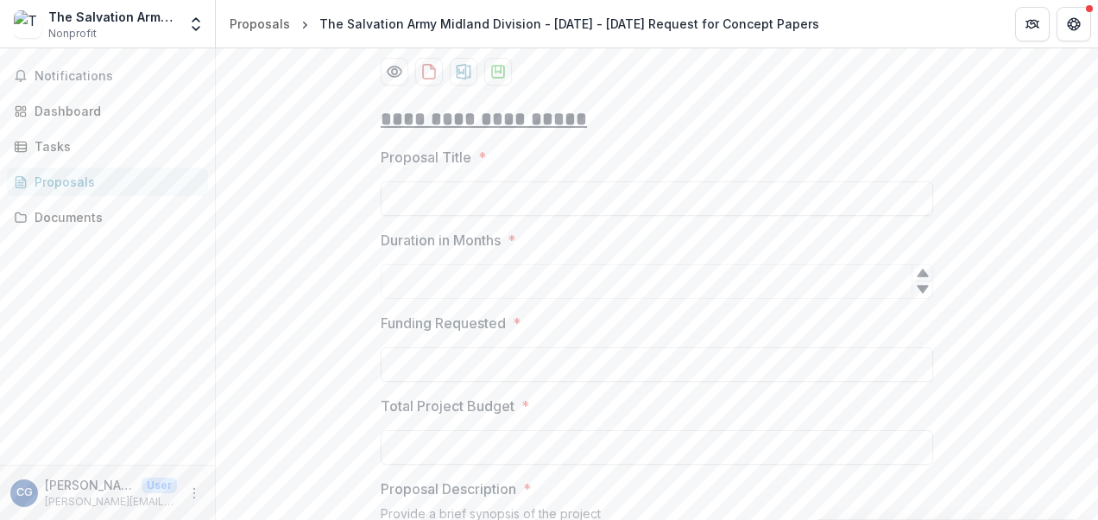
scroll to position [321, 0]
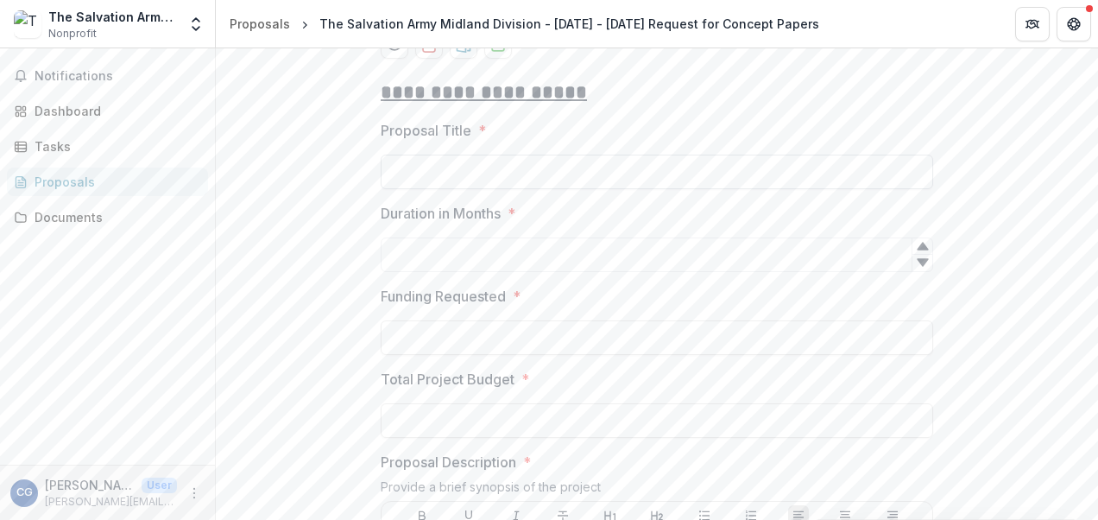
click at [649, 189] on input "Proposal Title *" at bounding box center [657, 171] width 552 height 35
type input "*"
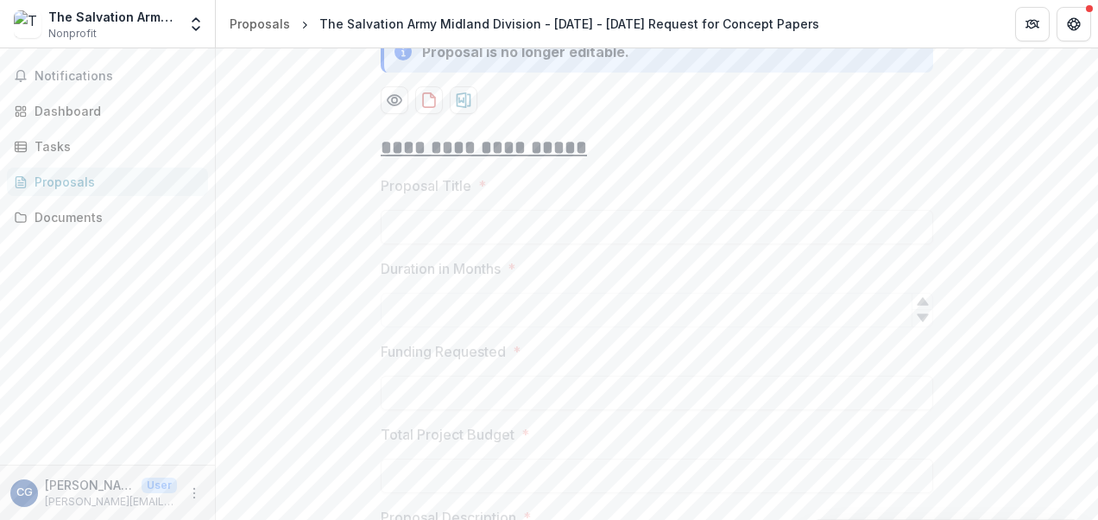
click at [652, 9] on p "The Salvation Army Midland Division - [DATE] - [DATE] Request for Concept Papers" at bounding box center [480, 0] width 500 height 18
click at [1077, 24] on icon "Get Help" at bounding box center [1074, 24] width 14 height 14
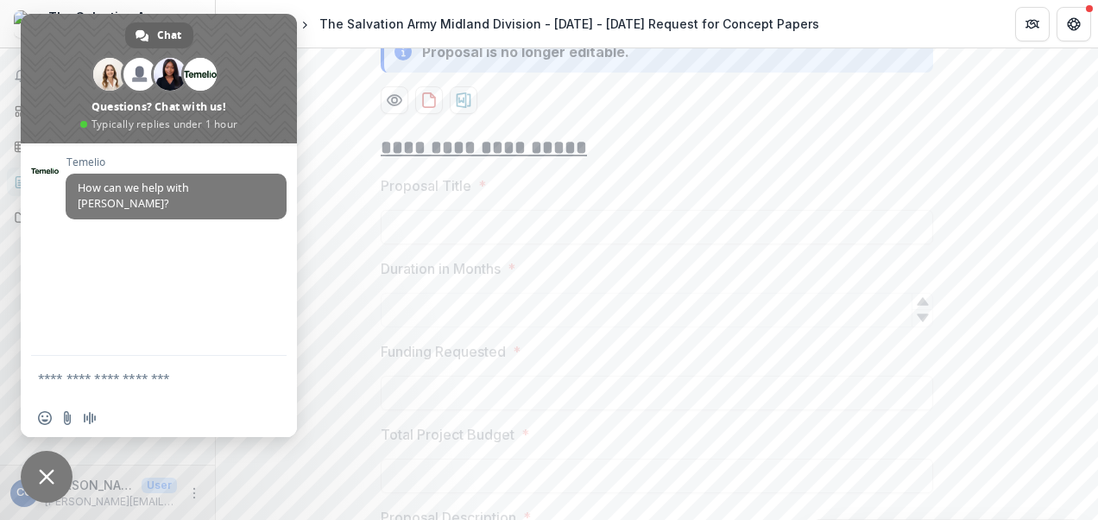
click at [173, 368] on textarea "Compose your message..." at bounding box center [141, 377] width 207 height 43
click at [43, 473] on span "Close chat" at bounding box center [47, 477] width 16 height 16
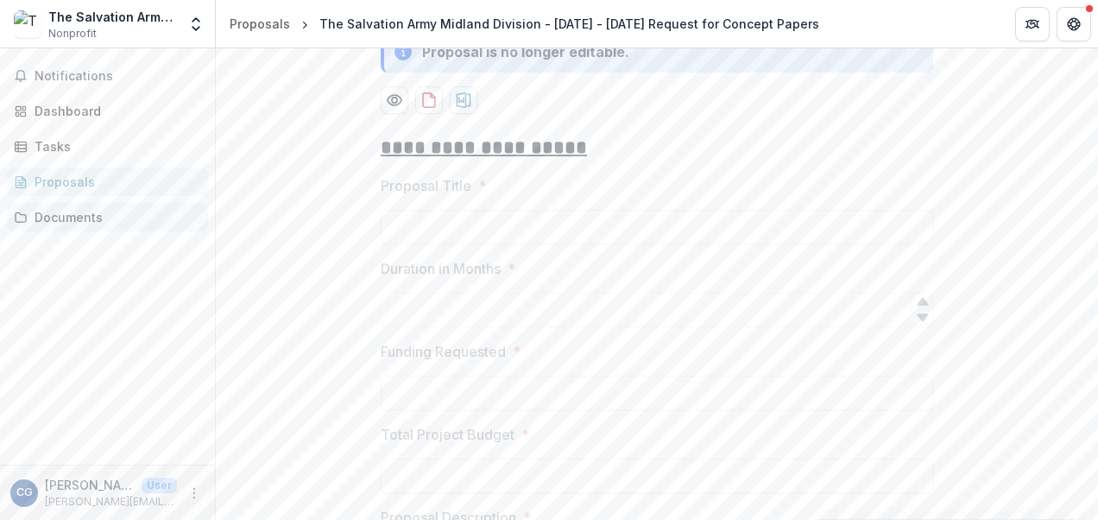
click at [85, 218] on div "Documents" at bounding box center [115, 217] width 160 height 18
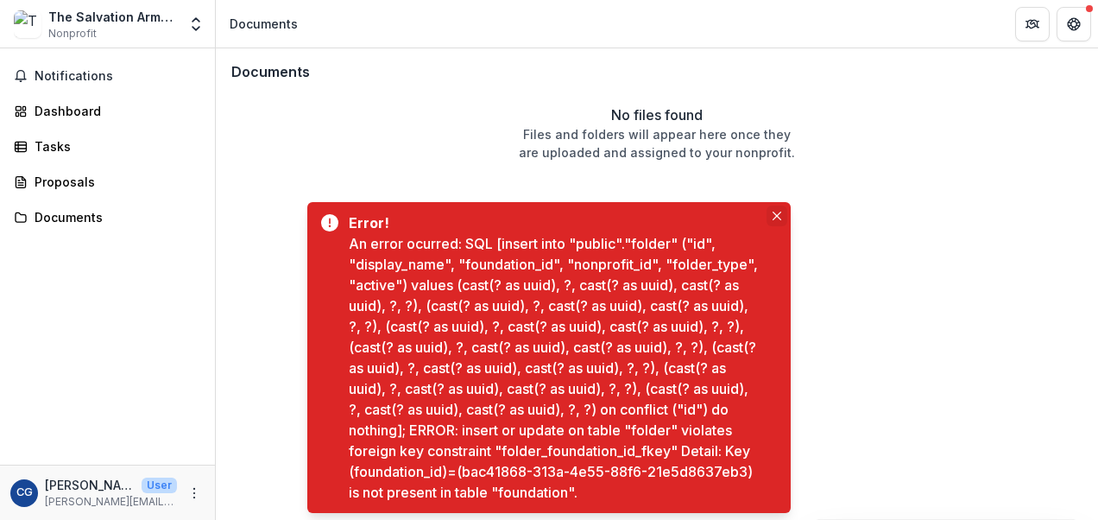
click at [778, 211] on icon "Close" at bounding box center [776, 215] width 9 height 9
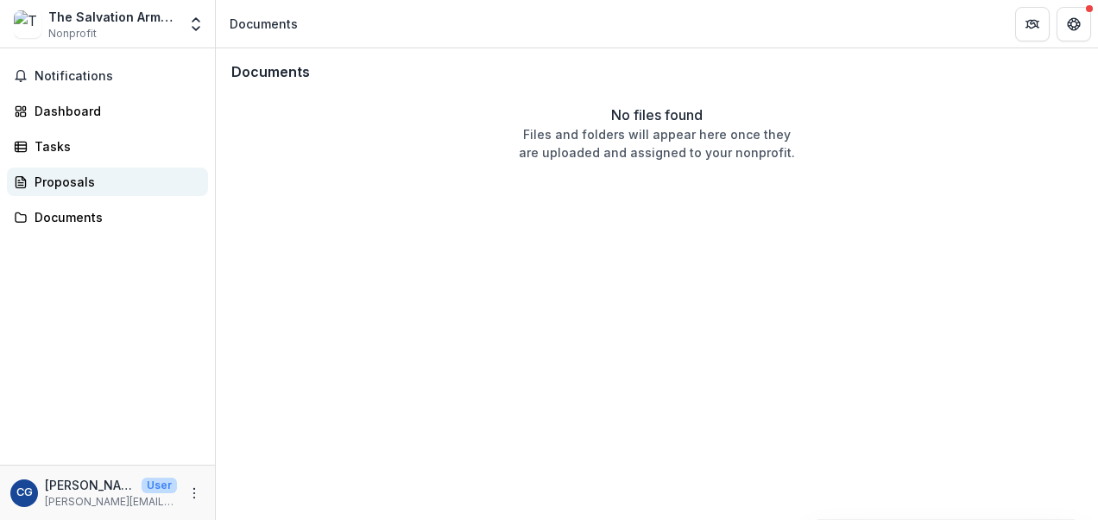
click at [69, 180] on div "Proposals" at bounding box center [115, 182] width 160 height 18
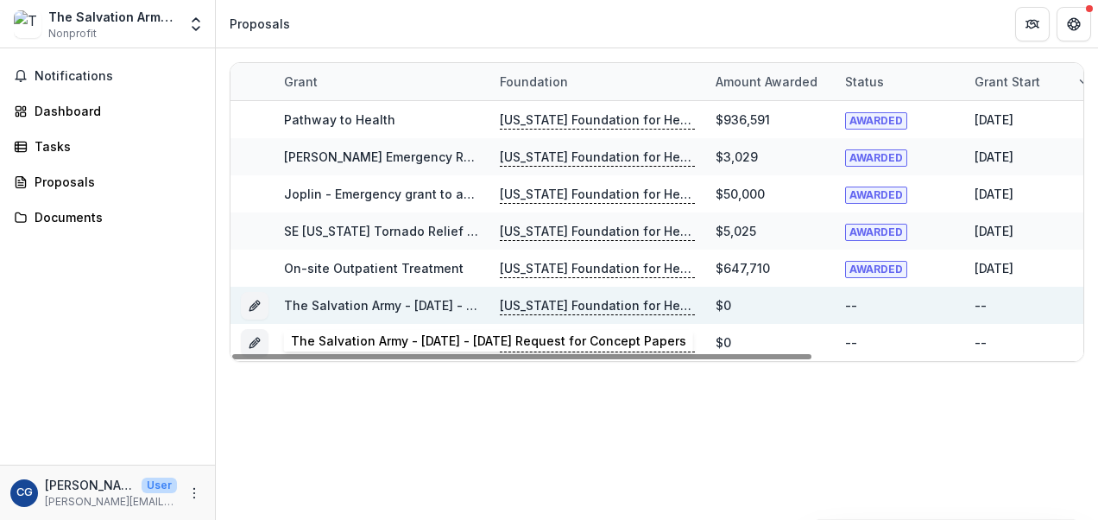
click at [417, 299] on link "The Salvation Army - [DATE] - [DATE] Request for Concept Papers" at bounding box center [481, 305] width 395 height 15
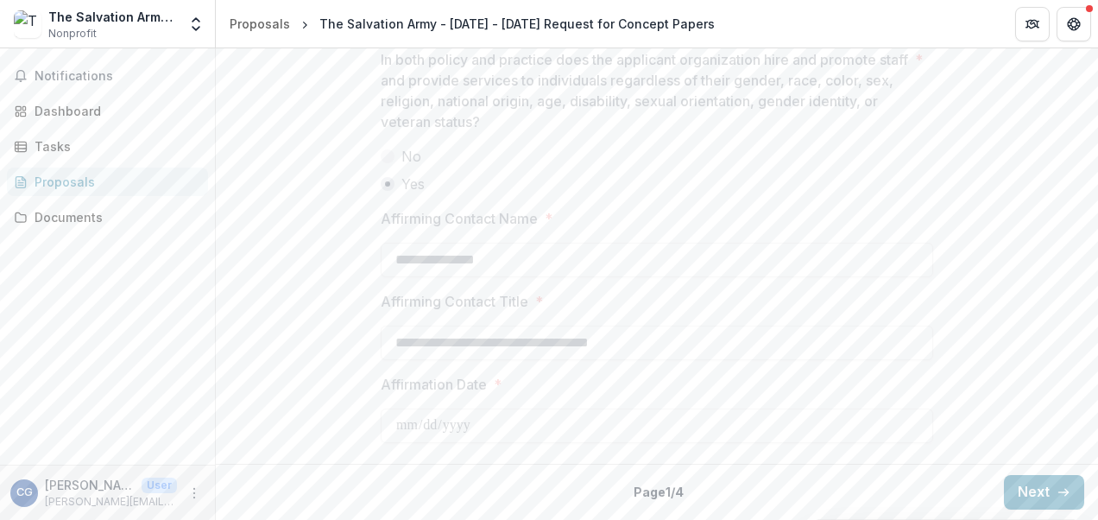
scroll to position [2525, 0]
click at [1048, 492] on button "Next" at bounding box center [1044, 492] width 80 height 35
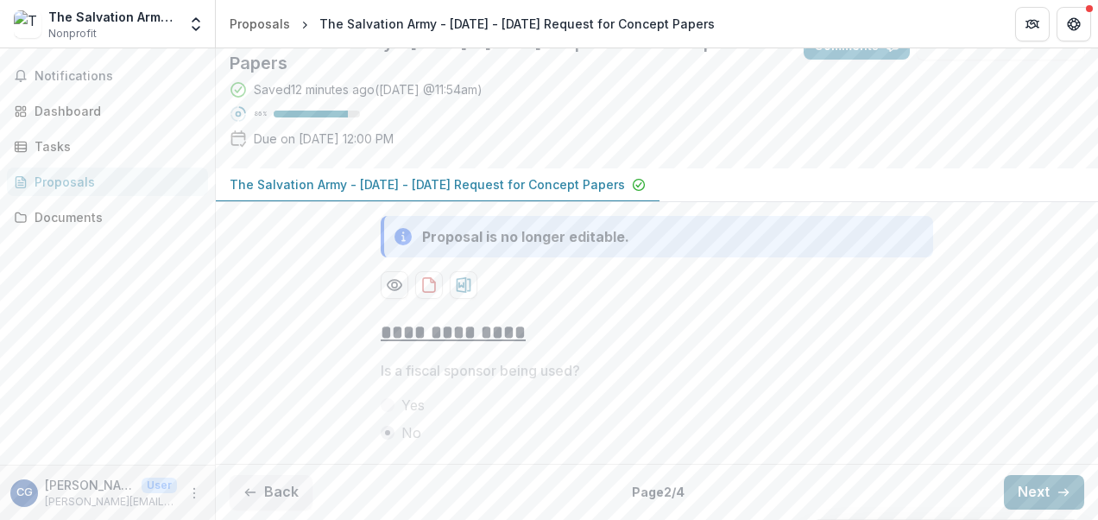
scroll to position [245, 0]
click at [1020, 487] on button "Next" at bounding box center [1044, 492] width 80 height 35
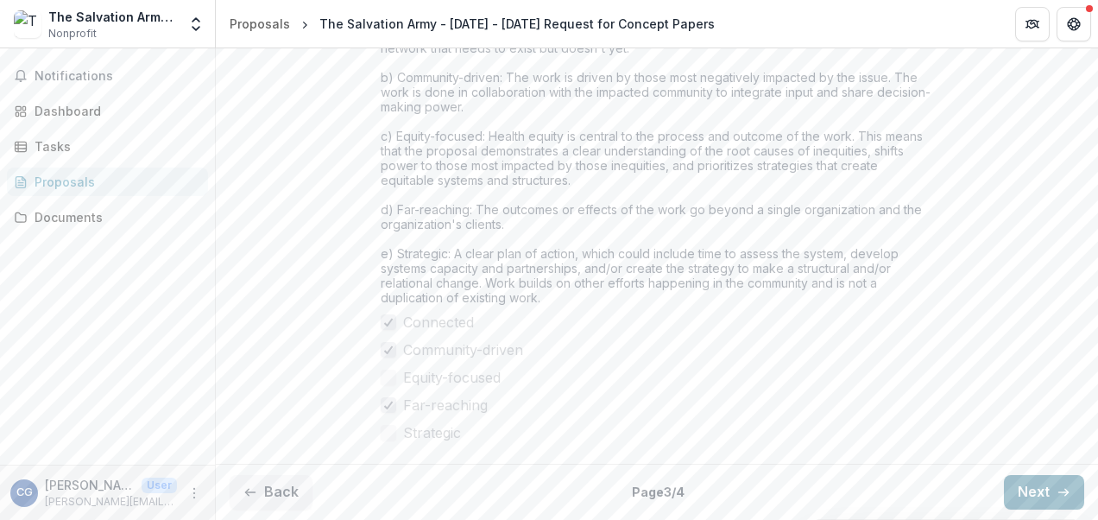
scroll to position [1650, 0]
click at [1019, 481] on button "Next" at bounding box center [1044, 492] width 80 height 35
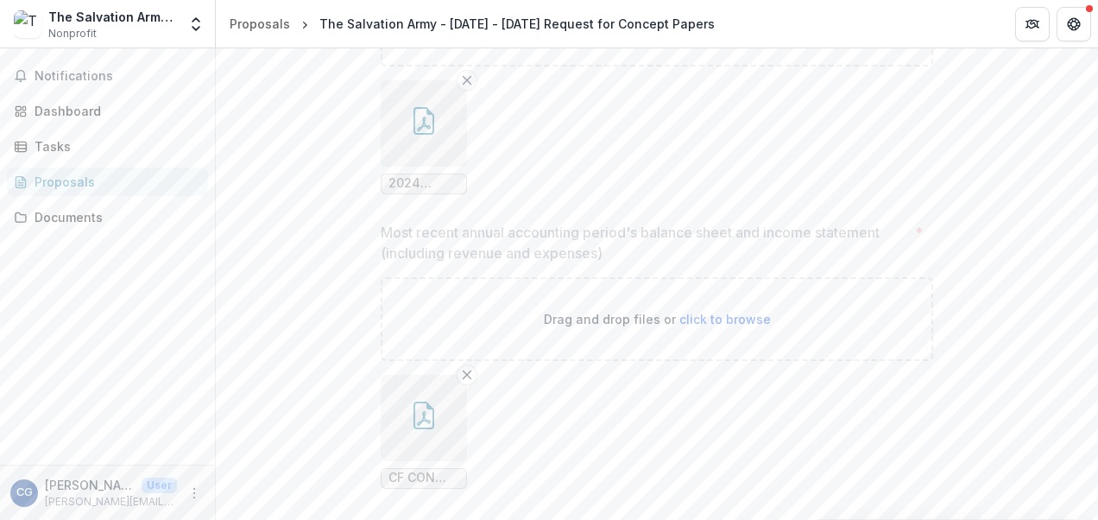
scroll to position [1729, 0]
